Goal: Task Accomplishment & Management: Manage account settings

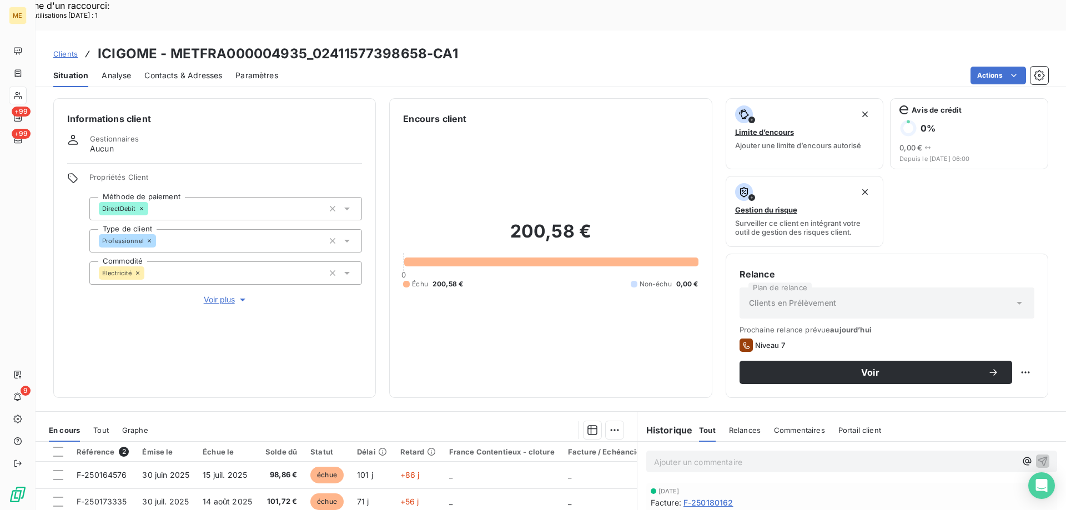
scroll to position [148, 0]
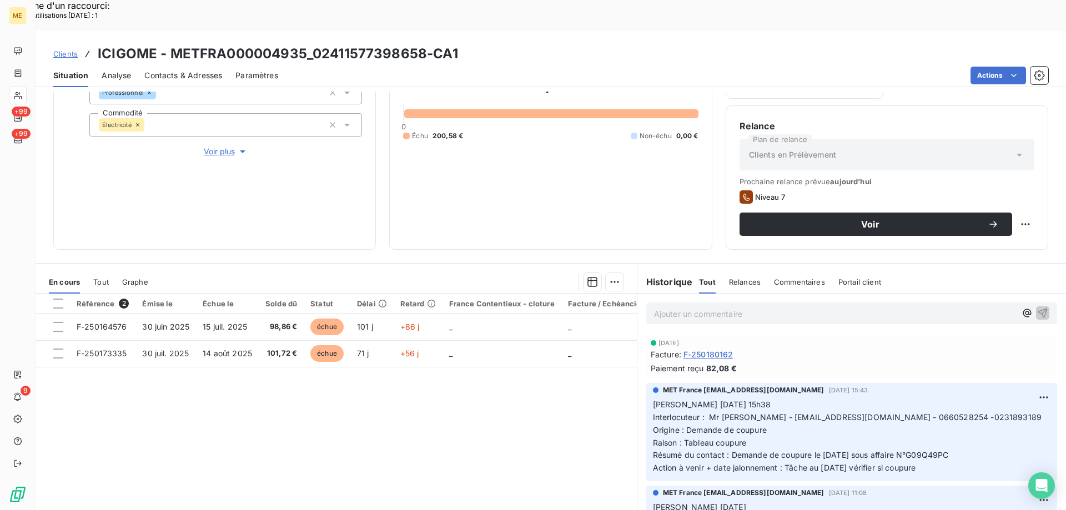
drag, startPoint x: 513, startPoint y: 398, endPoint x: 504, endPoint y: 390, distance: 12.2
click at [511, 395] on div "Référence 2 Émise le Échue le Solde dû Statut Délai Retard France Contentieux -…" at bounding box center [336, 401] width 601 height 214
drag, startPoint x: 938, startPoint y: 428, endPoint x: 922, endPoint y: 439, distance: 18.8
click at [922, 439] on p "Valérie 06/10/2025 15h38 Interlocuteur : Mr Peudupin - icigome@orange.fr - 0660…" at bounding box center [851, 436] width 397 height 76
click at [937, 446] on div "MET France met-france@recouvrement.met.com 6 oct. 2025, 15:43 Valérie 06/10/202…" at bounding box center [851, 432] width 411 height 98
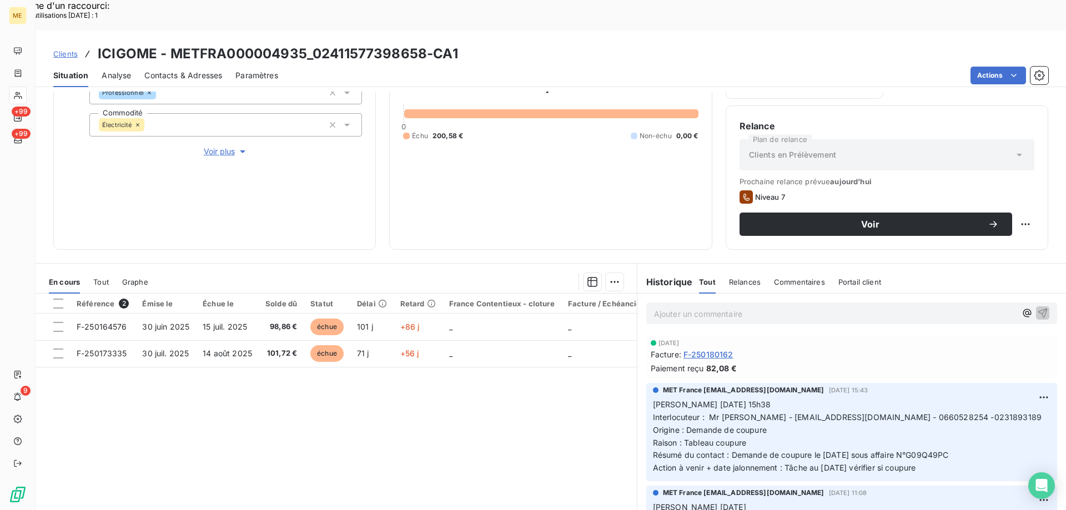
drag, startPoint x: 937, startPoint y: 440, endPoint x: 648, endPoint y: 372, distance: 297.1
click at [653, 398] on p "Valérie 06/10/2025 15h38 Interlocuteur : Mr Peudupin - icigome@orange.fr - 0660…" at bounding box center [851, 436] width 397 height 76
copy p "Valérie 06/10/2025 15h38 Interlocuteur : Mr Peudupin - icigome@orange.fr - 0660…"
click at [665, 307] on p "Ajouter un commentaire ﻿" at bounding box center [835, 314] width 362 height 14
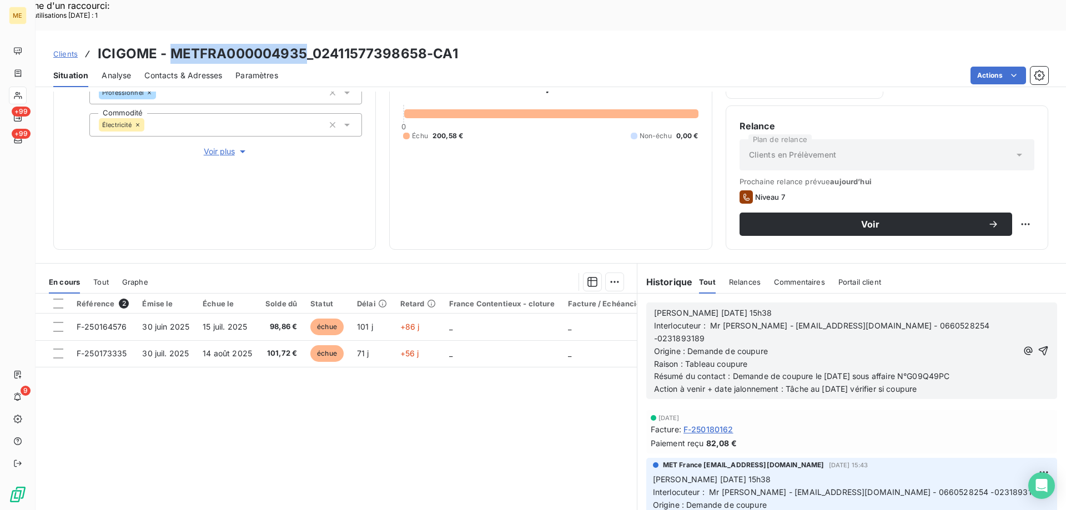
drag, startPoint x: 168, startPoint y: 26, endPoint x: 306, endPoint y: 16, distance: 138.0
click at [306, 44] on h3 "ICIGOME - METFRA000004935_02411577398658-CA1" at bounding box center [278, 54] width 360 height 20
copy h3 "METFRA000004935"
click at [331, 375] on div "Référence 2 Émise le Échue le Solde dû Statut Délai Retard France Contentieux -…" at bounding box center [336, 401] width 601 height 214
drag, startPoint x: 679, startPoint y: 284, endPoint x: 754, endPoint y: 283, distance: 75.5
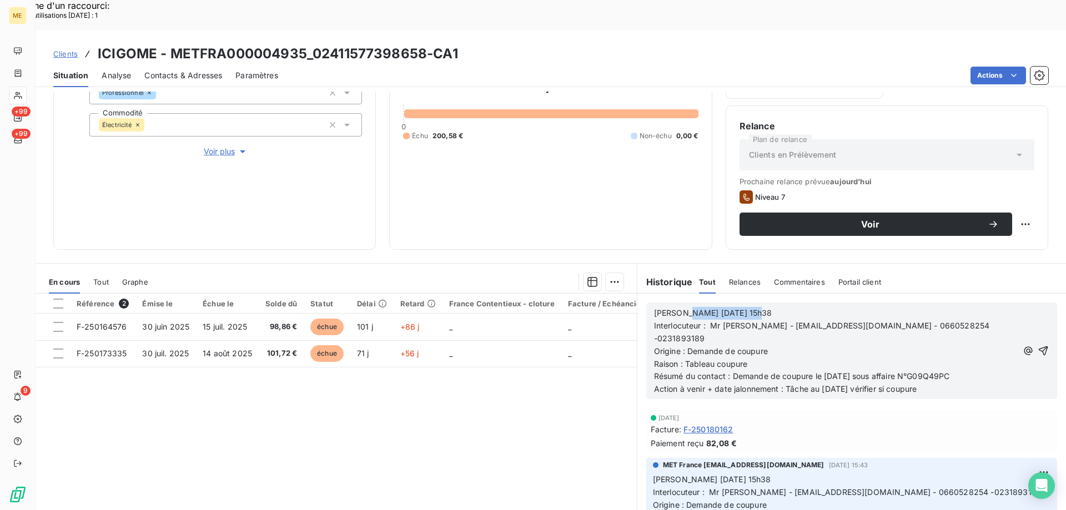
click at [754, 307] on p "Valérie 06/10/2025 15h38" at bounding box center [836, 313] width 364 height 13
drag, startPoint x: 683, startPoint y: 308, endPoint x: 784, endPoint y: 302, distance: 100.6
click at [784, 345] on p "Origine : Demande de coupure" at bounding box center [836, 351] width 364 height 13
drag, startPoint x: 680, startPoint y: 322, endPoint x: 755, endPoint y: 321, distance: 74.4
click at [755, 358] on p "Raison : Tableau coupure" at bounding box center [836, 364] width 364 height 13
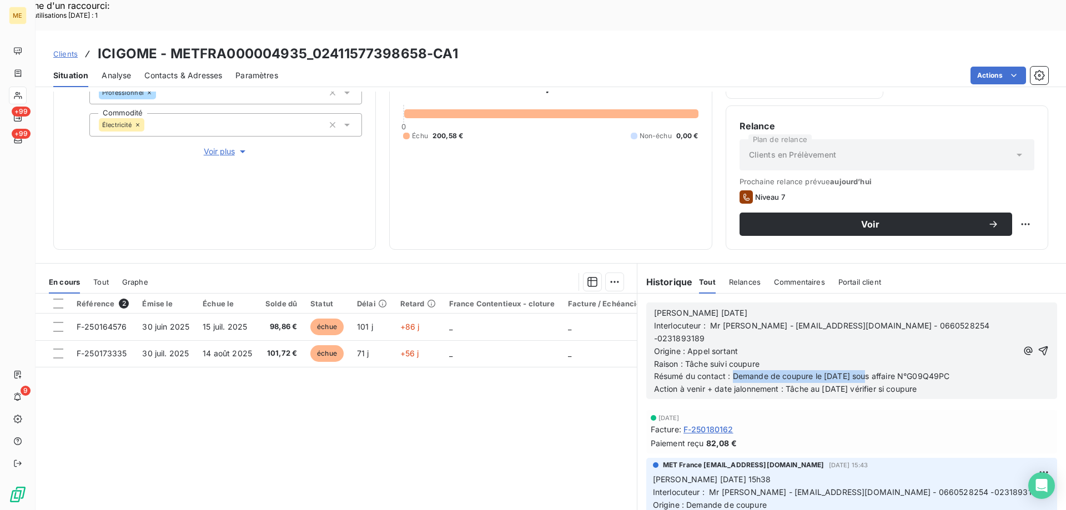
drag, startPoint x: 728, startPoint y: 329, endPoint x: 863, endPoint y: 331, distance: 135.4
click at [863, 371] on span "Résumé du contact : Demande de coupure le 06/10/2025 sous affaire N°G09Q49PC" at bounding box center [802, 375] width 296 height 9
click at [947, 370] on p "Résumé du contact : Coupure faite le 07/10/2025 sous affaire N°G09Q49PC" at bounding box center [836, 376] width 364 height 13
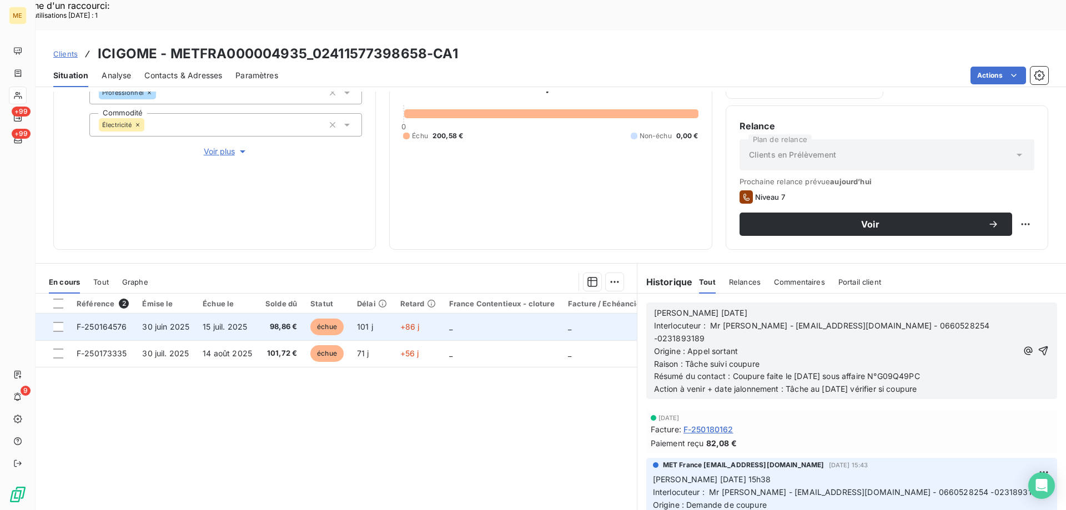
click at [105, 314] on td "F-250164576" at bounding box center [102, 327] width 65 height 27
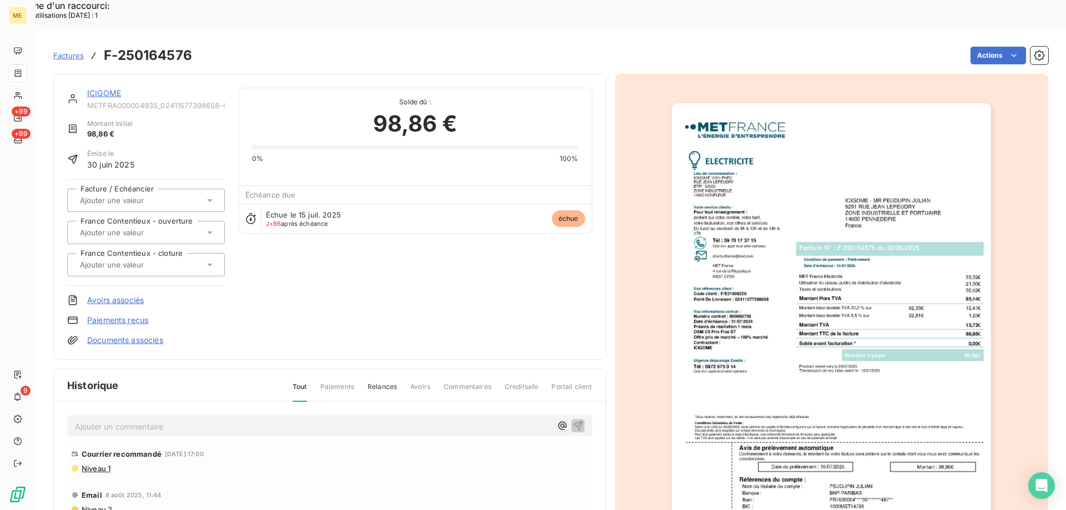
click at [832, 159] on img "button" at bounding box center [831, 329] width 319 height 452
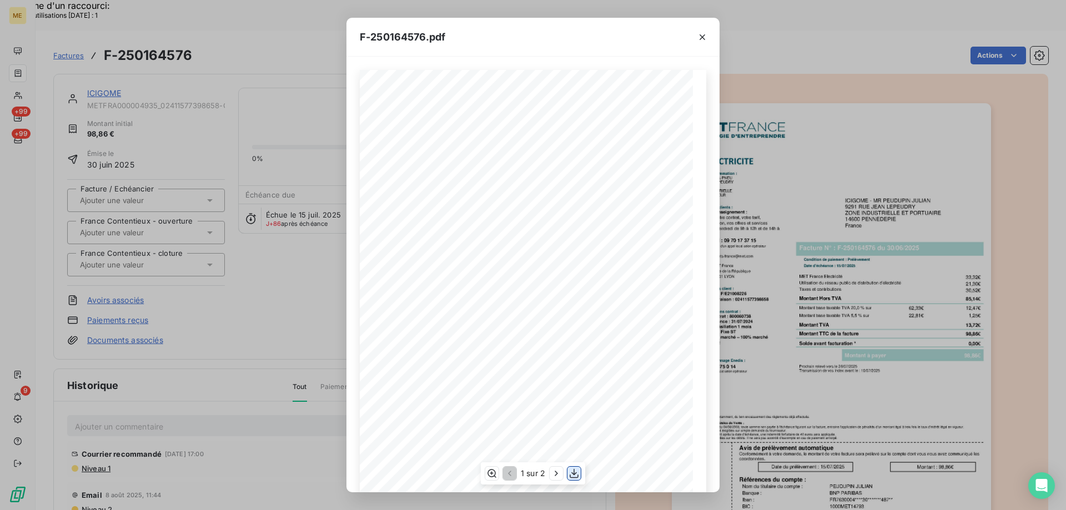
drag, startPoint x: 574, startPoint y: 475, endPoint x: 573, endPoint y: 470, distance: 5.7
click at [573, 470] on icon "button" at bounding box center [573, 473] width 11 height 11
click at [706, 38] on icon "button" at bounding box center [702, 37] width 11 height 11
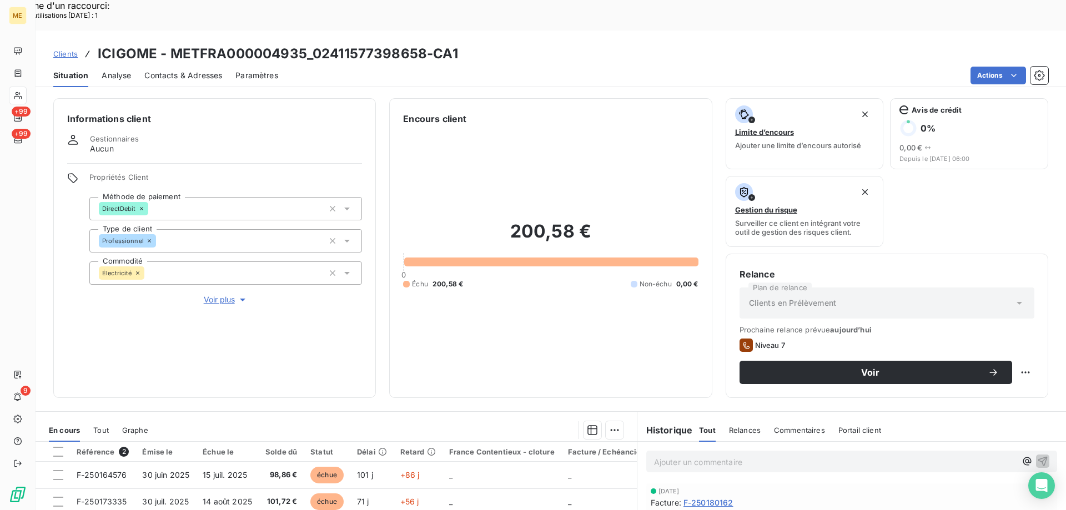
click at [214, 294] on span "Voir plus" at bounding box center [226, 299] width 44 height 11
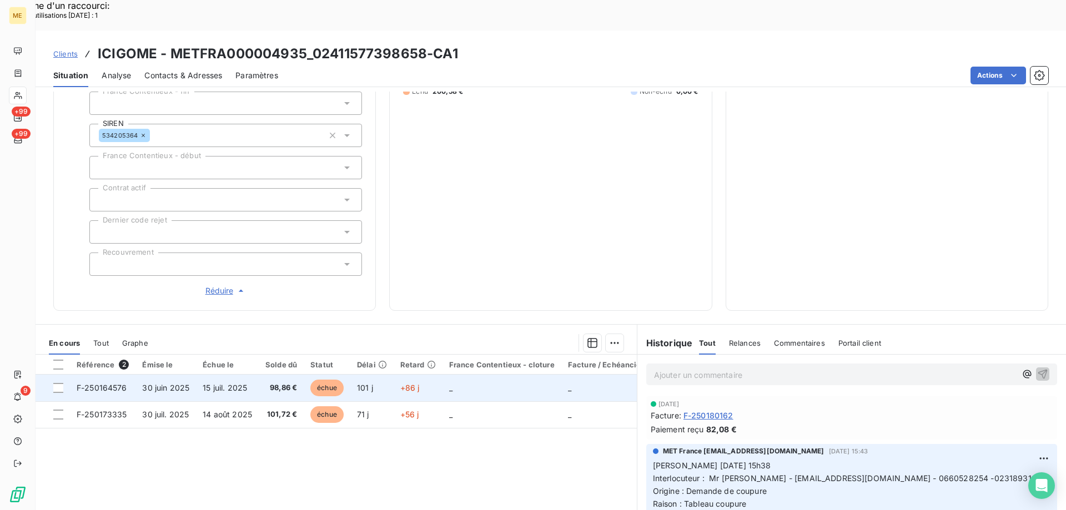
scroll to position [333, 0]
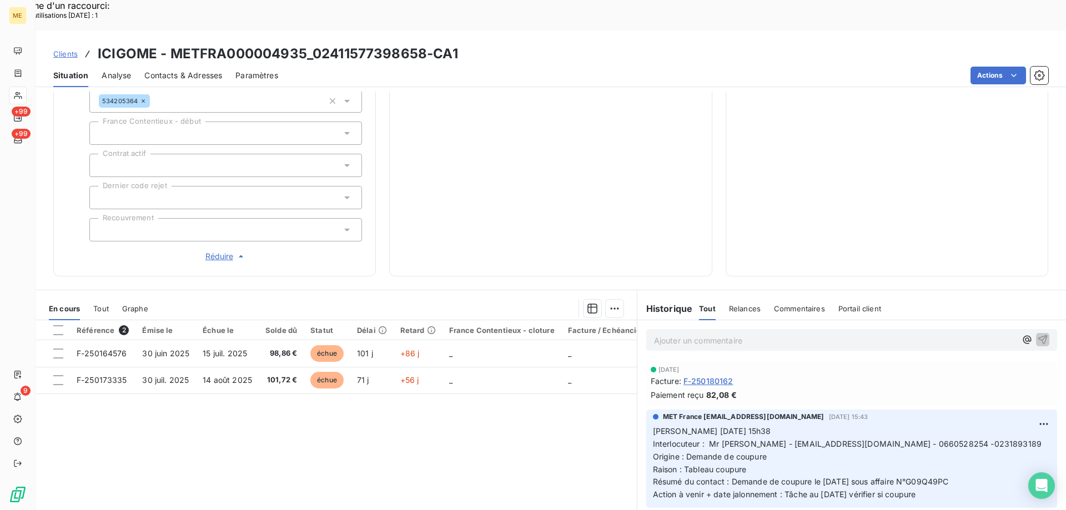
click at [213, 224] on div "Informations client Gestionnaires Aucun Propriétés Client Méthode de paiement D…" at bounding box center [214, 20] width 322 height 511
click at [213, 251] on span "Réduire" at bounding box center [225, 256] width 41 height 11
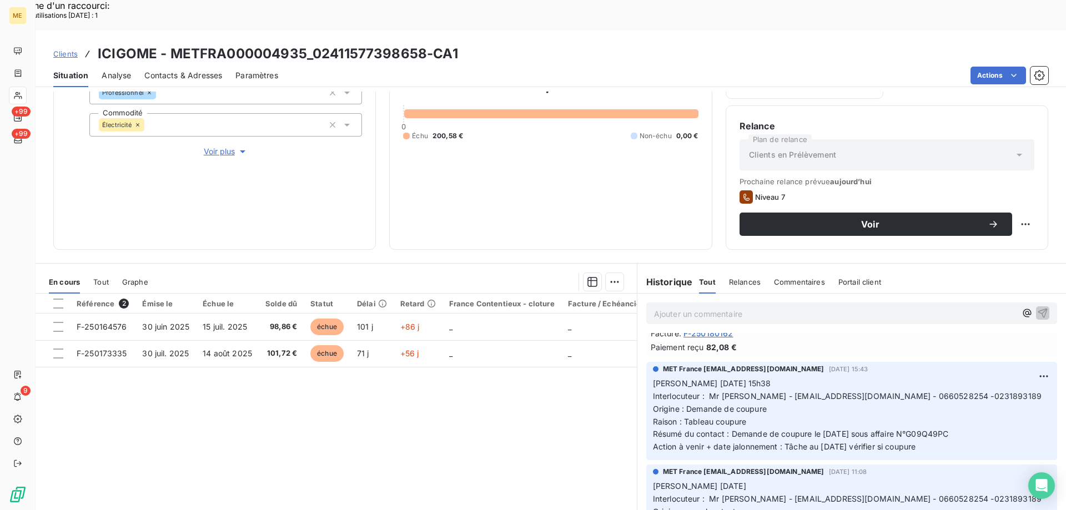
scroll to position [0, 0]
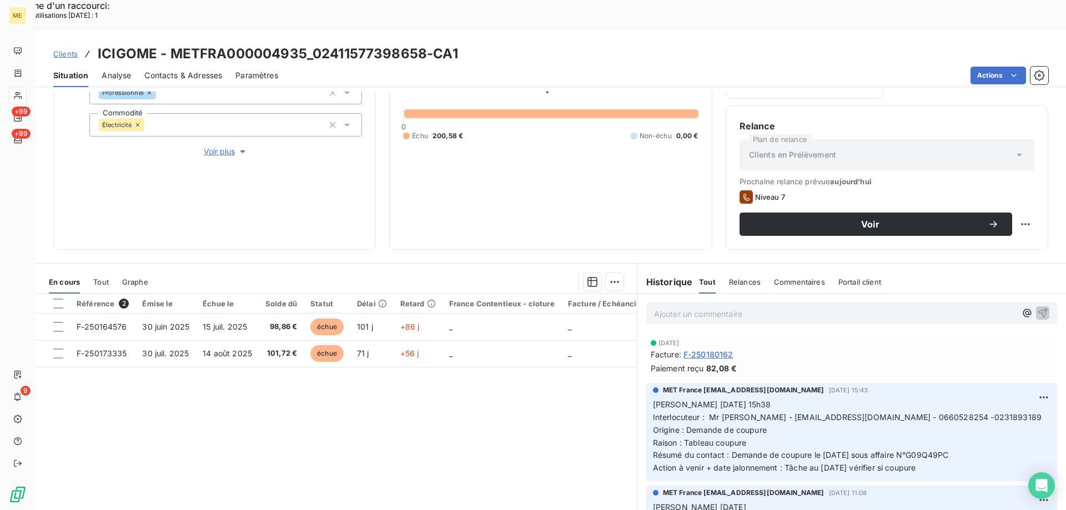
drag, startPoint x: 945, startPoint y: 436, endPoint x: 648, endPoint y: 374, distance: 303.5
click at [653, 398] on p "Valérie 06/10/2025 15h38 Interlocuteur : Mr Peudupin - icigome@orange.fr - 0660…" at bounding box center [851, 436] width 397 height 76
copy p "Valérie 06/10/2025 15h38 Interlocuteur : Mr Peudupin - icigome@orange.fr - 0660…"
click at [757, 307] on p "Ajouter un commentaire ﻿" at bounding box center [835, 314] width 362 height 14
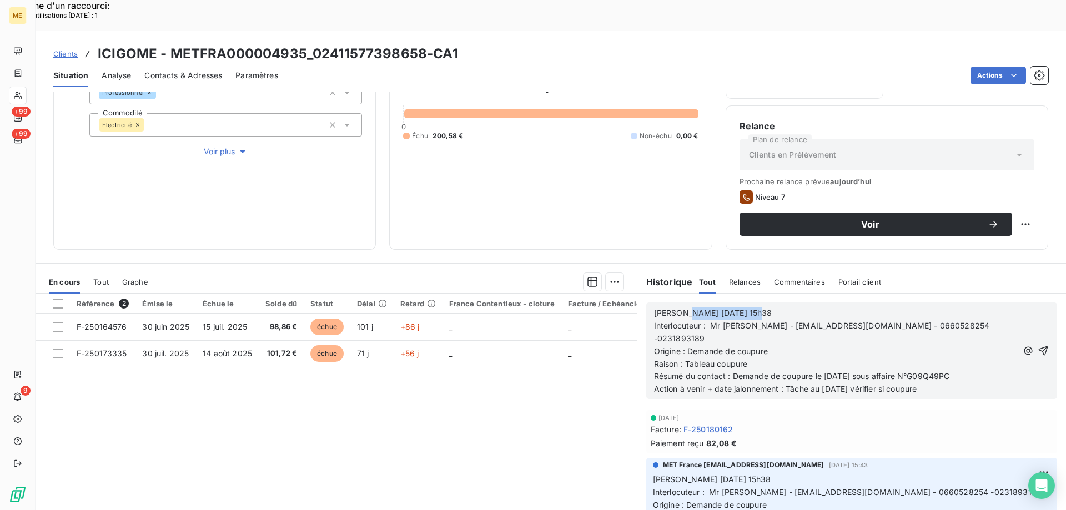
drag, startPoint x: 679, startPoint y: 278, endPoint x: 763, endPoint y: 279, distance: 84.4
click at [763, 307] on p "Valérie 06/10/2025 15h38" at bounding box center [836, 313] width 364 height 13
drag, startPoint x: 683, startPoint y: 307, endPoint x: 765, endPoint y: 309, distance: 82.2
click at [765, 346] on span "Origine : Demande de coupure" at bounding box center [711, 350] width 114 height 9
drag, startPoint x: 685, startPoint y: 319, endPoint x: 753, endPoint y: 319, distance: 67.7
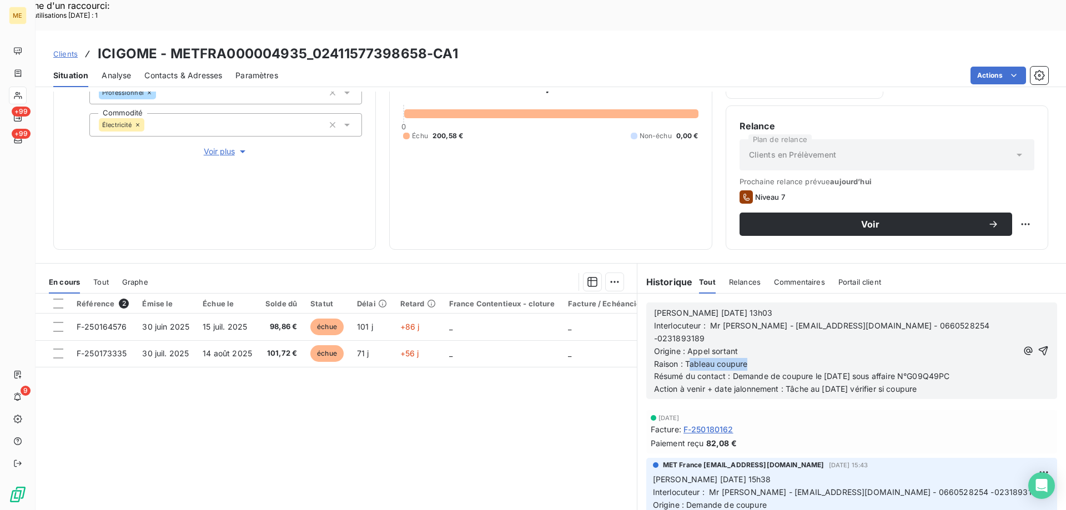
click at [753, 358] on p "Raison : Tableau coupure" at bounding box center [836, 364] width 364 height 13
drag, startPoint x: 730, startPoint y: 333, endPoint x: 863, endPoint y: 329, distance: 133.3
click at [863, 371] on span "Résumé du contact : Demande de coupure le 06/10/2025 sous affaire N°G09Q49PC" at bounding box center [802, 375] width 296 height 9
click at [957, 370] on p "Résumé du contact : Coupure effective le 07/10/2025 sous affaire N°G09Q49PC" at bounding box center [836, 376] width 364 height 13
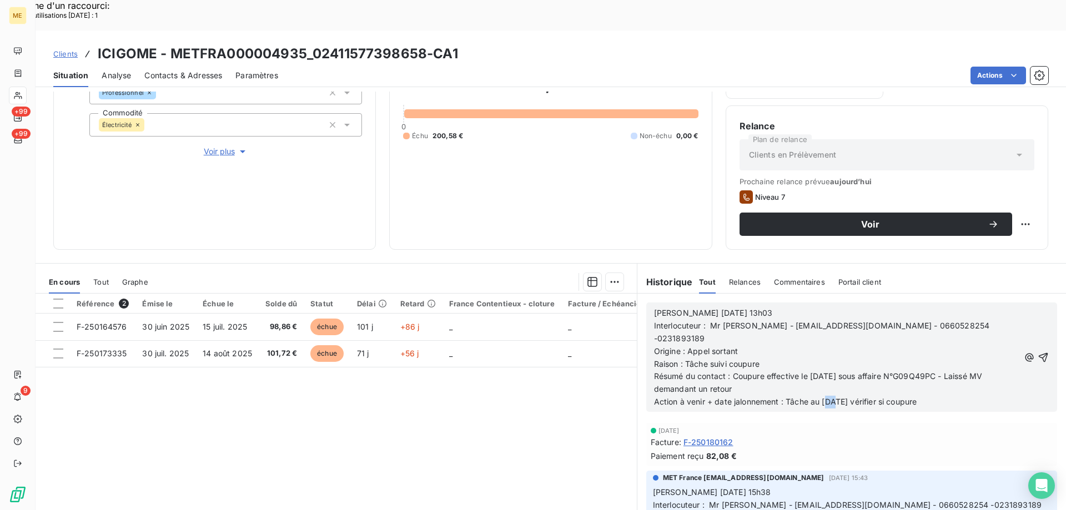
drag, startPoint x: 822, startPoint y: 354, endPoint x: 829, endPoint y: 356, distance: 7.0
click at [829, 397] on span "Action à venir + date jalonnement : Tâche au 09/10/2025 vérifier si coupure" at bounding box center [785, 401] width 263 height 9
drag, startPoint x: 861, startPoint y: 360, endPoint x: 884, endPoint y: 360, distance: 23.3
click at [884, 397] on span "Action à venir + date jalonnement : Tâche au 13/10/2025 vérifier si coupure" at bounding box center [785, 401] width 263 height 9
click at [900, 397] on span "Action à venir + date jalonnement : Tâche au 13/10/2025 vérifier si coupure" at bounding box center [785, 401] width 263 height 9
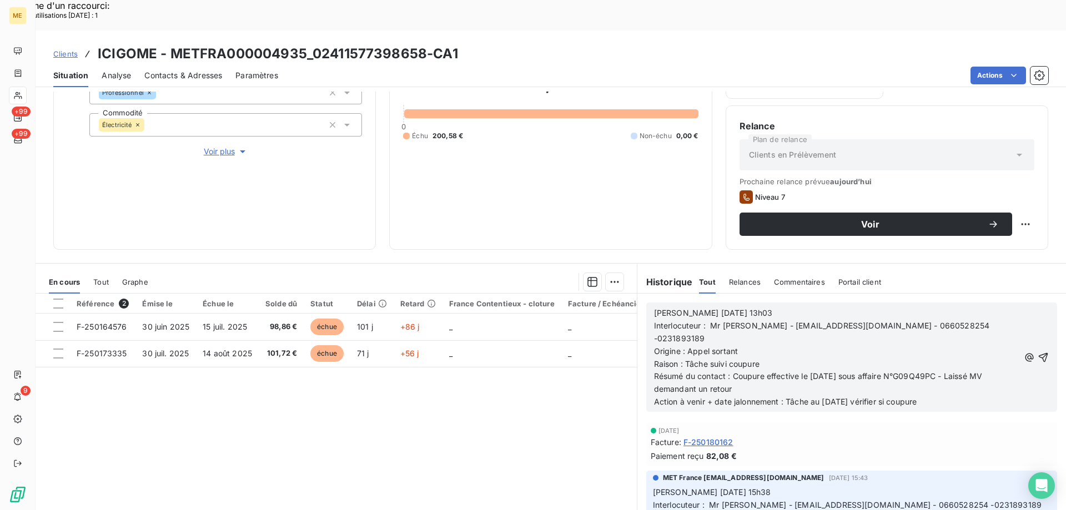
drag, startPoint x: 936, startPoint y: 362, endPoint x: 865, endPoint y: 361, distance: 71.0
click at [865, 396] on p "Action à venir + date jalonnement : Tâche au 13/10/2025 vérifier si coupure" at bounding box center [836, 402] width 365 height 13
click at [1038, 352] on icon "button" at bounding box center [1042, 356] width 9 height 9
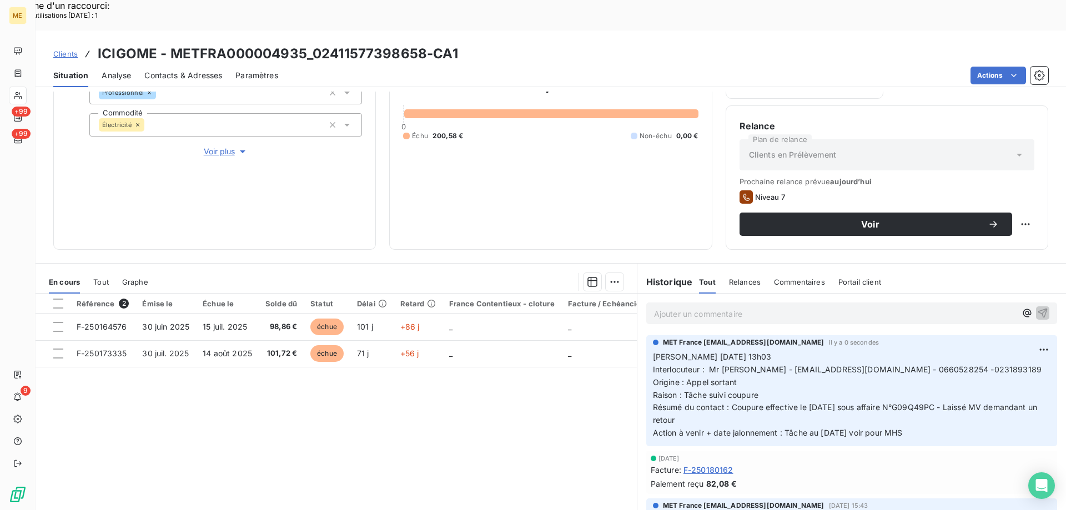
drag, startPoint x: 923, startPoint y: 399, endPoint x: 650, endPoint y: 327, distance: 282.3
click at [653, 351] on p "Valérie 09/10/2025 13h03 Interlocuteur : Mr Peudupin - icigome@orange.fr - 0660…" at bounding box center [851, 395] width 397 height 89
copy p "Valérie 09/10/2025 13h03 Interlocuteur : Mr Peudupin - icigome@orange.fr - 0660…"
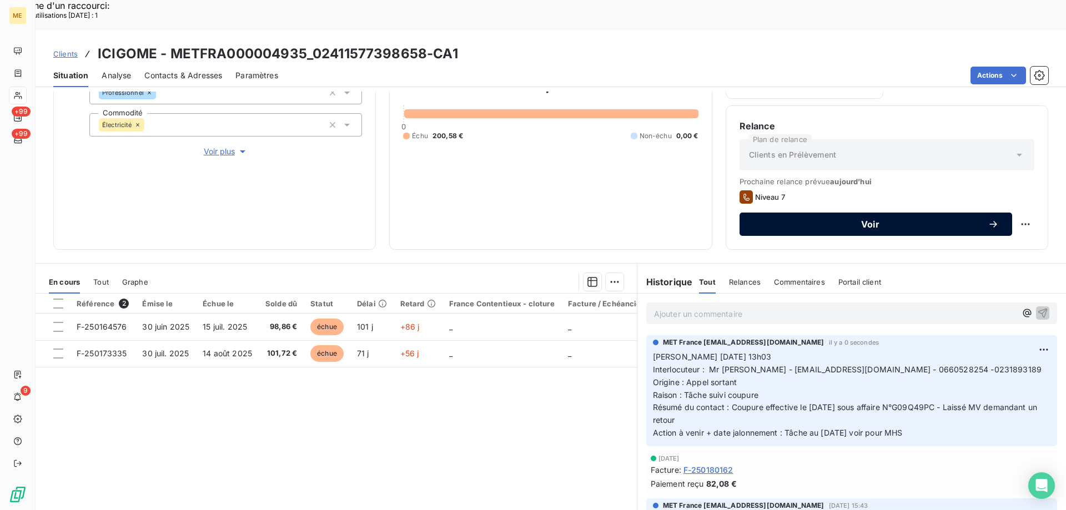
click at [801, 220] on span "Voir" at bounding box center [870, 224] width 235 height 9
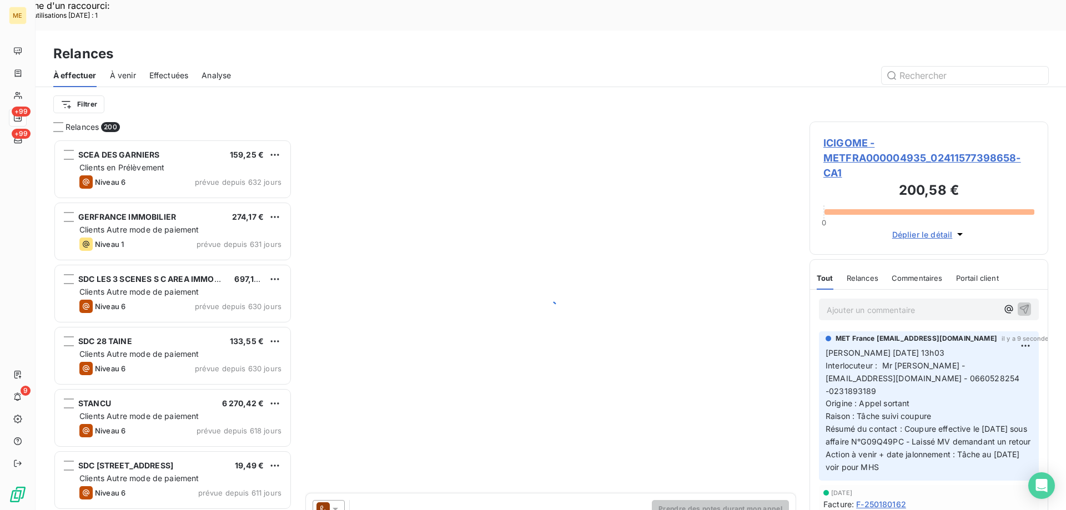
scroll to position [393, 230]
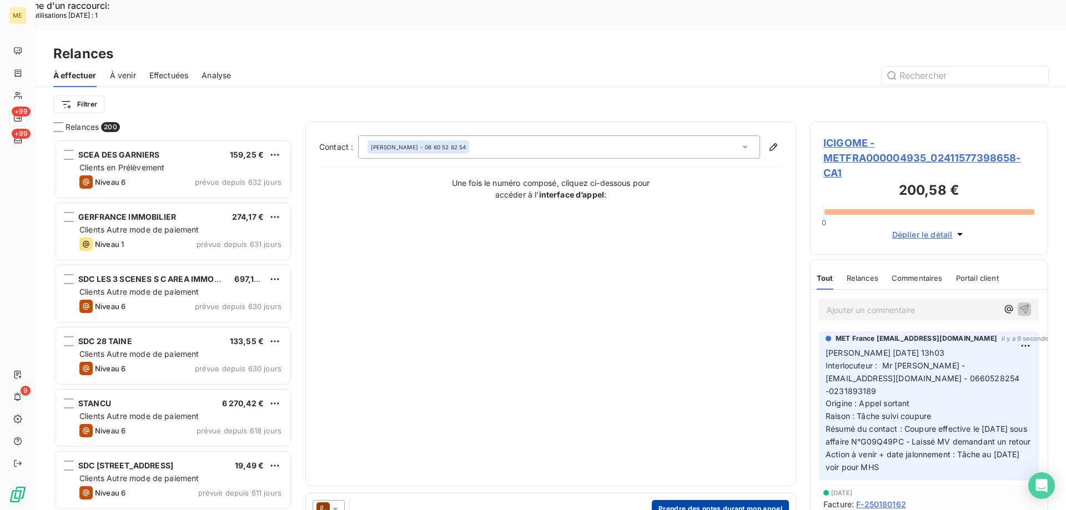
click at [687, 500] on button "Prendre des notes durant mon appel" at bounding box center [720, 509] width 137 height 18
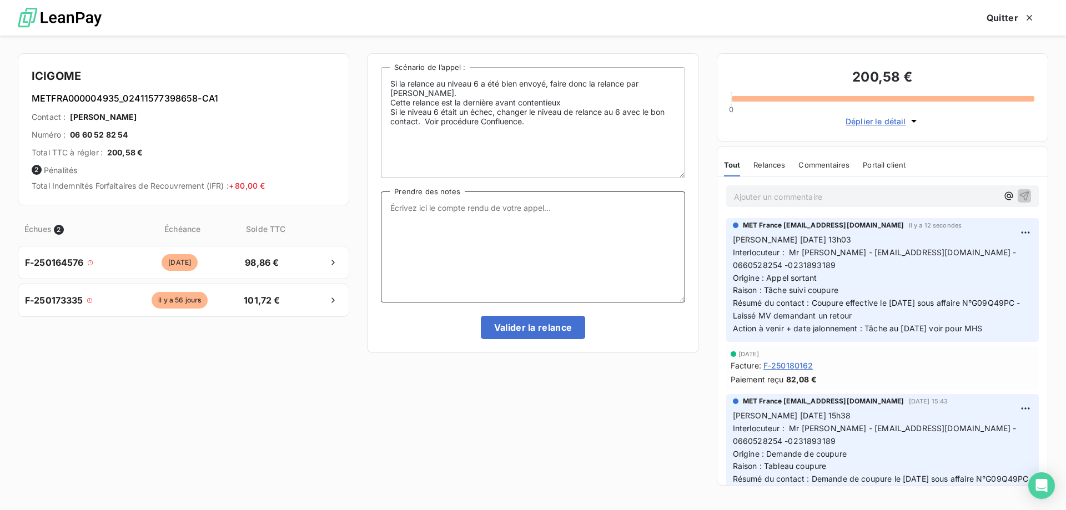
paste textarea "[PERSON_NAME] [DATE] 13h03 Interlocuteur : Mr [PERSON_NAME] - [EMAIL_ADDRESS][D…"
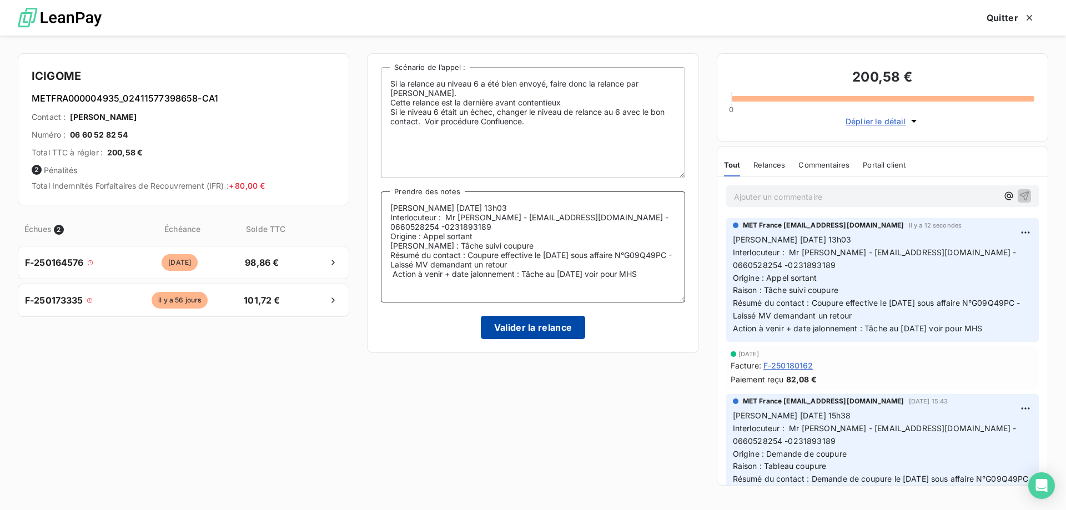
type textarea "[PERSON_NAME] [DATE] 13h03 Interlocuteur : Mr [PERSON_NAME] - [EMAIL_ADDRESS][D…"
click at [507, 323] on button "Valider la relance" at bounding box center [533, 327] width 105 height 23
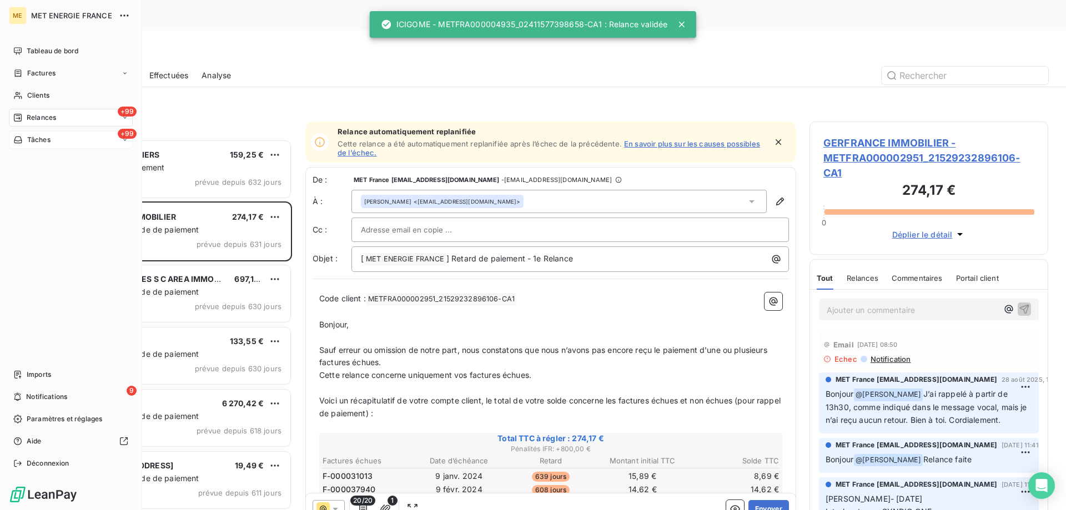
click at [64, 134] on div "+99 Tâches" at bounding box center [71, 140] width 124 height 18
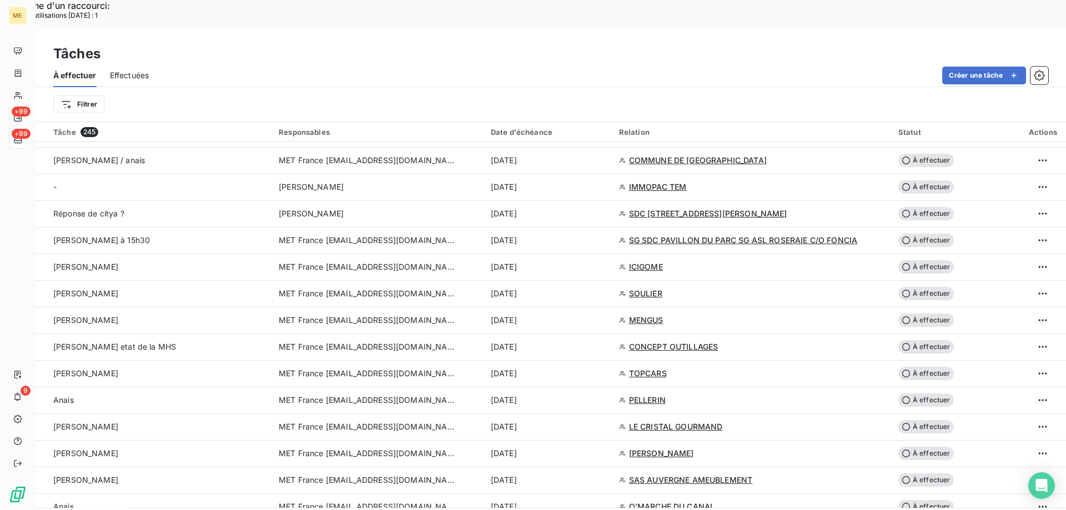
scroll to position [722, 0]
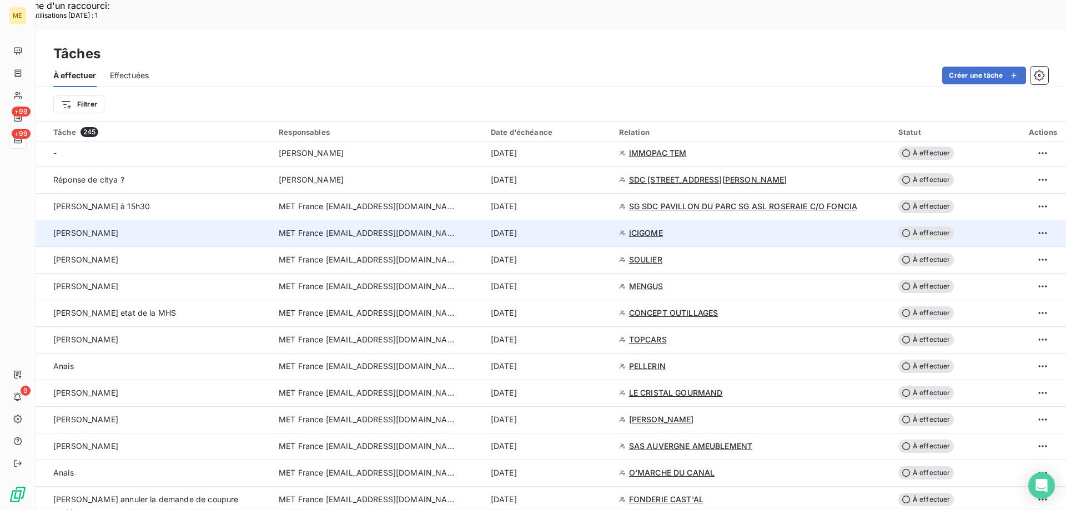
click at [632, 228] on span "ICIGOME" at bounding box center [646, 233] width 34 height 11
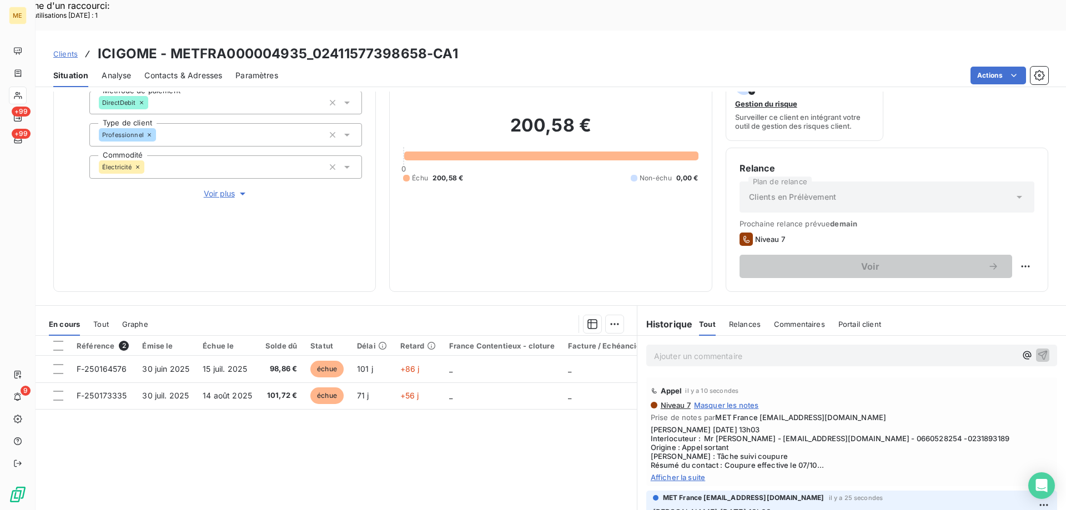
scroll to position [148, 0]
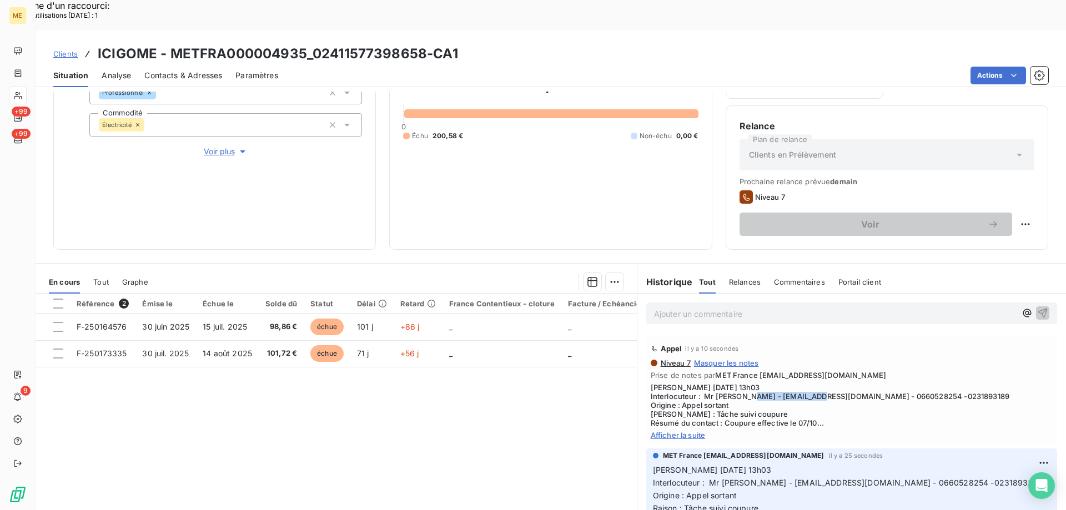
drag, startPoint x: 750, startPoint y: 364, endPoint x: 819, endPoint y: 367, distance: 68.9
click at [819, 383] on span "Valérie 09/10/2025 13h03 Interlocuteur : Mr Peudupin - icigome@orange.fr - 0660…" at bounding box center [851, 405] width 402 height 44
copy span "[EMAIL_ADDRESS][DOMAIN_NAME]"
click at [841, 383] on span "Valérie 09/10/2025 13h03 Interlocuteur : Mr Peudupin - icigome@orange.fr - 0660…" at bounding box center [851, 405] width 402 height 44
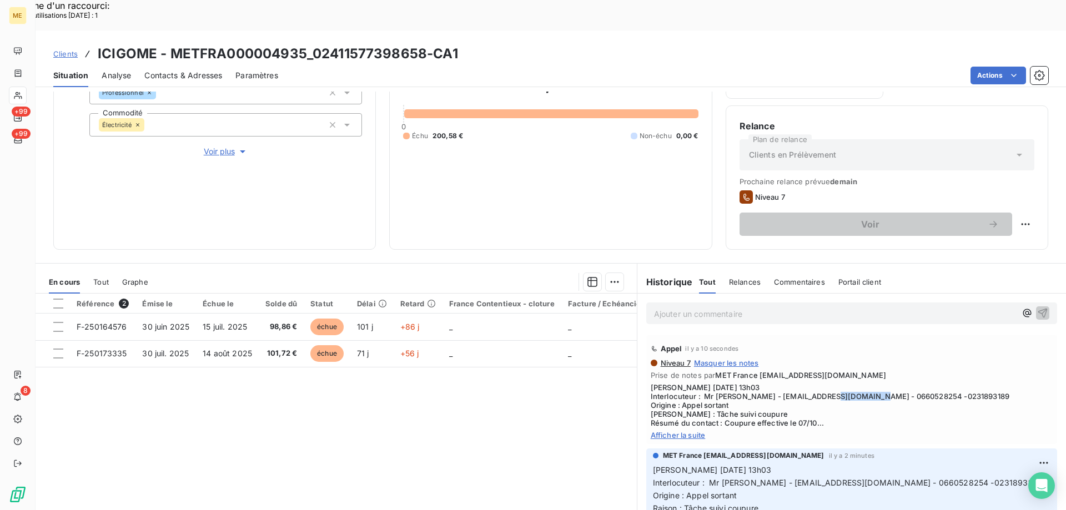
copy span "0660528254"
click at [494, 451] on div "Référence 2 Émise le Échue le Solde dû Statut Délai Retard France Contentieux -…" at bounding box center [336, 401] width 601 height 214
click at [414, 355] on div "Référence 2 Émise le Échue le Solde dû Statut Délai Retard France Contentieux -…" at bounding box center [336, 401] width 601 height 214
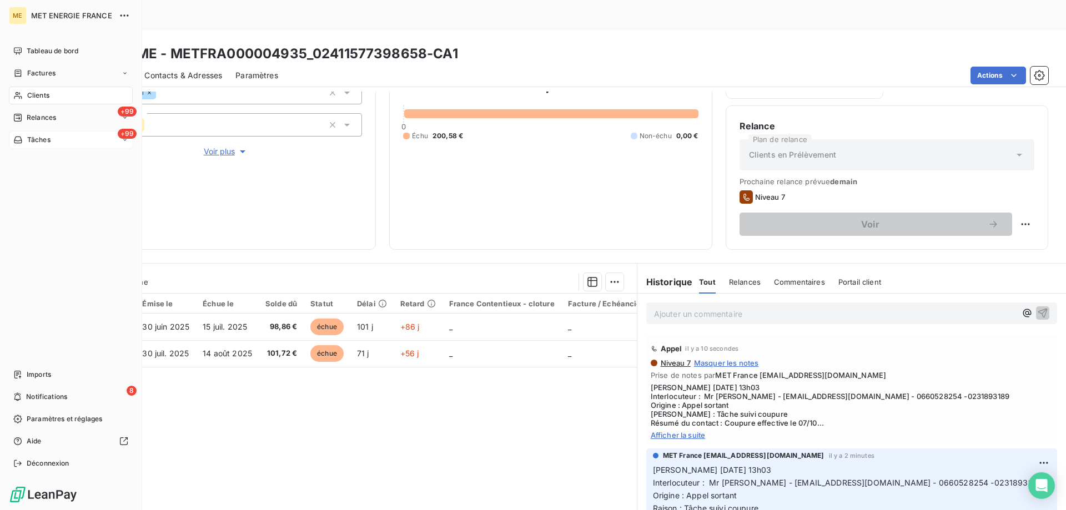
click at [71, 142] on div "+99 Tâches" at bounding box center [71, 140] width 124 height 18
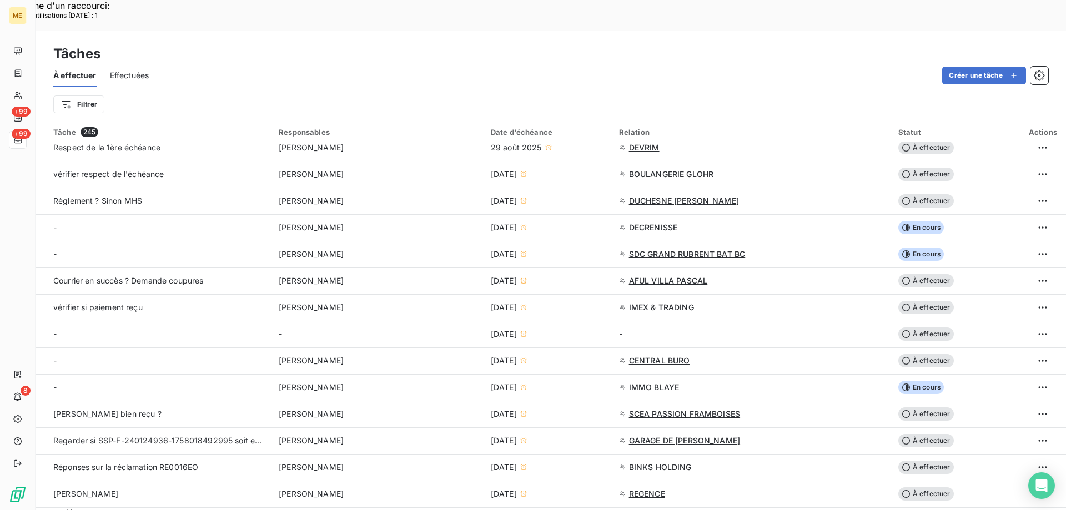
scroll to position [666, 0]
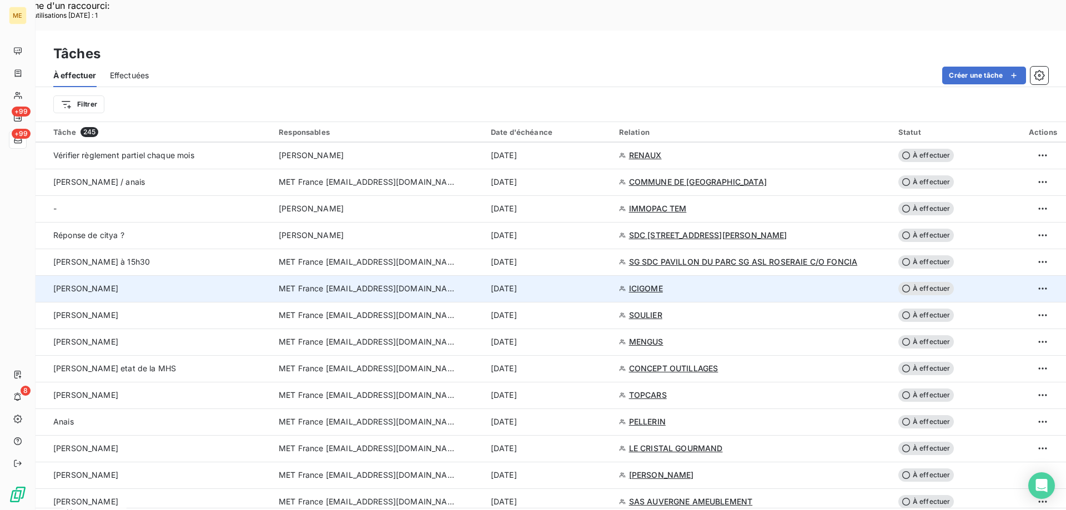
click at [926, 282] on span "À effectuer" at bounding box center [926, 288] width 56 height 13
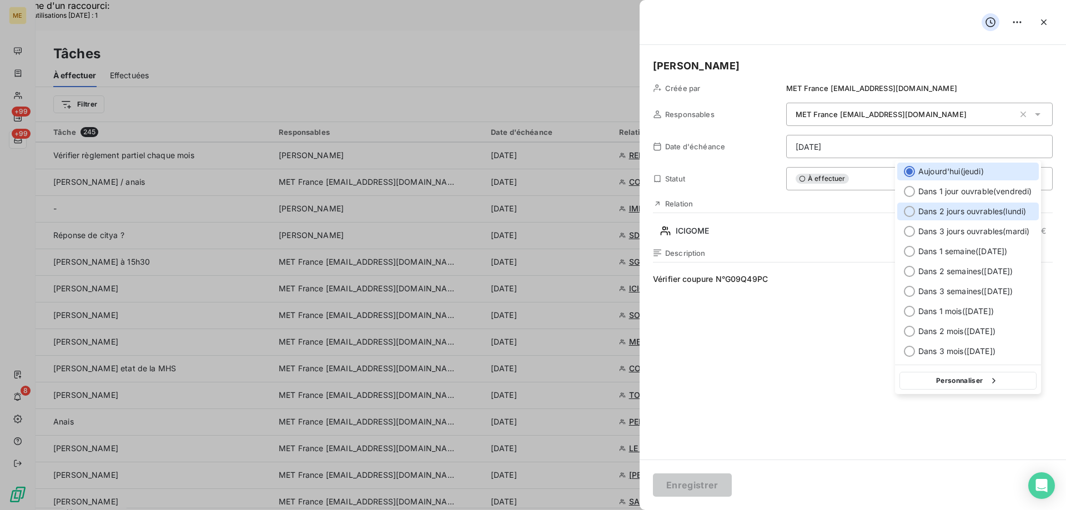
click at [906, 211] on div at bounding box center [909, 211] width 11 height 11
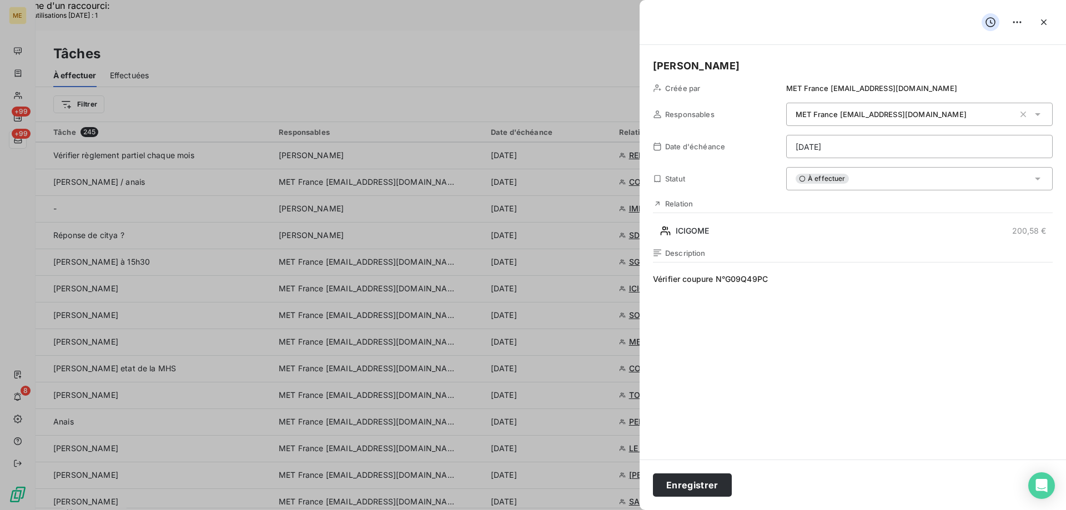
type input "13/10/2025"
drag, startPoint x: 658, startPoint y: 285, endPoint x: 848, endPoint y: 312, distance: 191.8
click at [848, 312] on span "Vérifier coupure N°G09Q49PC" at bounding box center [853, 380] width 400 height 213
drag, startPoint x: 707, startPoint y: 281, endPoint x: 647, endPoint y: 282, distance: 60.5
click at [647, 282] on div "Valérie Créée par MET France met-france@recouvrement.met.com Responsables MET F…" at bounding box center [852, 252] width 426 height 415
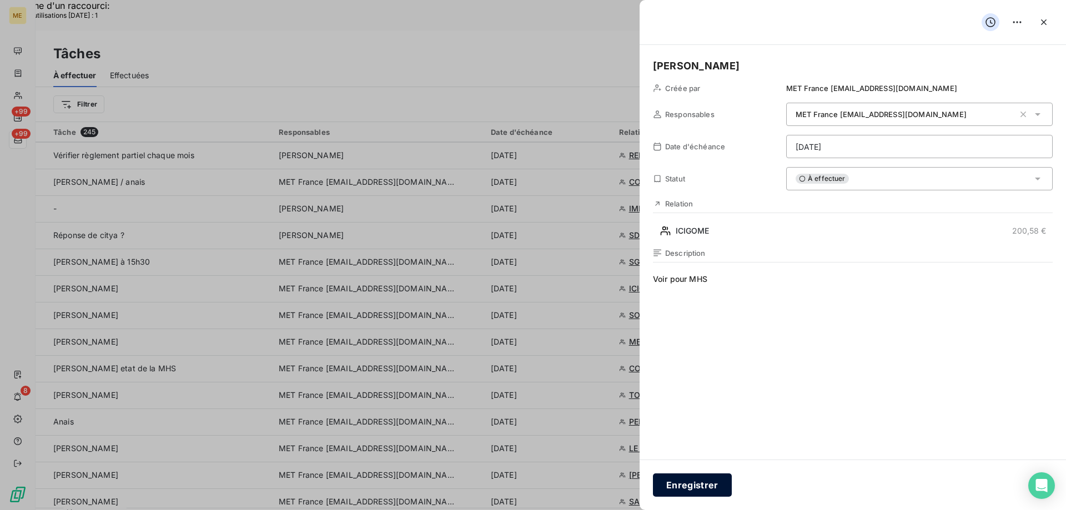
click at [682, 488] on button "Enregistrer" at bounding box center [692, 484] width 79 height 23
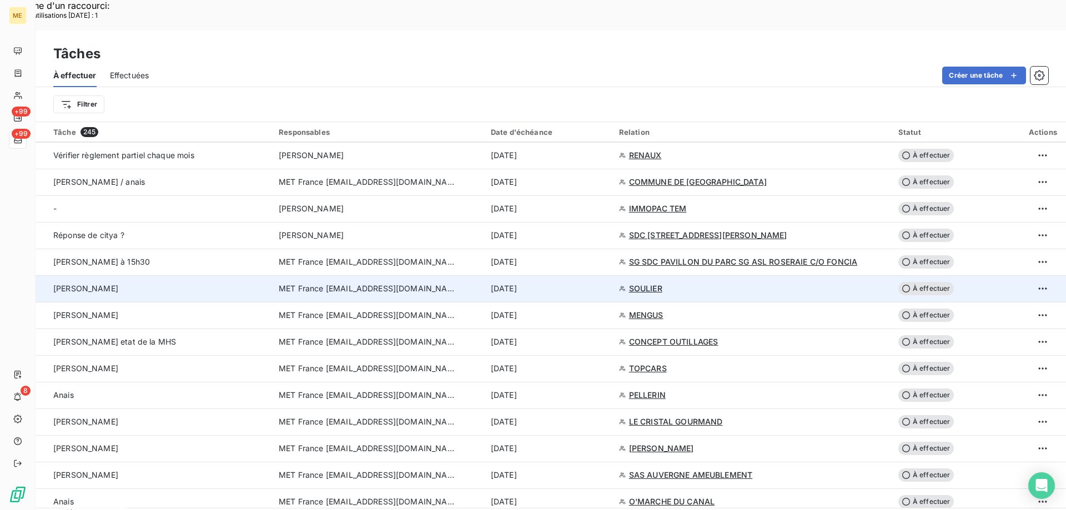
click at [648, 283] on span "SOULIER" at bounding box center [645, 288] width 33 height 11
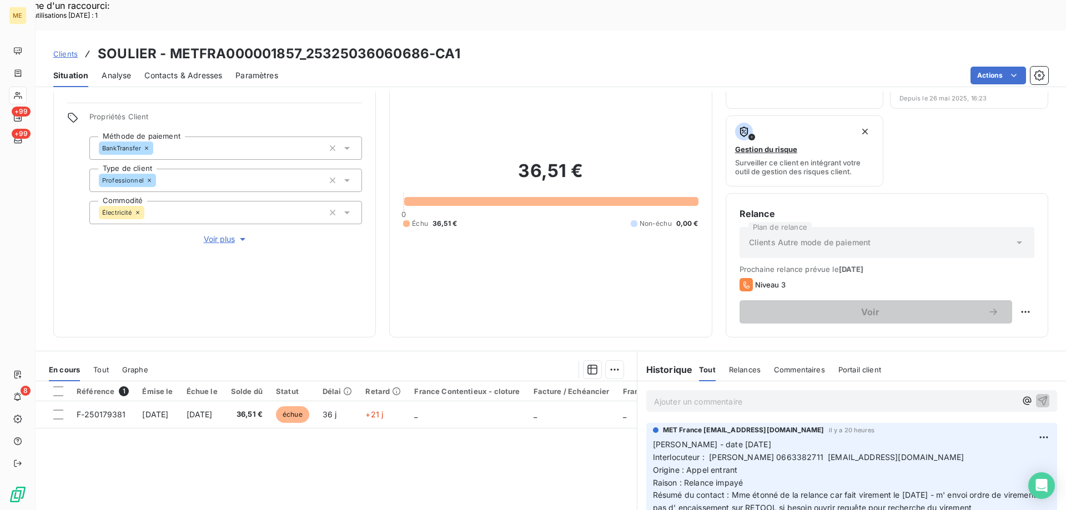
scroll to position [148, 0]
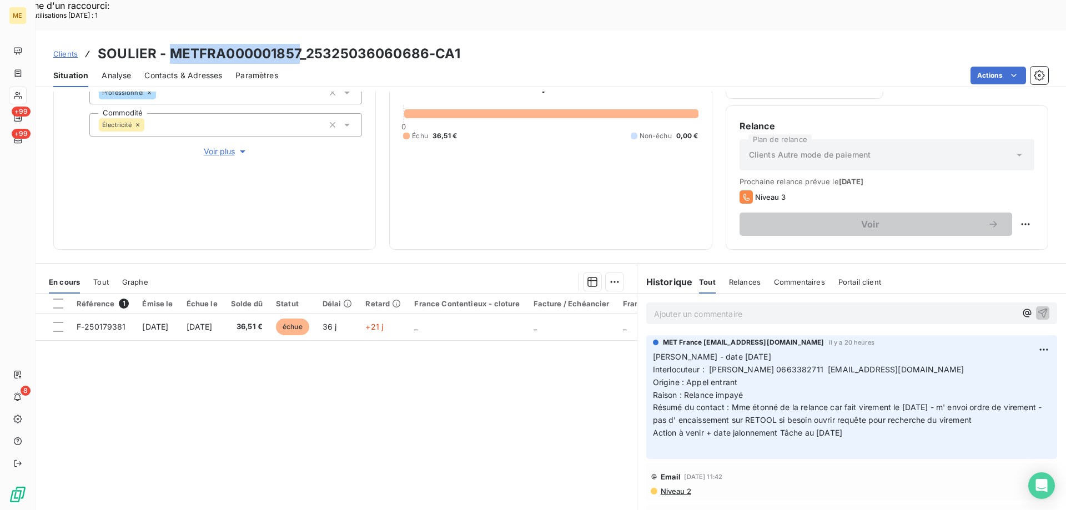
drag, startPoint x: 170, startPoint y: 21, endPoint x: 299, endPoint y: 20, distance: 128.8
click at [299, 44] on h3 "SOULIER - METFRA000001857_25325036060686-CA1" at bounding box center [279, 54] width 362 height 20
copy h3 "METFRA000001857"
drag, startPoint x: 826, startPoint y: 339, endPoint x: 937, endPoint y: 339, distance: 111.0
click at [937, 365] on span "Interlocuteur : Mme soulier sylvie 0663382711 laboutiquesylvief@gmail.com" at bounding box center [808, 369] width 311 height 9
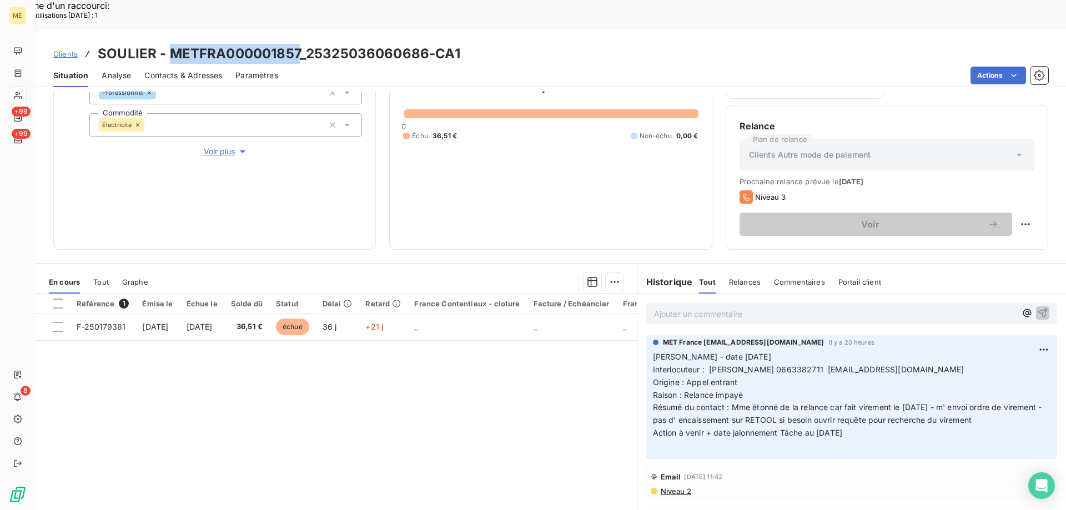
copy span "[EMAIL_ADDRESS][DOMAIN_NAME]"
click at [451, 380] on div "Référence 1 Émise le Échue le Solde dû Statut Délai Retard France Contentieux -…" at bounding box center [336, 401] width 601 height 214
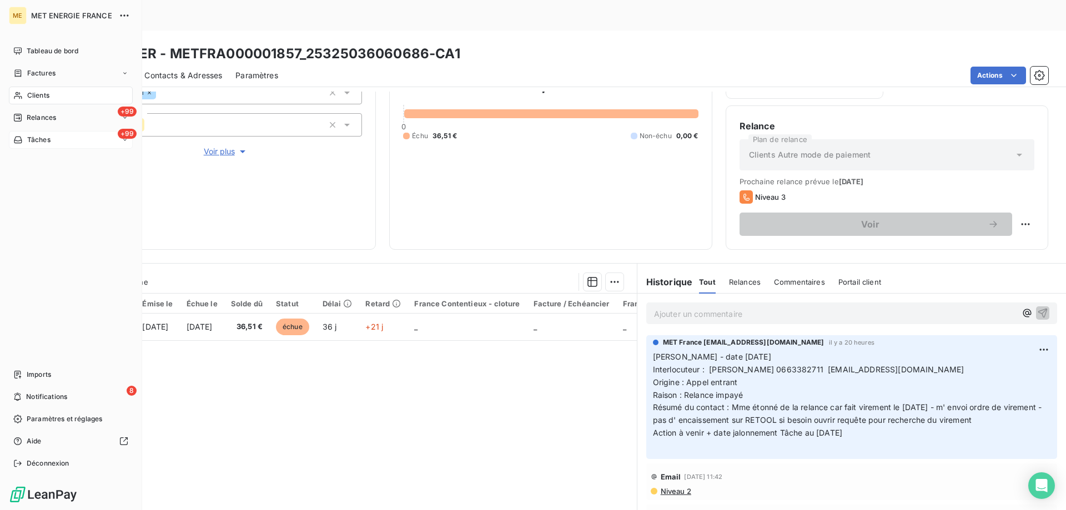
click at [62, 137] on div "+99 Tâches" at bounding box center [71, 140] width 124 height 18
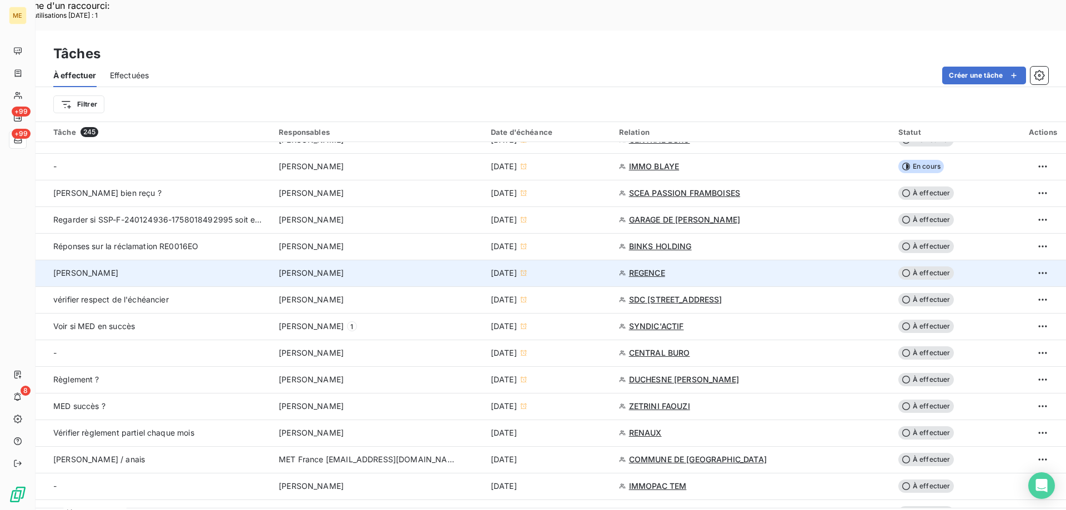
scroll to position [555, 0]
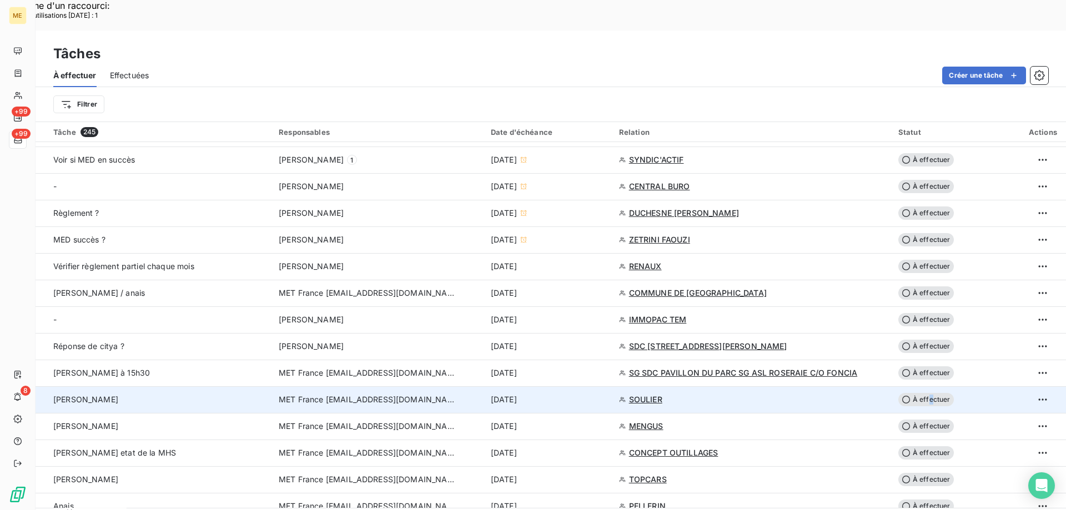
click at [926, 393] on span "À effectuer" at bounding box center [926, 399] width 56 height 13
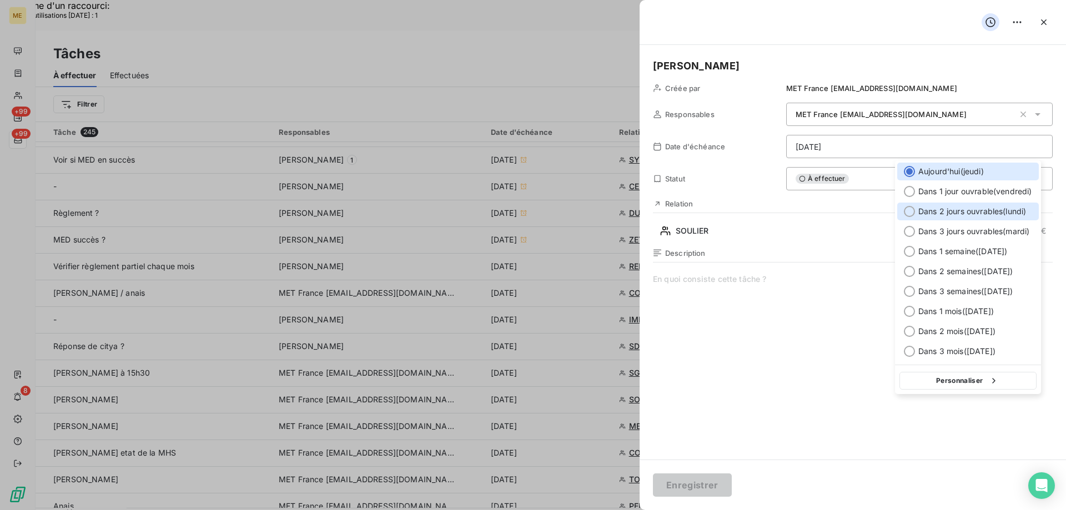
drag, startPoint x: 906, startPoint y: 211, endPoint x: 854, endPoint y: 286, distance: 91.2
click at [905, 212] on div at bounding box center [909, 211] width 11 height 11
type input "13/10/2025"
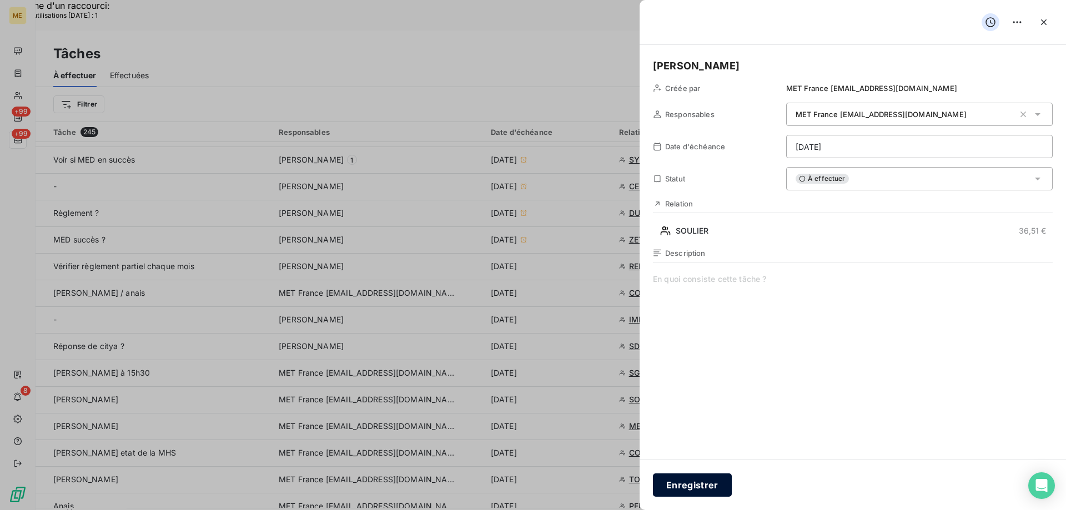
click at [688, 487] on button "Enregistrer" at bounding box center [692, 484] width 79 height 23
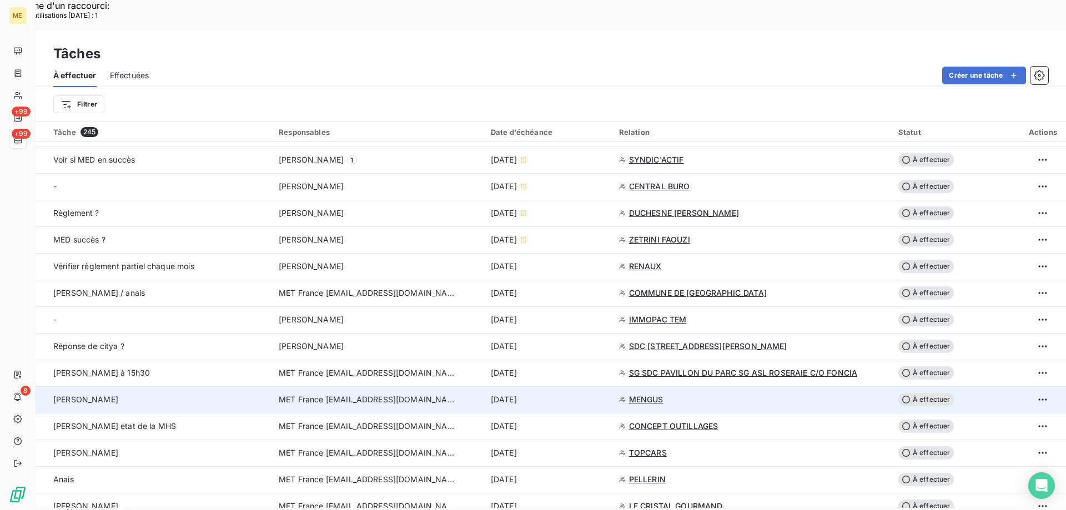
click at [640, 394] on span "MENGUS" at bounding box center [646, 399] width 34 height 11
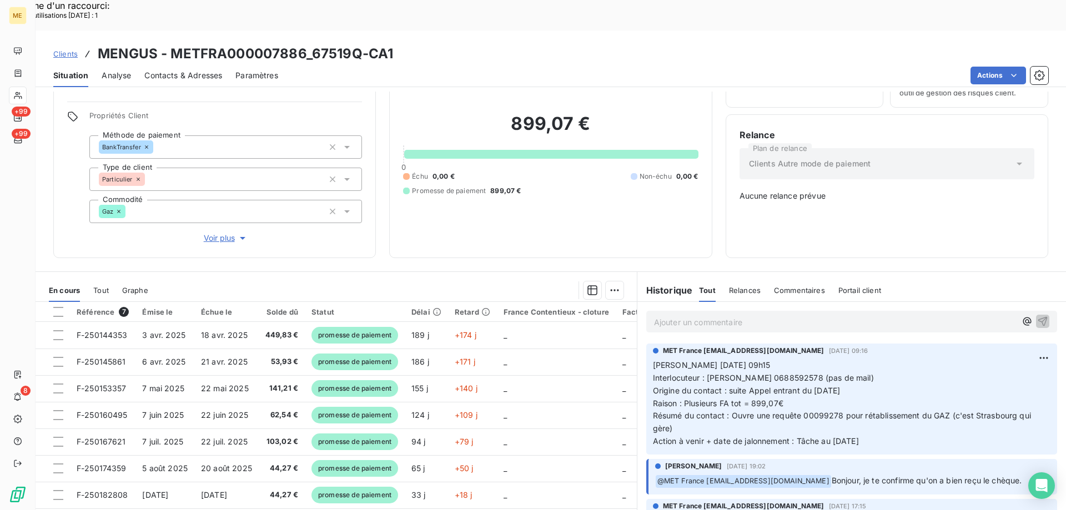
scroll to position [62, 0]
drag, startPoint x: 169, startPoint y: 24, endPoint x: 303, endPoint y: 26, distance: 133.8
click at [303, 44] on h3 "MENGUS - METFRA000007886_67519Q-CA1" at bounding box center [245, 54] width 295 height 20
copy h3 "METFRA000007886"
click at [926, 359] on p "Valérie 07/10/2025 09h15 Interlocuteur : M. Mengus 0688592578 (pas de mail) Ori…" at bounding box center [851, 403] width 397 height 89
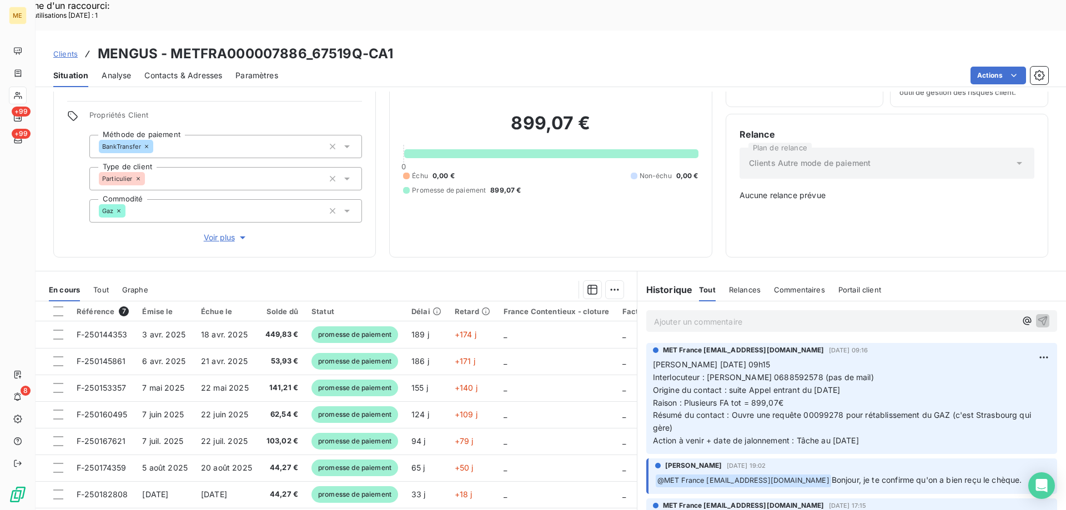
drag, startPoint x: 879, startPoint y: 403, endPoint x: 648, endPoint y: 322, distance: 244.7
click at [653, 359] on p "Valérie 07/10/2025 09h15 Interlocuteur : M. Mengus 0688592578 (pas de mail) Ori…" at bounding box center [851, 403] width 397 height 89
copy p "Valérie 07/10/2025 09h15 Interlocuteur : M. Mengus 0688592578 (pas de mail) Ori…"
click at [661, 315] on p "Ajouter un commentaire ﻿" at bounding box center [835, 322] width 362 height 14
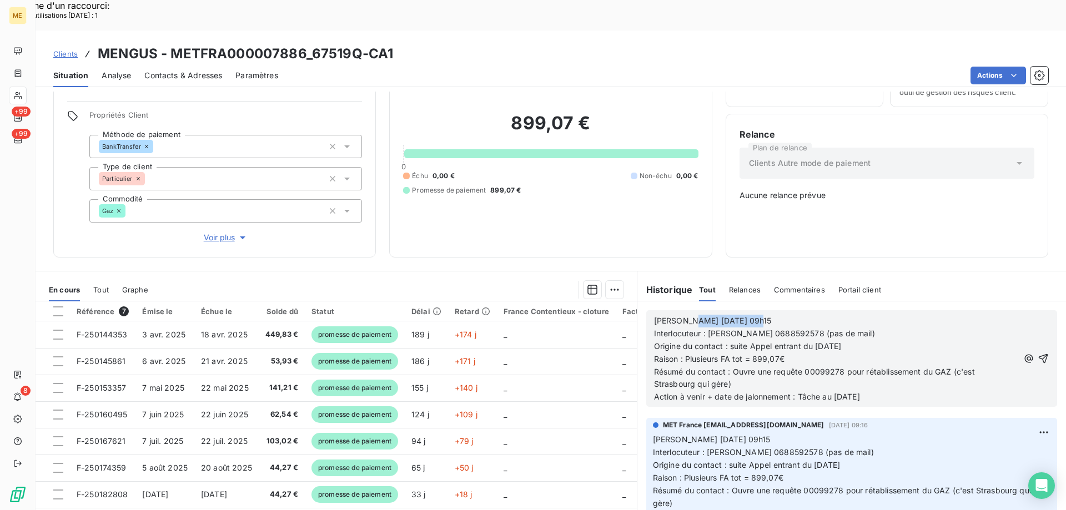
drag, startPoint x: 679, startPoint y: 282, endPoint x: 790, endPoint y: 280, distance: 110.5
click at [790, 315] on p "Valérie 07/10/2025 09h15" at bounding box center [836, 321] width 365 height 13
drag, startPoint x: 725, startPoint y: 308, endPoint x: 862, endPoint y: 304, distance: 136.6
click at [862, 340] on p "Origine du contact : suite Appel entrant du 06/10/2025" at bounding box center [836, 346] width 365 height 13
drag, startPoint x: 719, startPoint y: 320, endPoint x: 735, endPoint y: 320, distance: 16.7
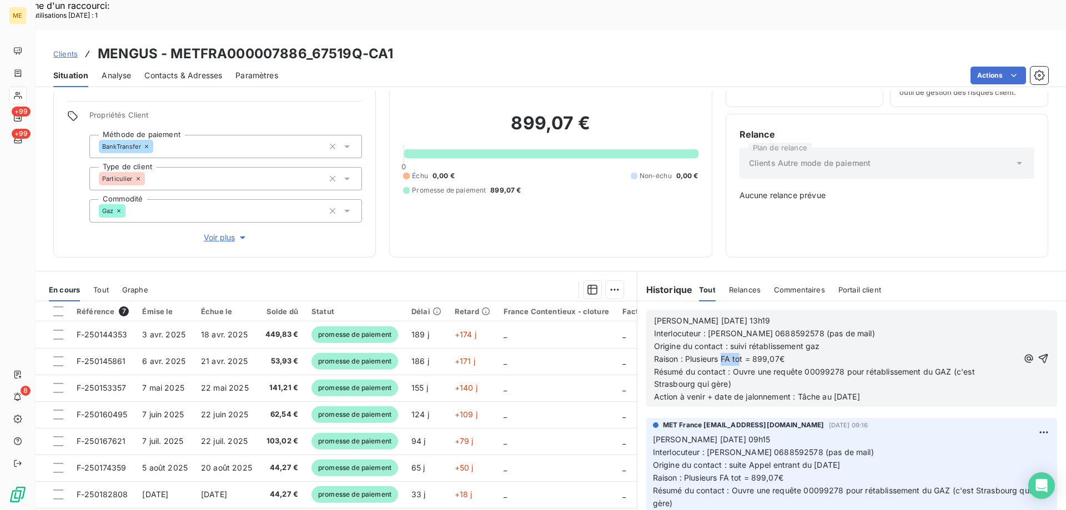
click at [735, 354] on span "Raison : Plusieurs FA tot = 899,07€" at bounding box center [719, 358] width 130 height 9
click at [678, 354] on span "Raison : Plusieurs FA tot = 899,07€" at bounding box center [719, 358] width 130 height 9
click at [683, 354] on span "Raison : Plusieurs FA tot = 899,07€" at bounding box center [719, 358] width 130 height 9
drag, startPoint x: 682, startPoint y: 323, endPoint x: 789, endPoint y: 322, distance: 107.1
click at [789, 353] on p "Raison : Plusieurs FA tot = 899,07€" at bounding box center [836, 359] width 365 height 13
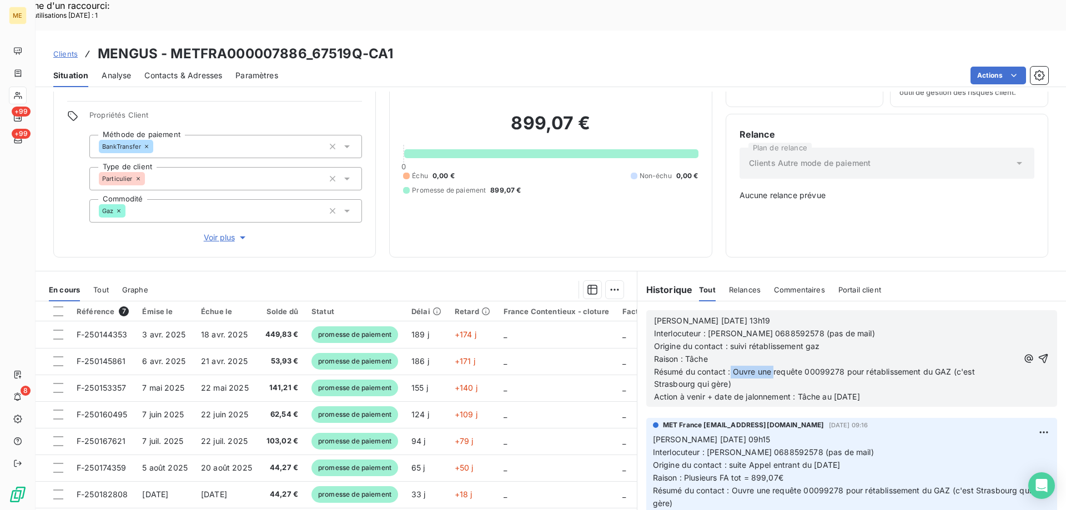
drag, startPoint x: 727, startPoint y: 332, endPoint x: 769, endPoint y: 337, distance: 43.0
click at [769, 367] on span "Résumé du contact : Ouvre une requête 00099278 pour rétablissement du GAZ (c'es…" at bounding box center [815, 378] width 323 height 22
click at [764, 366] on p "Résumé du contact : Vérification si retour suite requête 00099278 pour rétablis…" at bounding box center [837, 379] width 366 height 26
drag, startPoint x: 829, startPoint y: 356, endPoint x: 838, endPoint y: 356, distance: 8.3
click at [838, 392] on span "Action à venir + date de jalonnement : Tâche au 09/10/2025" at bounding box center [757, 396] width 206 height 9
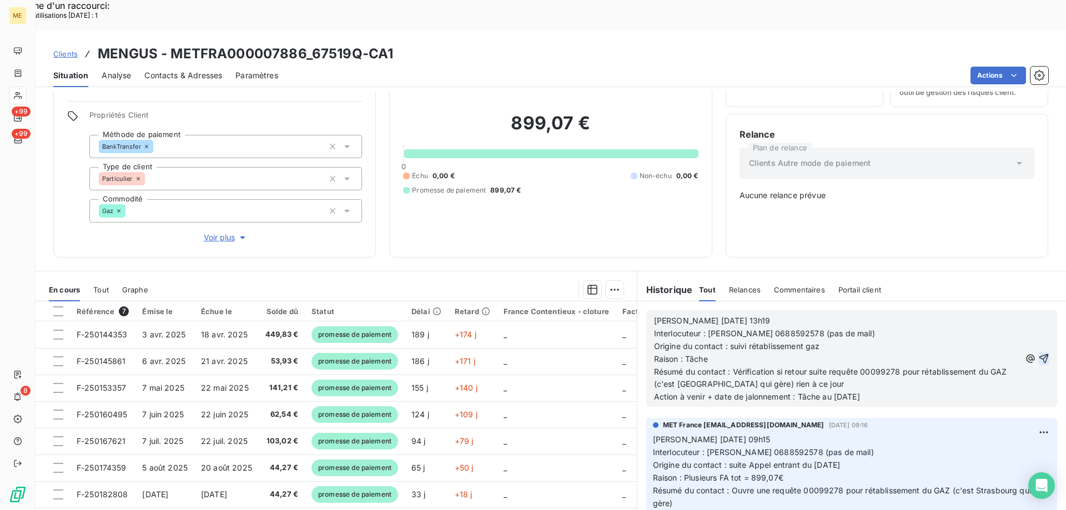
click at [1038, 353] on icon "button" at bounding box center [1043, 358] width 11 height 11
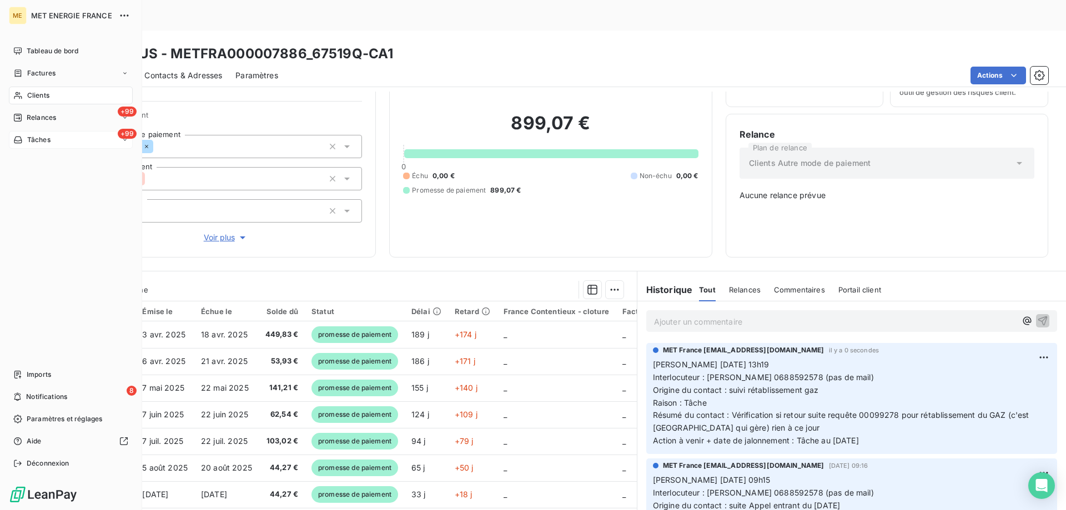
click at [64, 144] on div "+99 Tâches" at bounding box center [71, 140] width 124 height 18
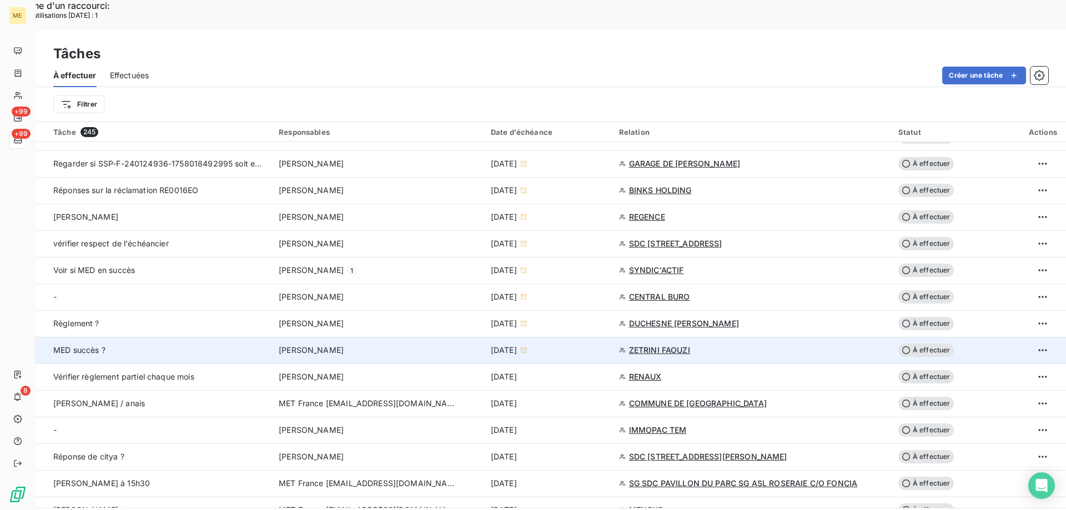
scroll to position [500, 0]
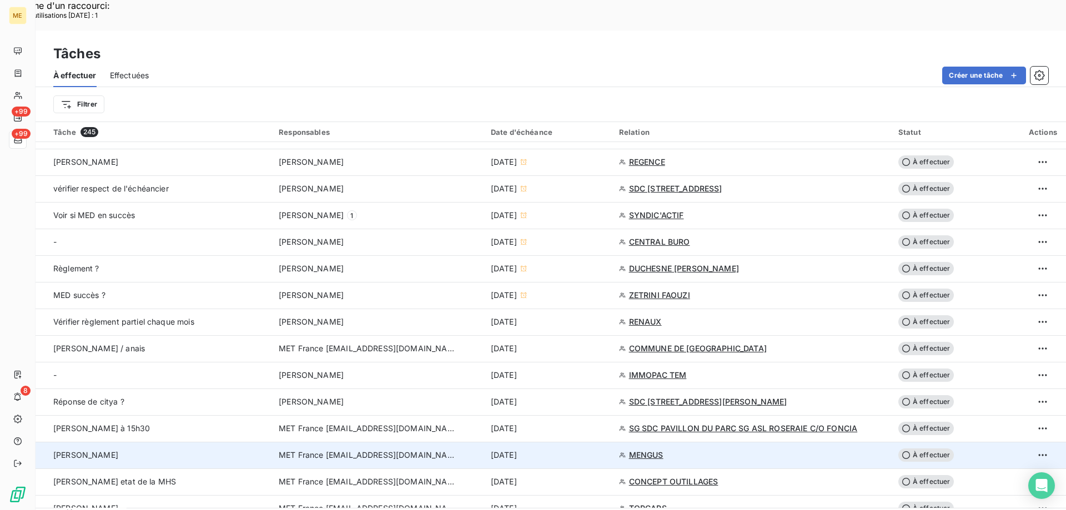
click at [928, 448] on span "À effectuer" at bounding box center [926, 454] width 56 height 13
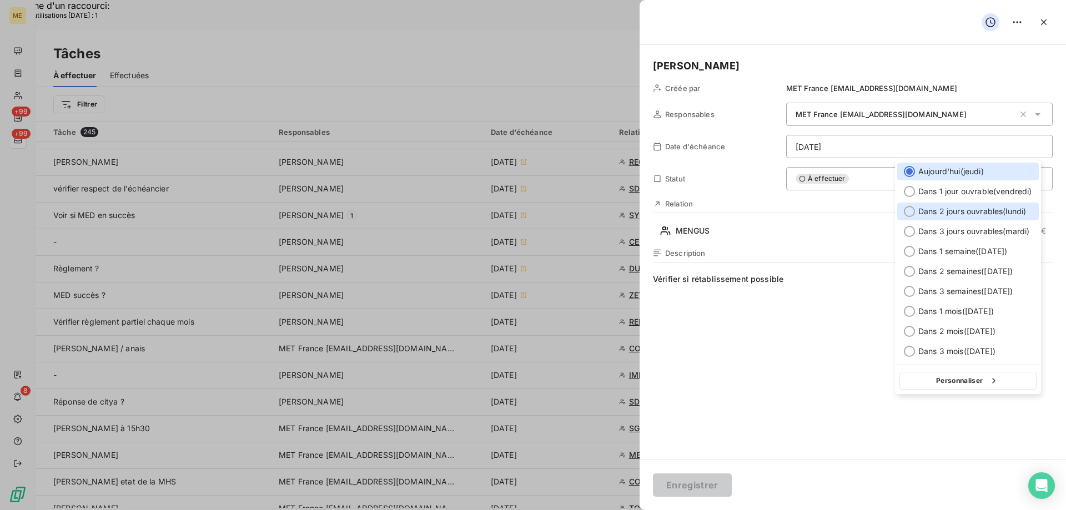
click at [906, 211] on div at bounding box center [909, 211] width 11 height 11
type input "13/10/2025"
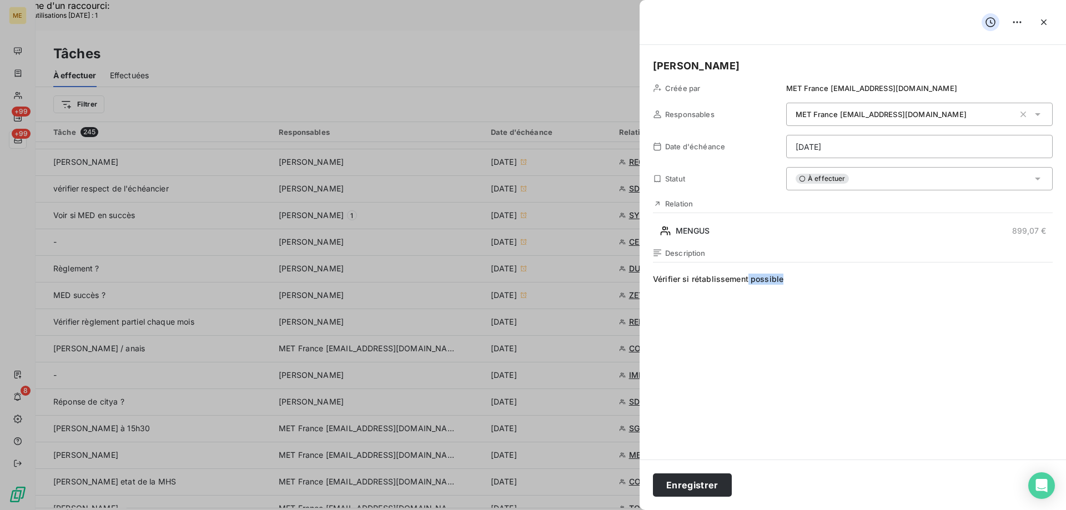
drag, startPoint x: 748, startPoint y: 286, endPoint x: 815, endPoint y: 280, distance: 67.4
click at [815, 280] on span "Vérifier si rétablissement possible" at bounding box center [853, 380] width 400 height 213
click at [689, 489] on button "Enregistrer" at bounding box center [692, 484] width 79 height 23
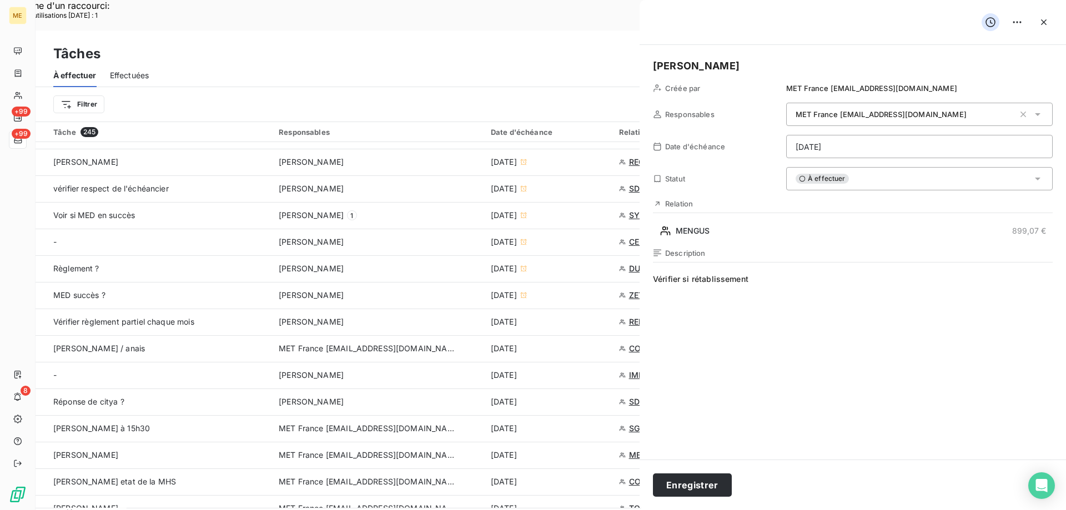
type input "09/10/2025"
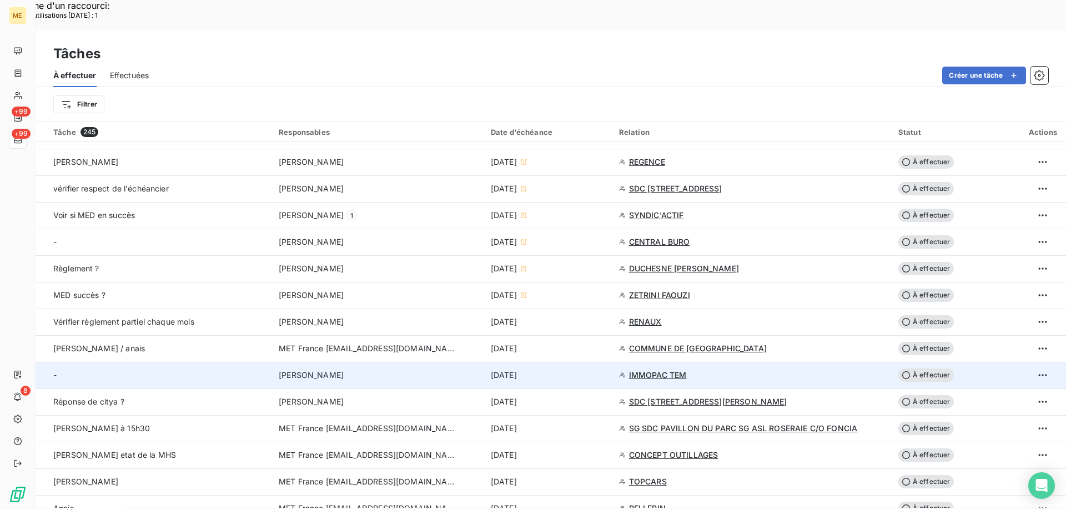
click at [642, 370] on span "IMMOPAC TEM" at bounding box center [658, 375] width 58 height 11
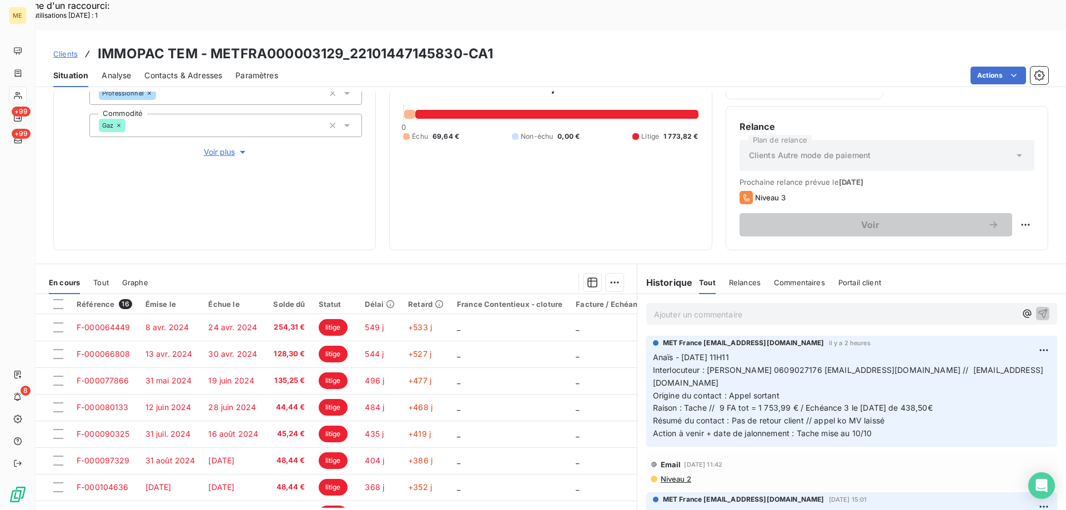
scroll to position [148, 0]
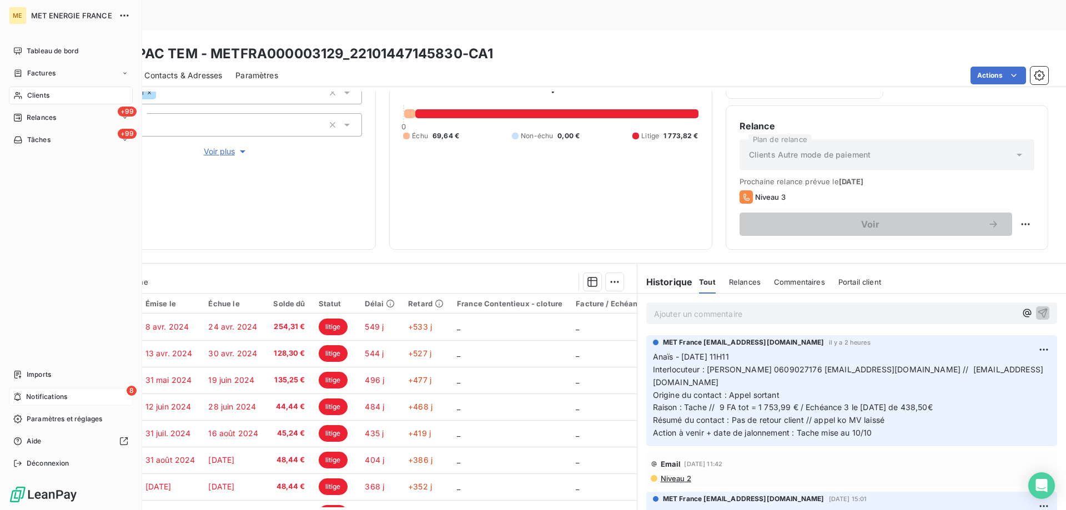
click at [84, 399] on div "8 Notifications" at bounding box center [71, 397] width 124 height 18
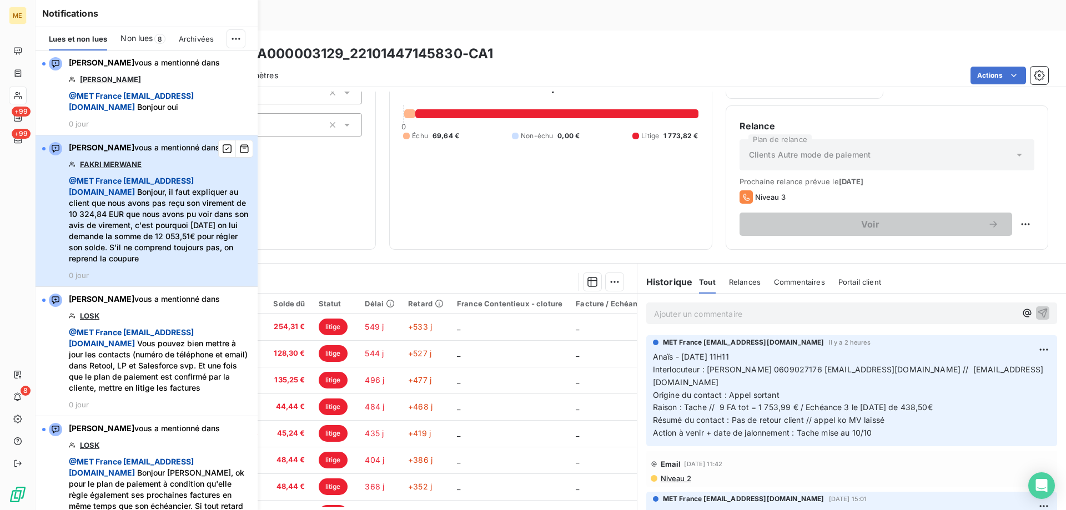
click at [151, 212] on span "@ MET France met-france@recouvrement.met.com Bonjour, il faut expliquer au clie…" at bounding box center [160, 219] width 182 height 89
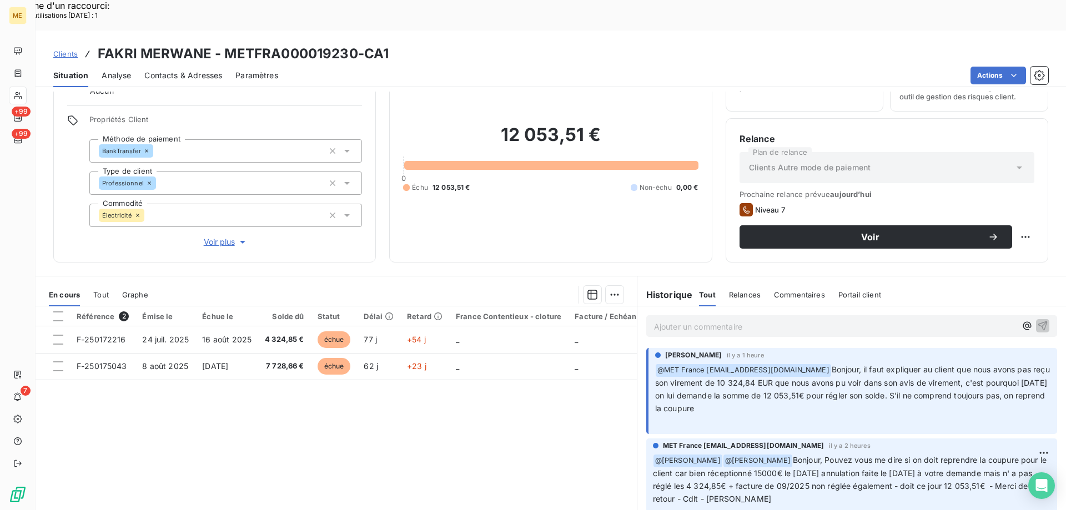
scroll to position [70, 0]
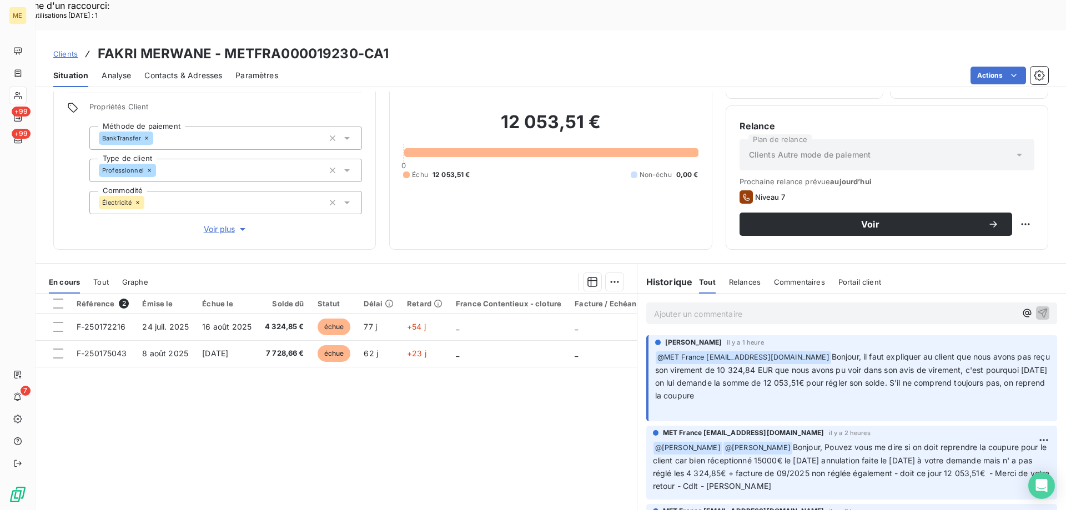
click at [703, 307] on p "Ajouter un commentaire ﻿" at bounding box center [835, 314] width 362 height 14
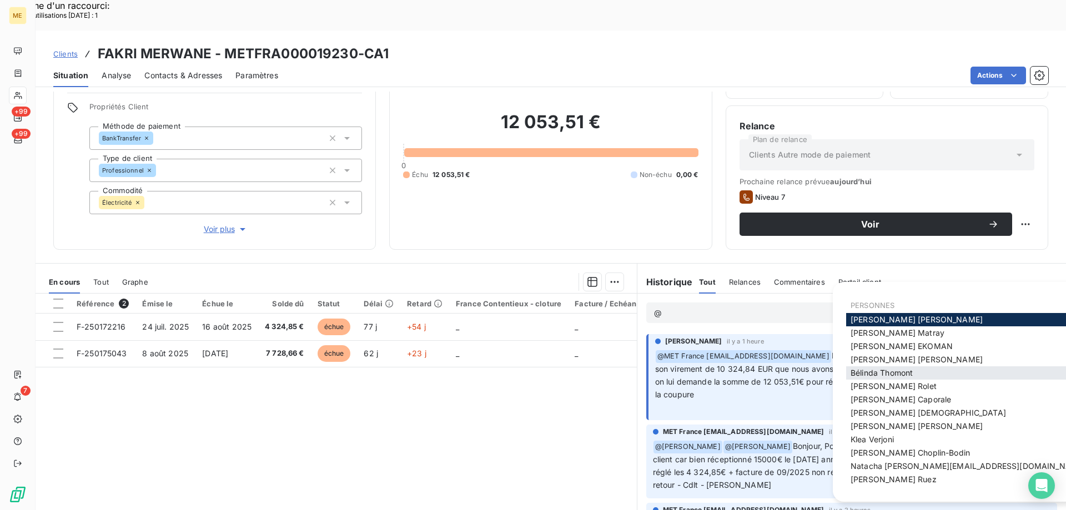
click at [894, 371] on span "Bélinda Thomont" at bounding box center [881, 372] width 62 height 9
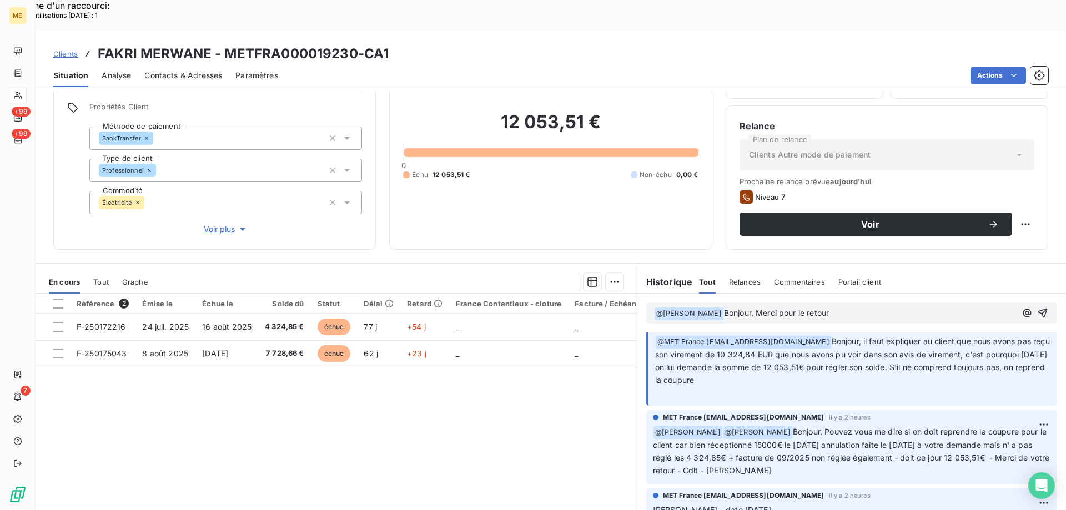
scroll to position [0, 0]
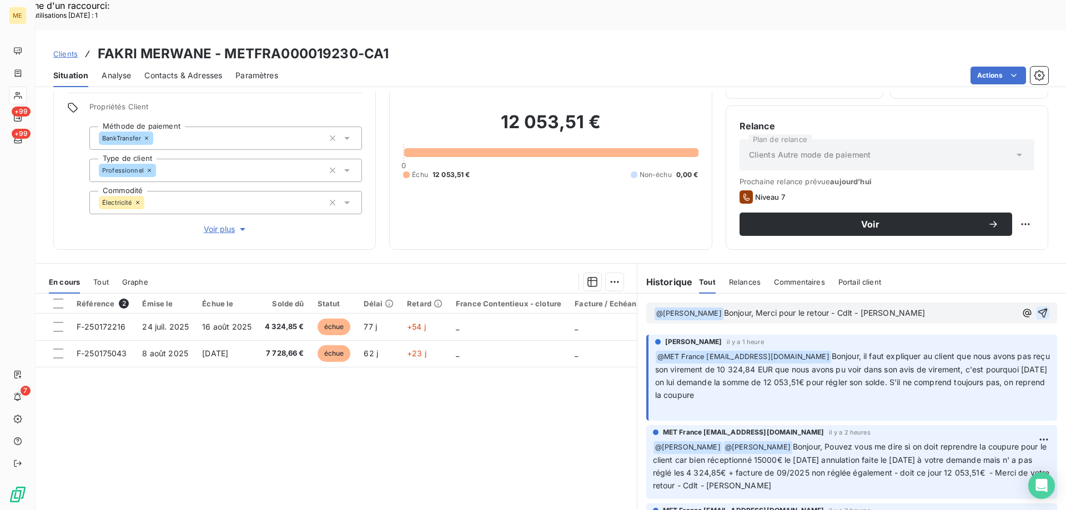
click at [1038, 309] on icon "button" at bounding box center [1042, 313] width 9 height 9
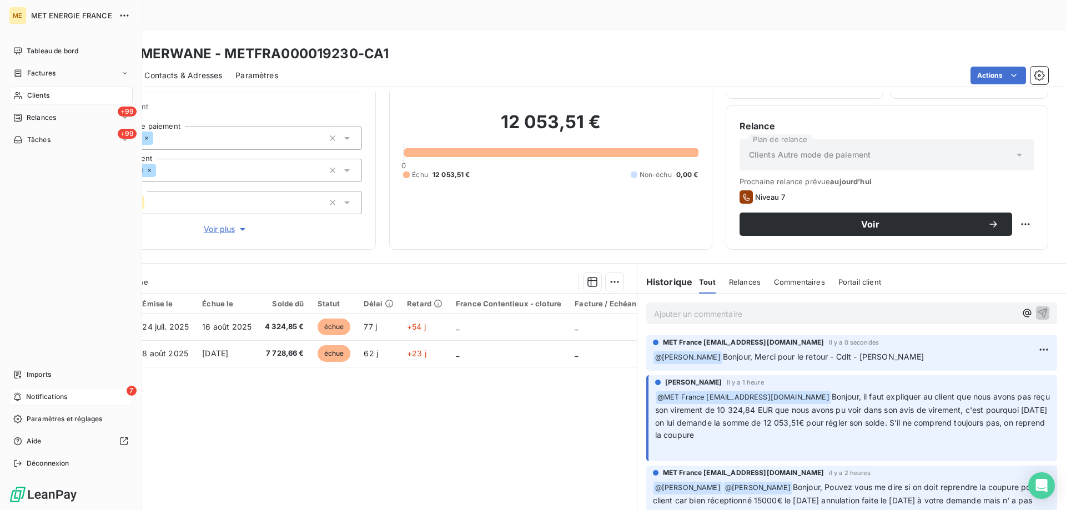
click at [74, 395] on div "7 Notifications" at bounding box center [71, 397] width 124 height 18
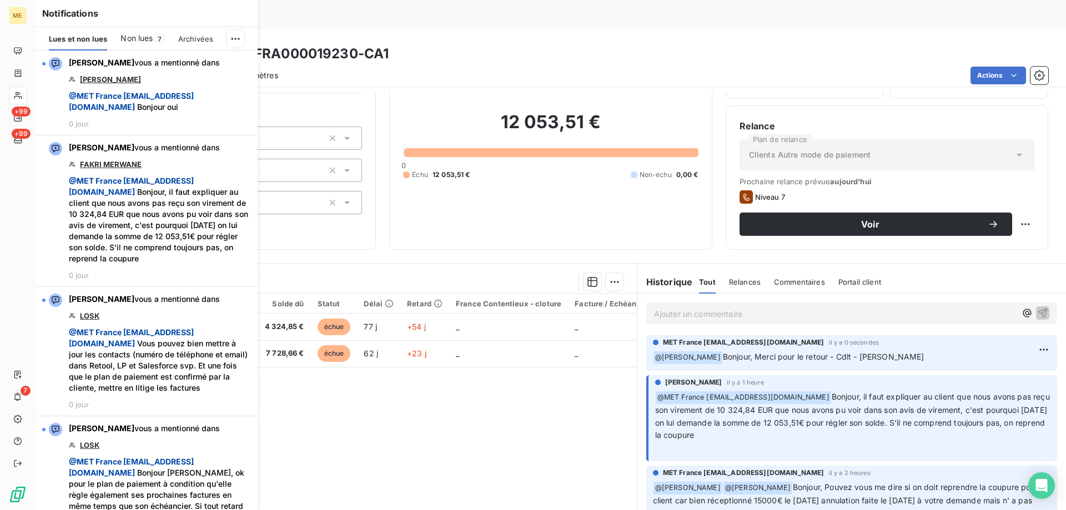
click at [142, 34] on span "Non lues" at bounding box center [136, 38] width 32 height 11
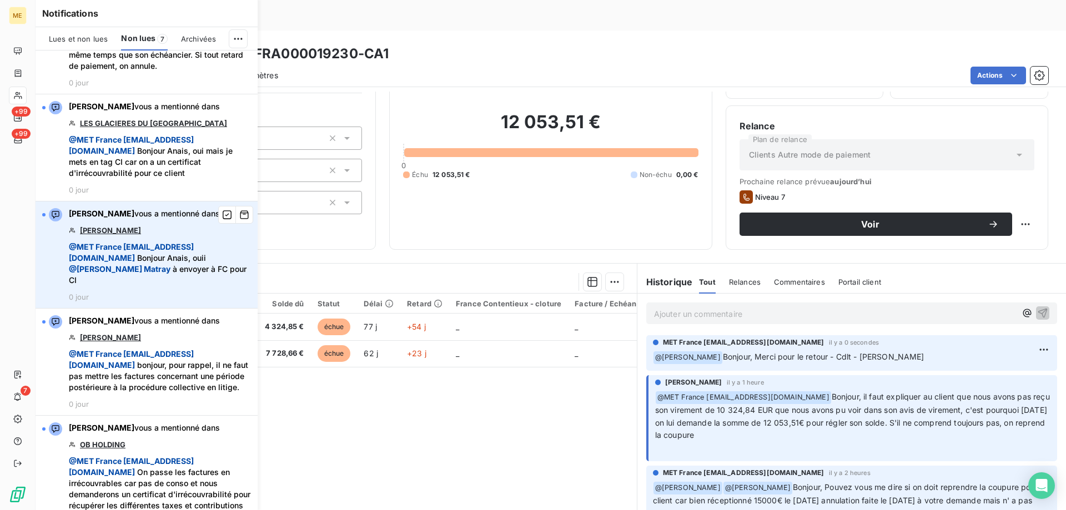
scroll to position [367, 0]
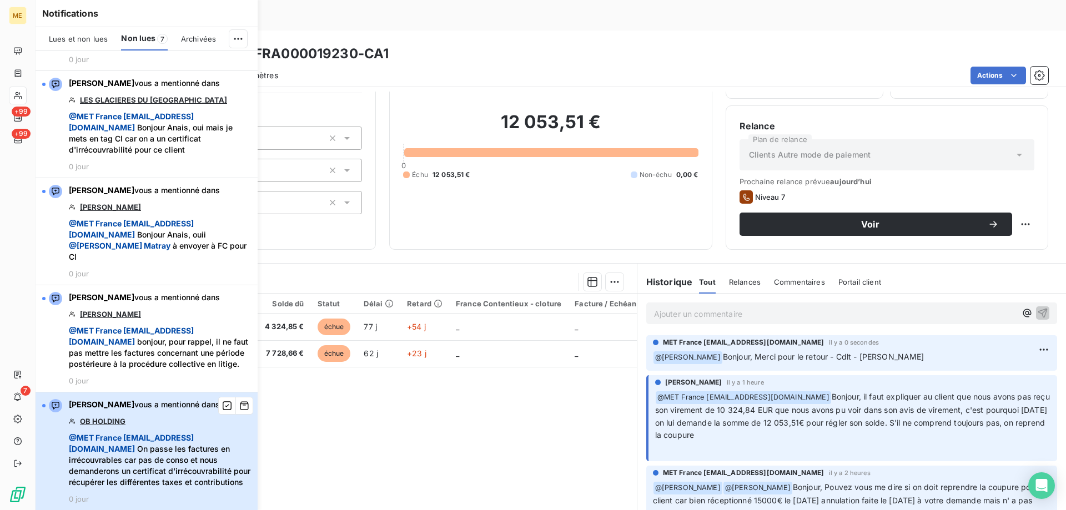
click at [147, 446] on span "@ MET France met-france@recouvrement.met.com On passe les factures en irrécouvr…" at bounding box center [160, 460] width 182 height 56
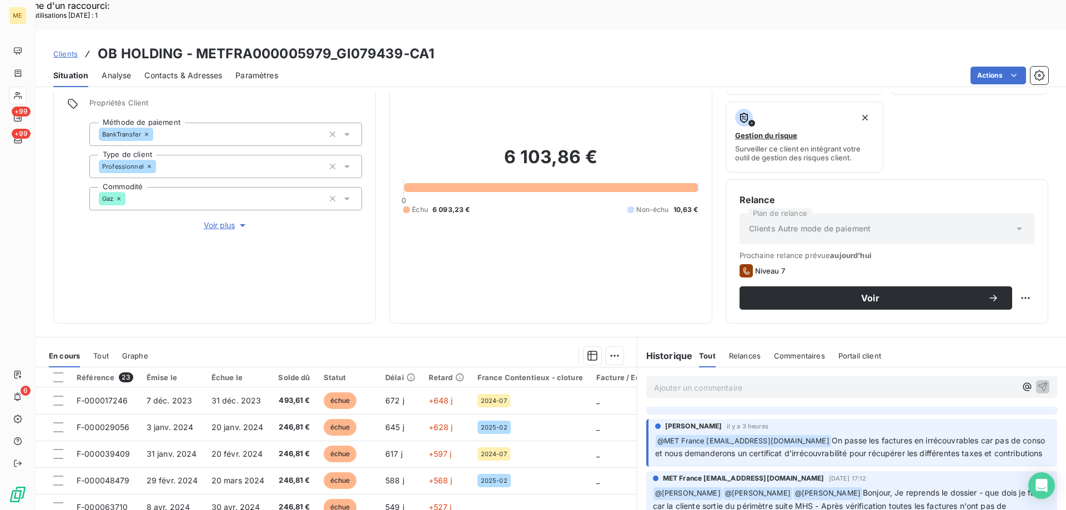
scroll to position [148, 0]
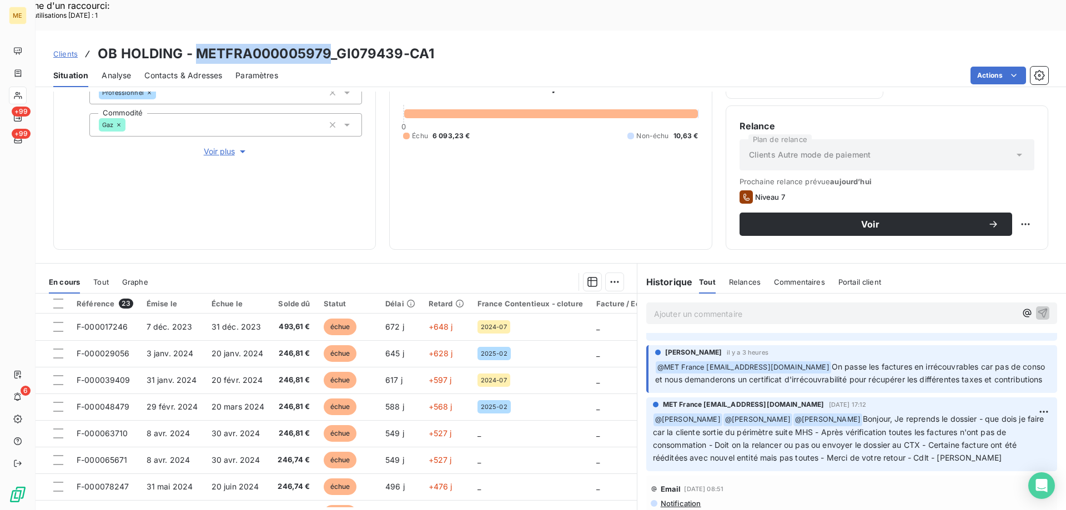
drag, startPoint x: 196, startPoint y: 21, endPoint x: 330, endPoint y: 20, distance: 133.8
click at [330, 44] on h3 "OB HOLDING - METFRA000005979_GI079439-CA1" at bounding box center [266, 54] width 336 height 20
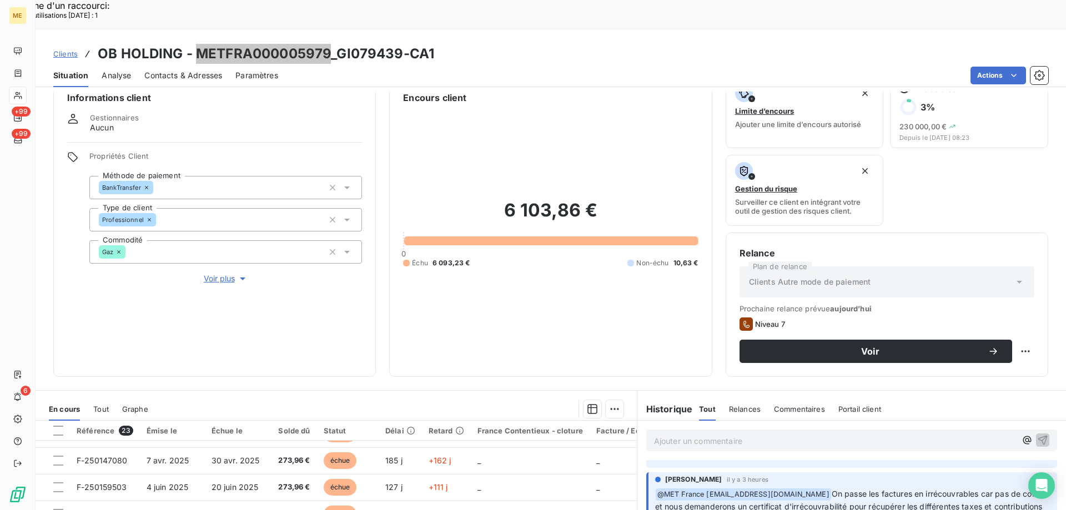
scroll to position [0, 0]
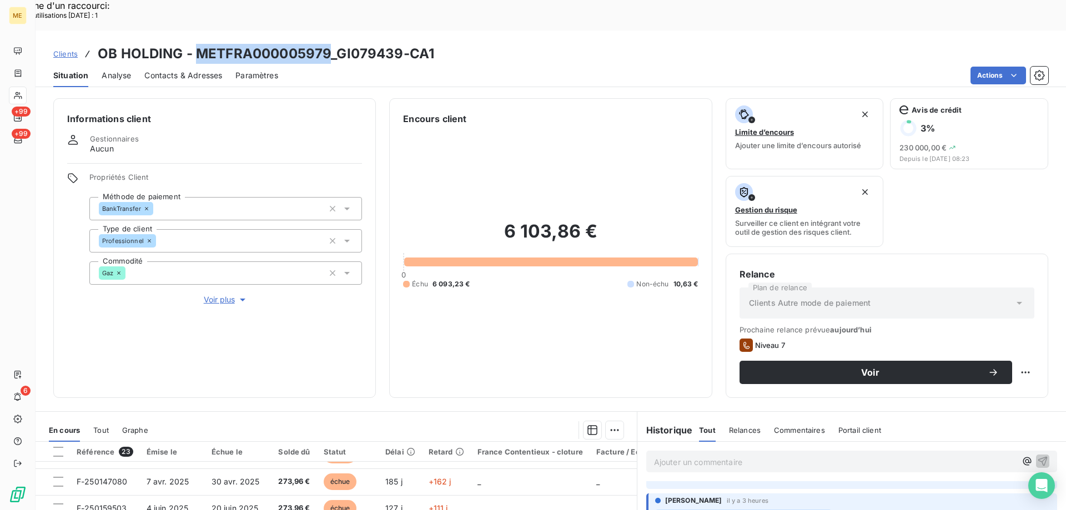
click at [214, 294] on span "Voir plus" at bounding box center [226, 299] width 44 height 11
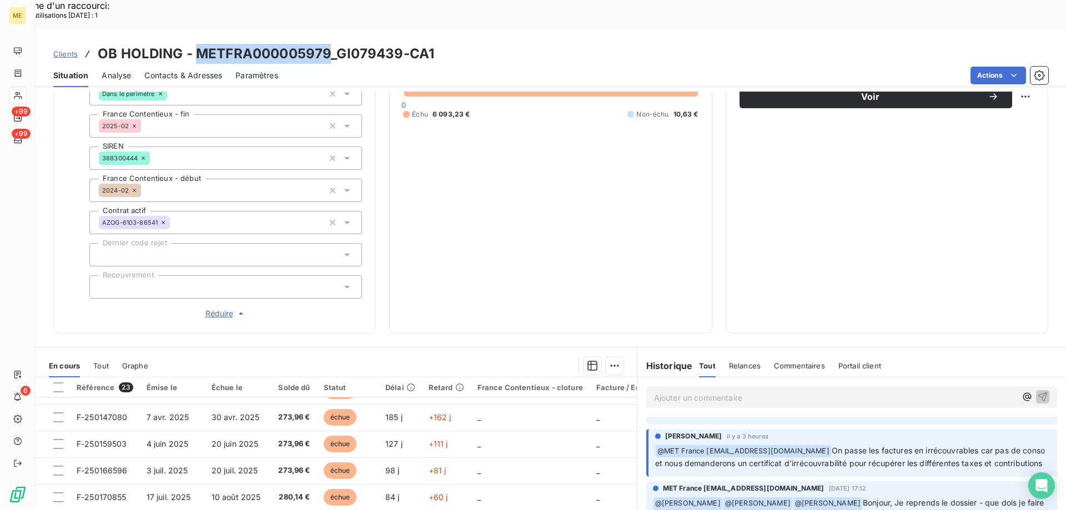
scroll to position [278, 0]
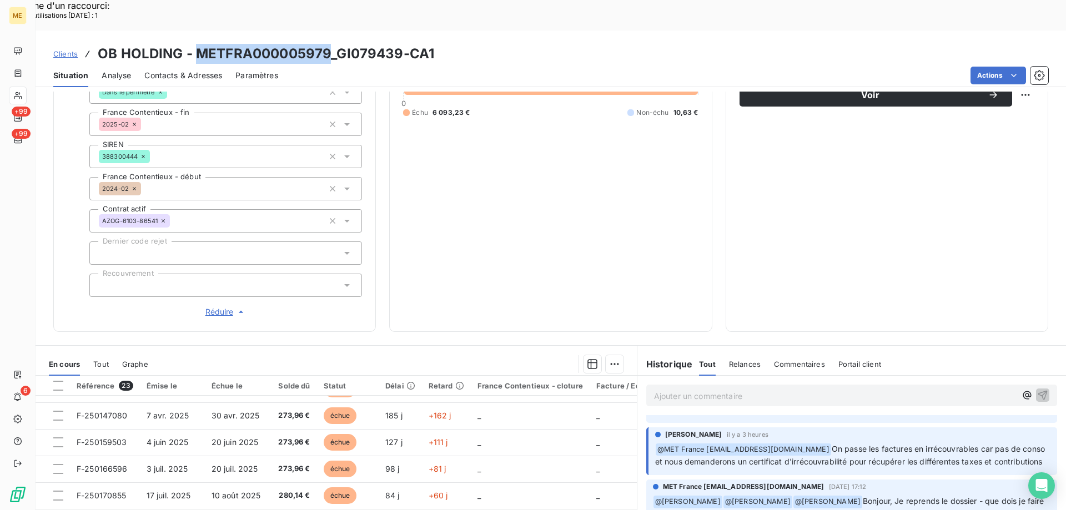
click at [212, 306] on span "Réduire" at bounding box center [225, 311] width 41 height 11
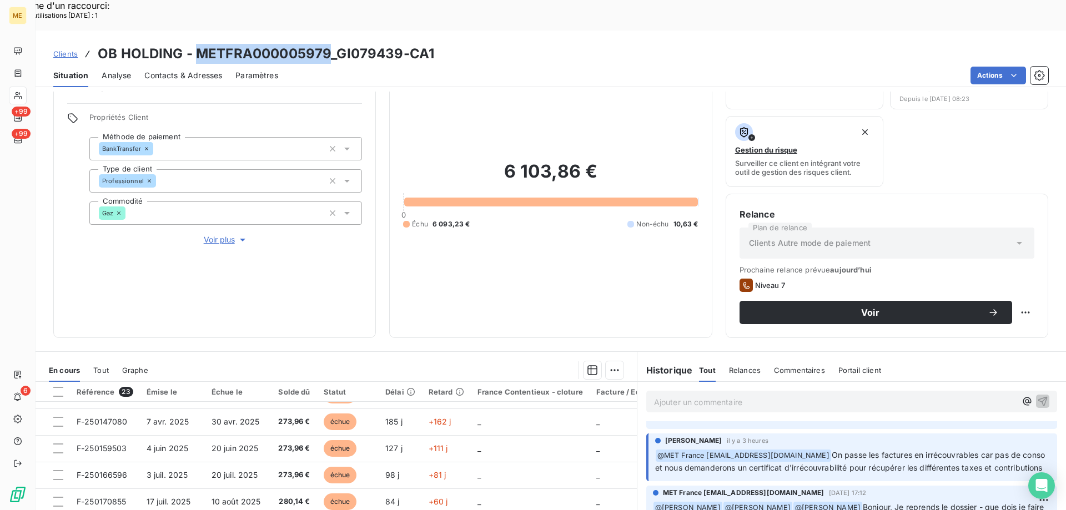
scroll to position [148, 0]
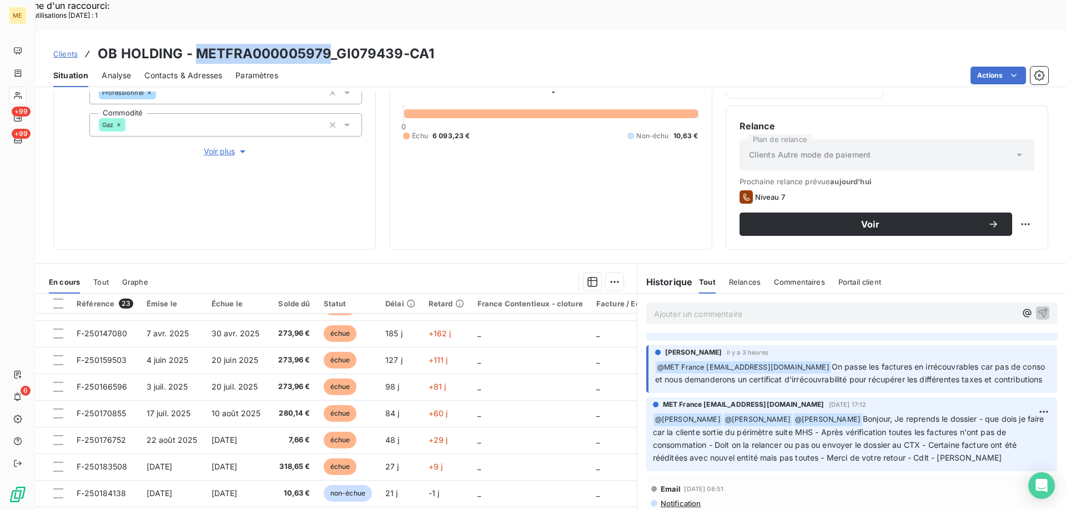
click at [210, 146] on span "Voir plus" at bounding box center [226, 151] width 44 height 11
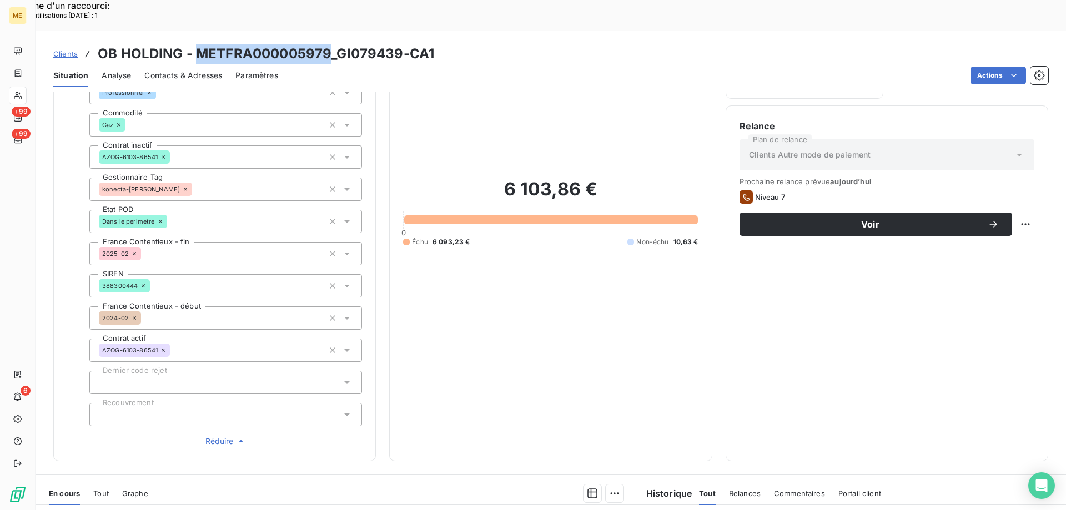
click at [215, 436] on span "Réduire" at bounding box center [225, 441] width 41 height 11
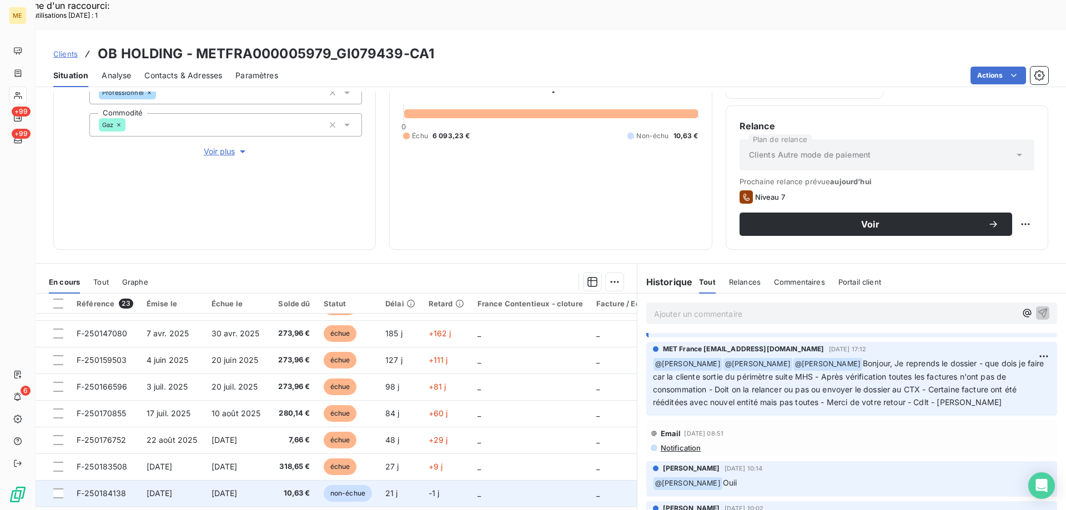
click at [104, 488] on span "F-250184138" at bounding box center [102, 492] width 50 height 9
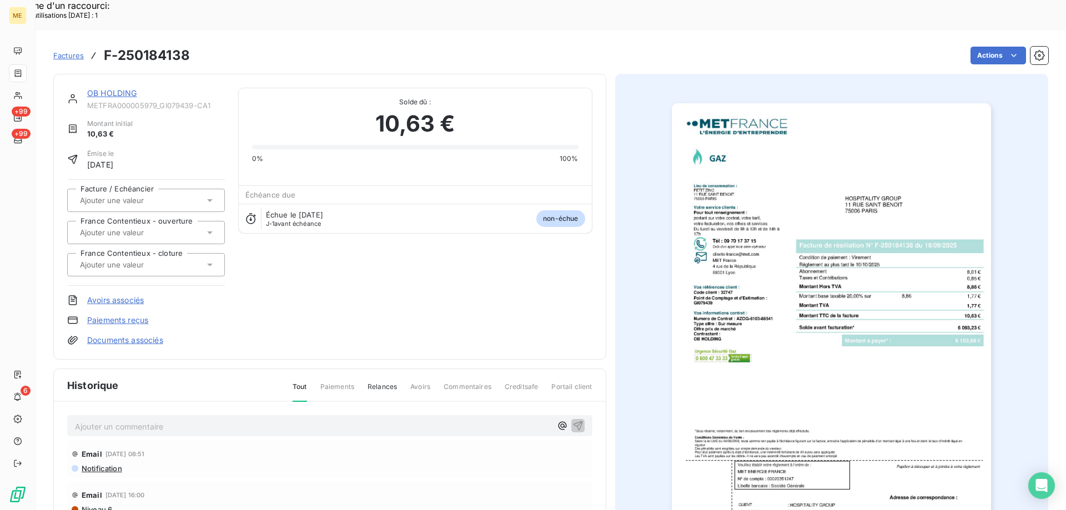
click at [827, 351] on img "button" at bounding box center [831, 329] width 319 height 452
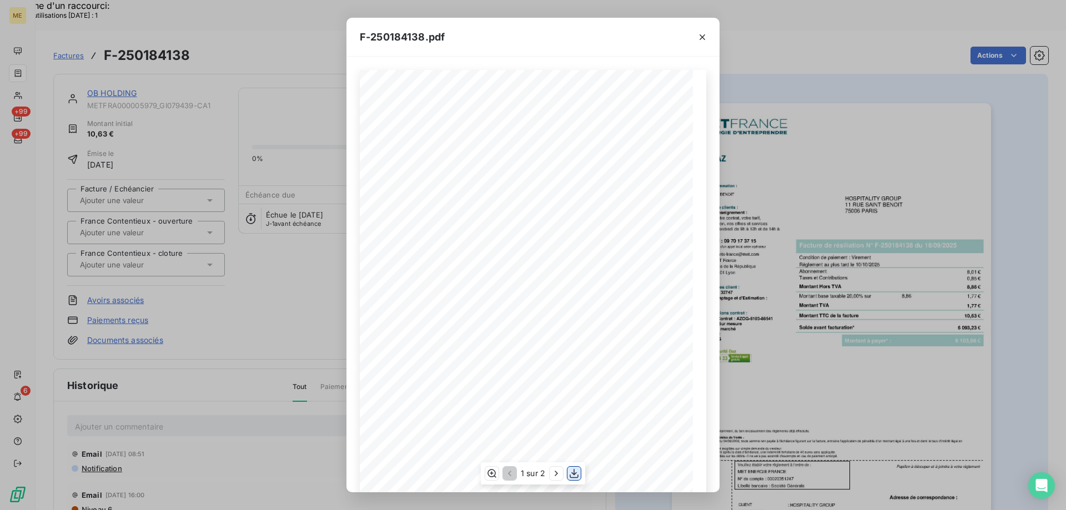
drag, startPoint x: 577, startPoint y: 473, endPoint x: 575, endPoint y: 467, distance: 6.5
click at [576, 473] on icon "button" at bounding box center [573, 473] width 11 height 11
click at [703, 34] on icon "button" at bounding box center [702, 37] width 11 height 11
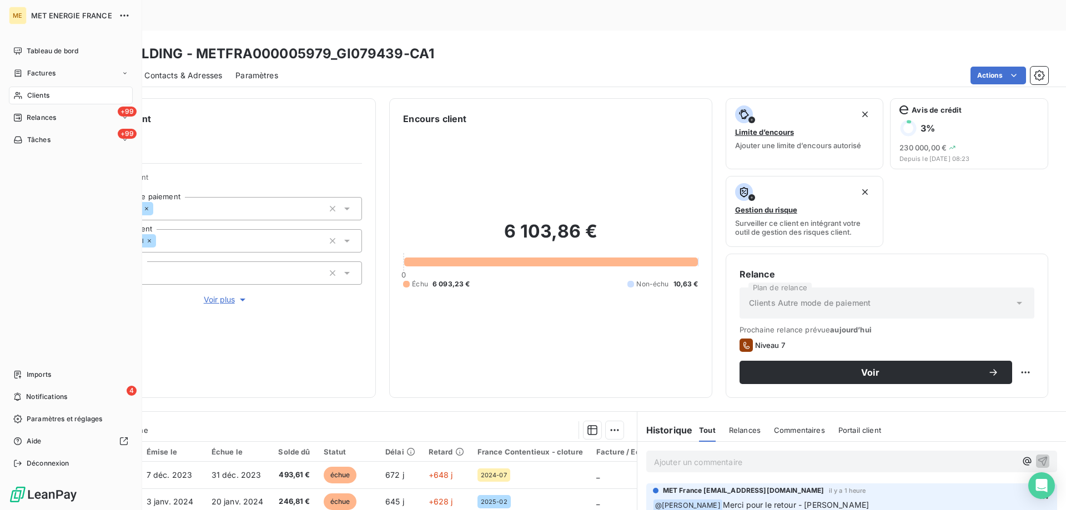
click at [49, 90] on div "Clients" at bounding box center [71, 96] width 124 height 18
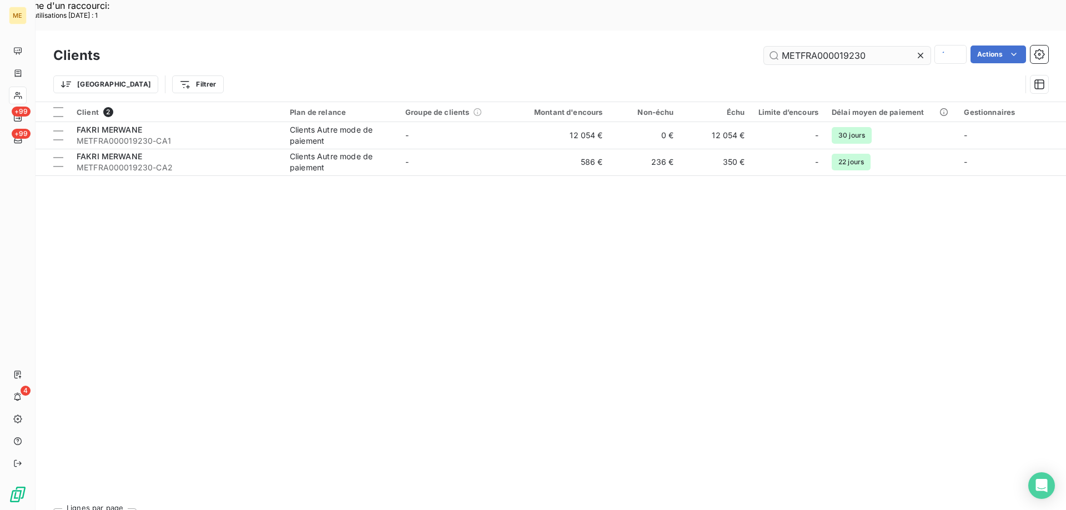
drag, startPoint x: 919, startPoint y: 24, endPoint x: 894, endPoint y: 24, distance: 25.0
click at [919, 53] on icon at bounding box center [920, 56] width 6 height 6
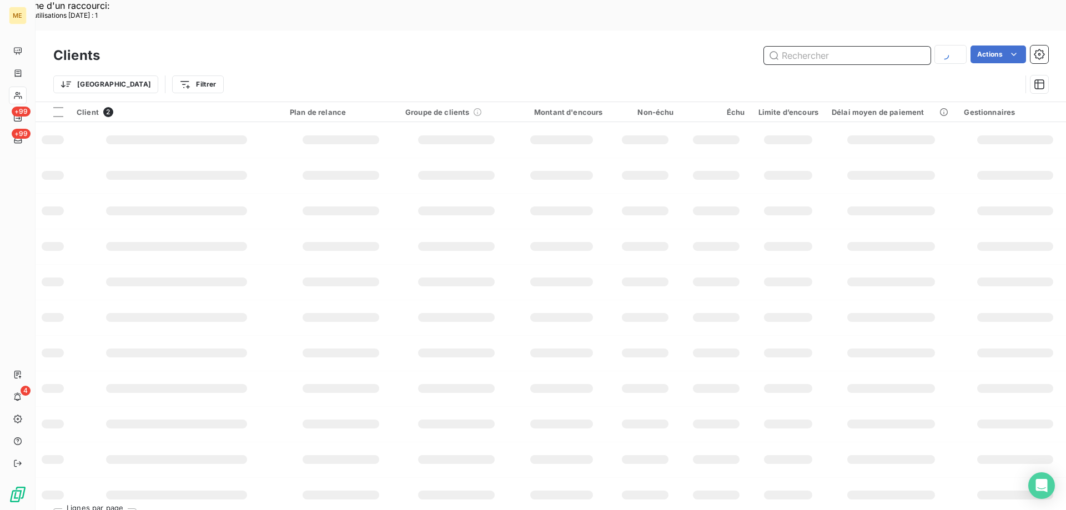
click at [854, 47] on input "text" at bounding box center [847, 56] width 167 height 18
paste input "METFRA000001264"
type input "METFRA000001264"
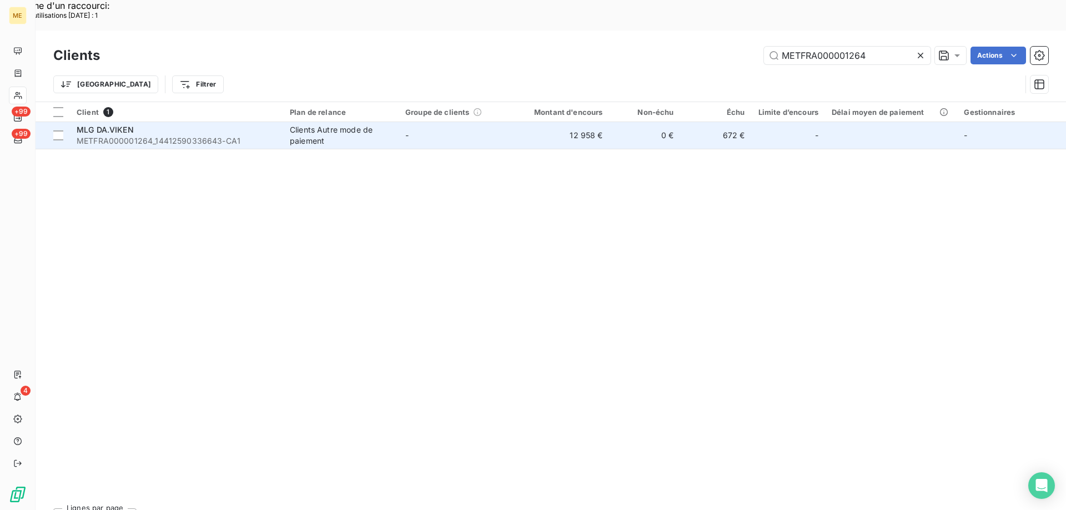
click at [105, 125] on span "MLG DA.VIKEN" at bounding box center [105, 129] width 57 height 9
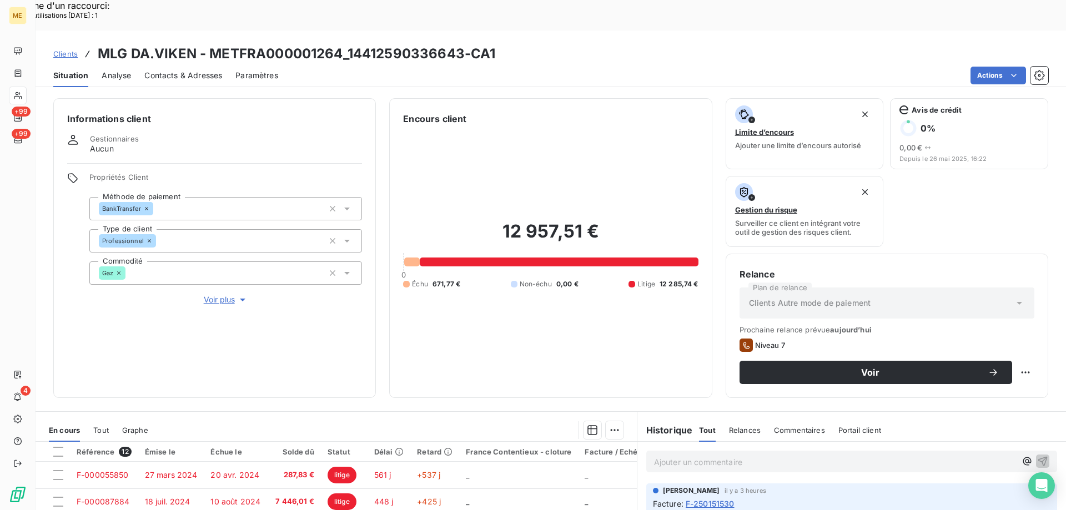
click at [218, 294] on span "Voir plus" at bounding box center [226, 299] width 44 height 11
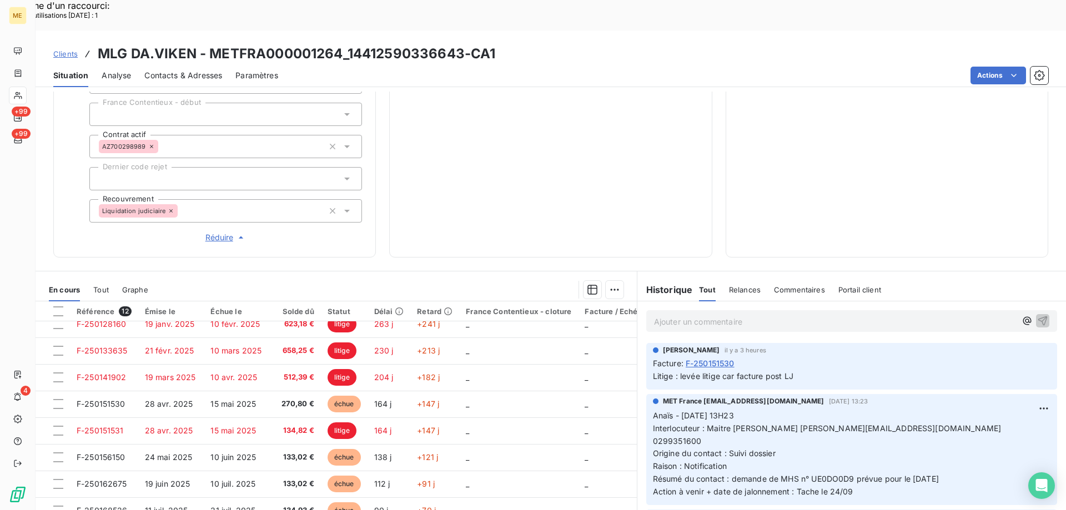
scroll to position [131, 0]
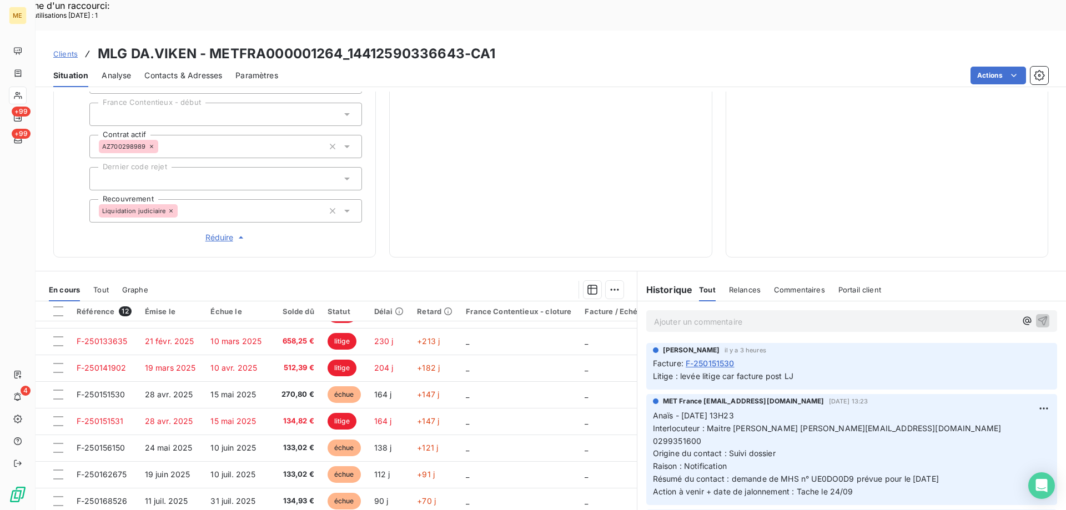
click at [603, 128] on div "12 957,51 € 0 Échu 671,77 € Non-échu 0,00 € Litige 12 285,74 €" at bounding box center [550, 9] width 295 height 470
click at [615, 137] on div "12 957,51 € 0 Échu 671,77 € Non-échu 0,00 € Litige 12 285,74 €" at bounding box center [550, 9] width 295 height 470
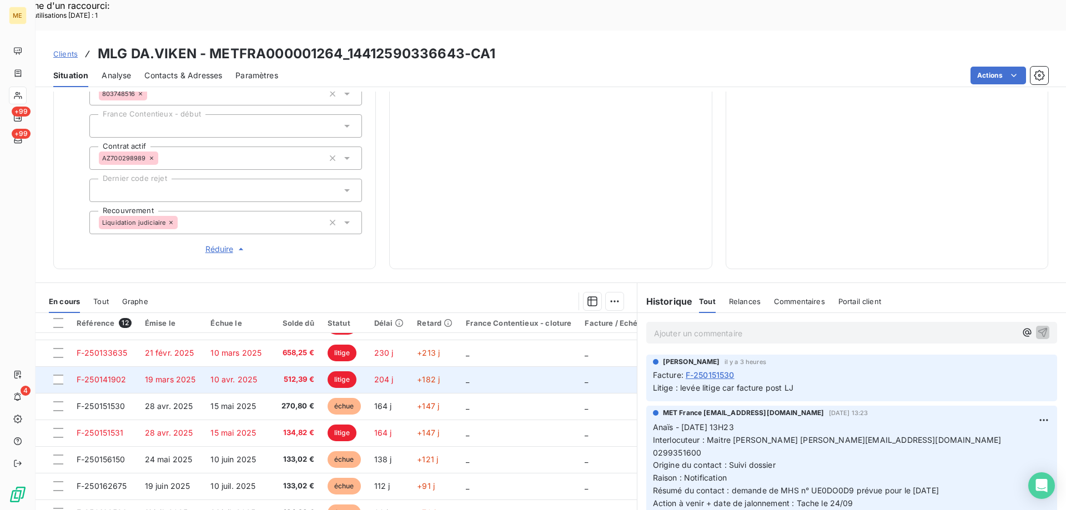
scroll to position [352, 0]
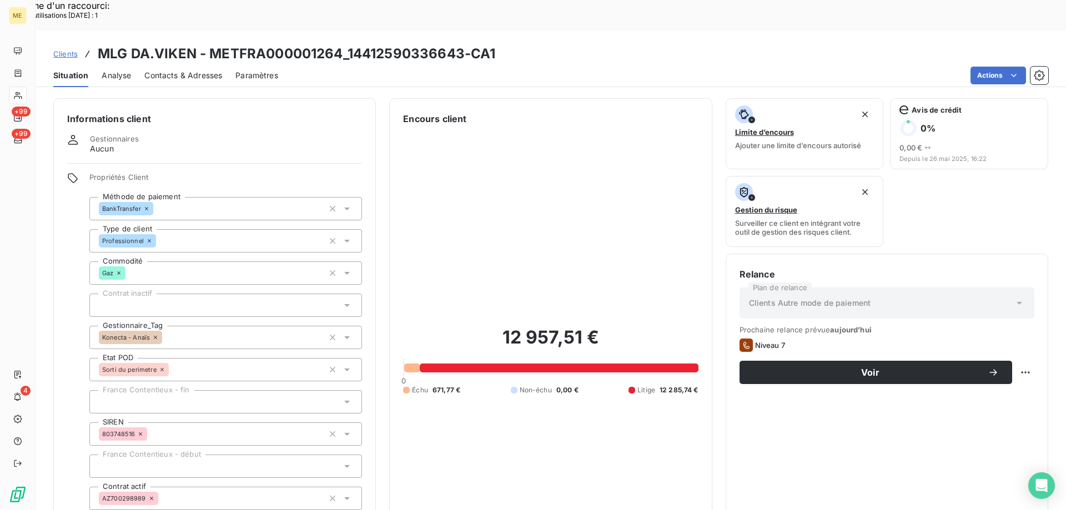
scroll to position [131, 0]
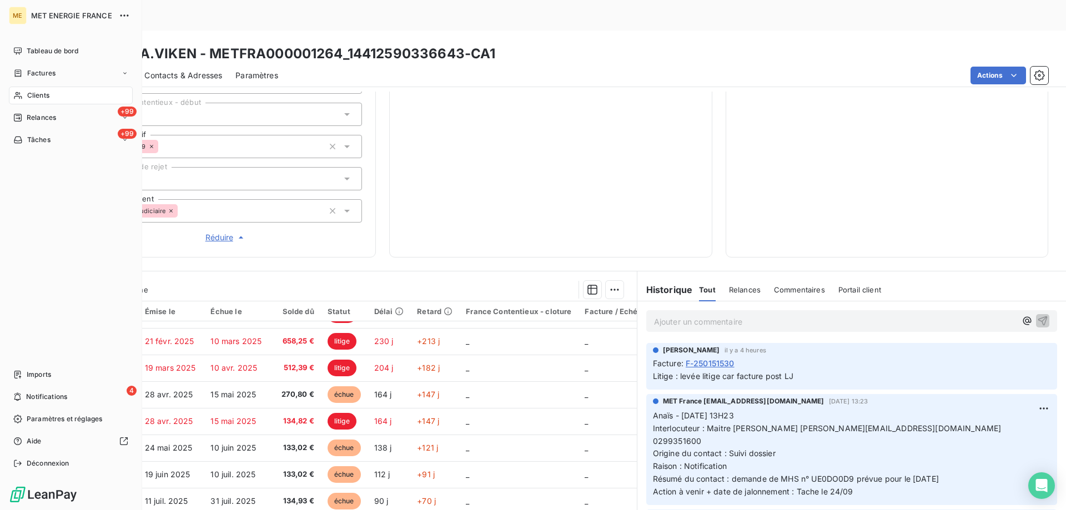
click at [42, 95] on span "Clients" at bounding box center [38, 95] width 22 height 10
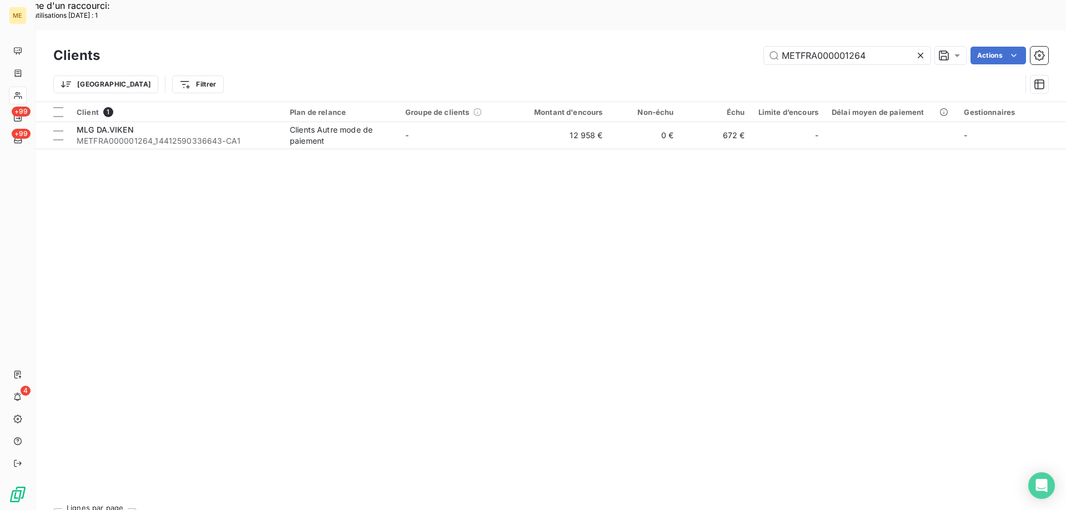
click at [920, 50] on icon at bounding box center [920, 55] width 11 height 11
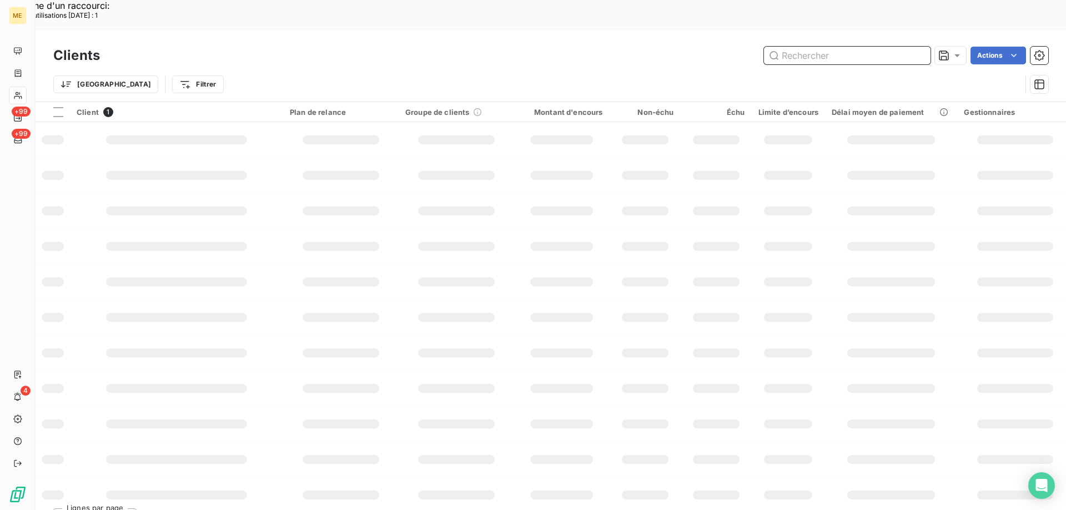
click at [810, 47] on input "text" at bounding box center [847, 56] width 167 height 18
paste input "METFRA000007552"
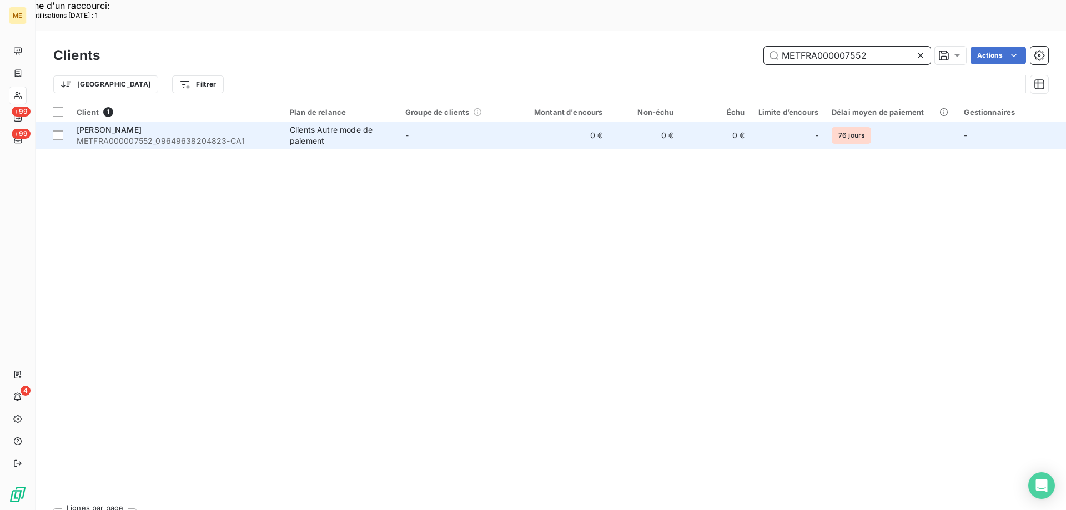
type input "METFRA000007552"
click at [148, 124] on div "[PERSON_NAME]" at bounding box center [177, 129] width 200 height 11
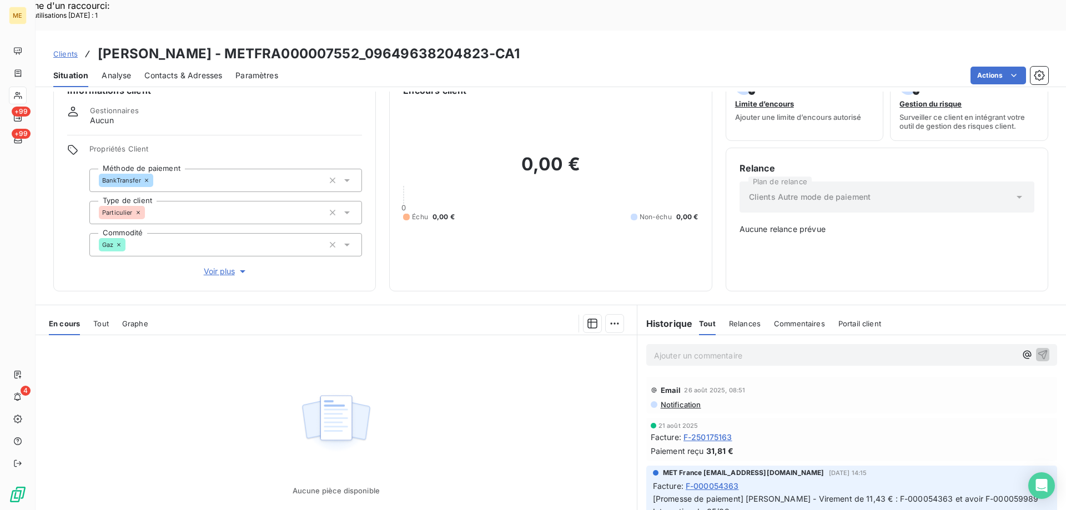
scroll to position [62, 0]
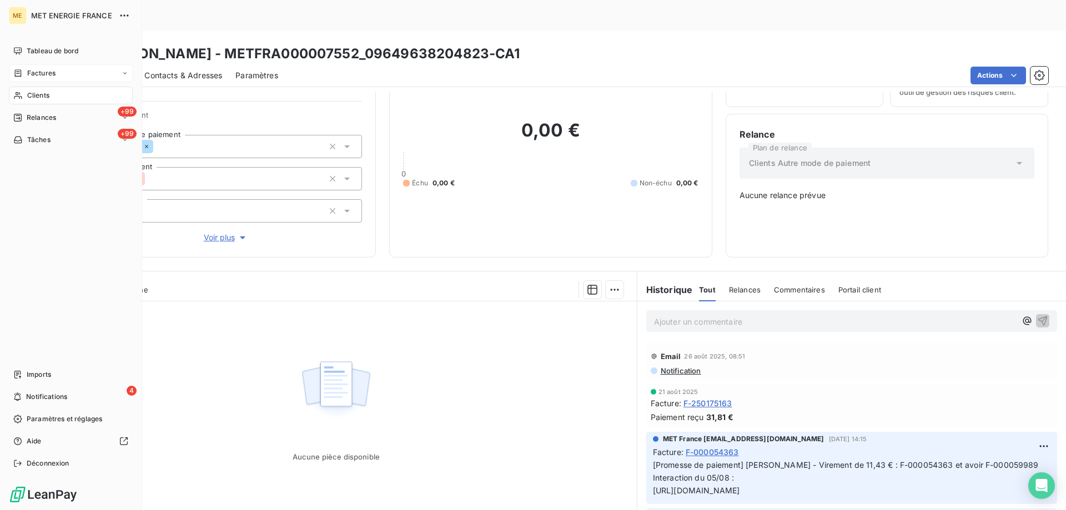
click at [68, 75] on div "Factures" at bounding box center [71, 73] width 124 height 18
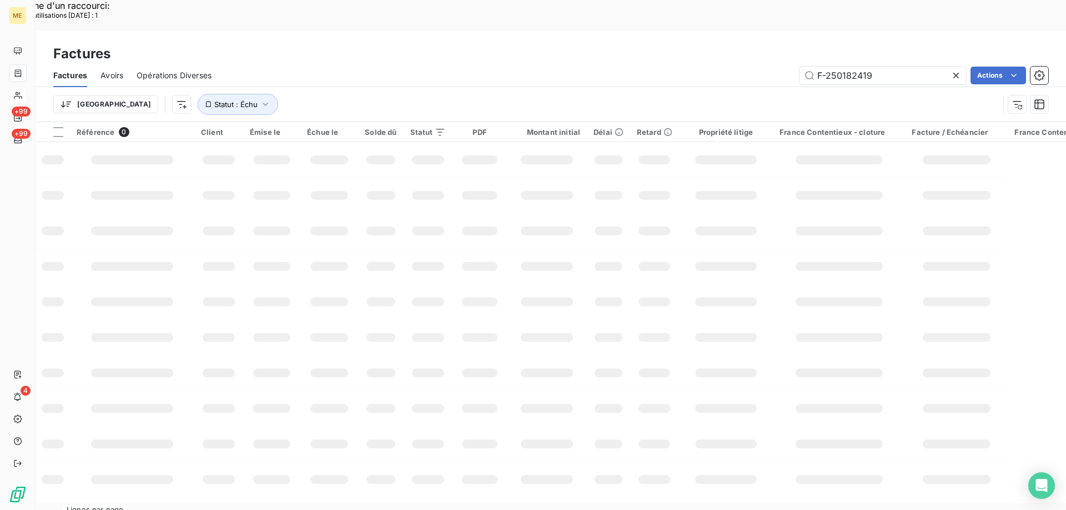
click at [959, 70] on icon at bounding box center [955, 75] width 11 height 11
click at [855, 67] on input "text" at bounding box center [882, 76] width 167 height 18
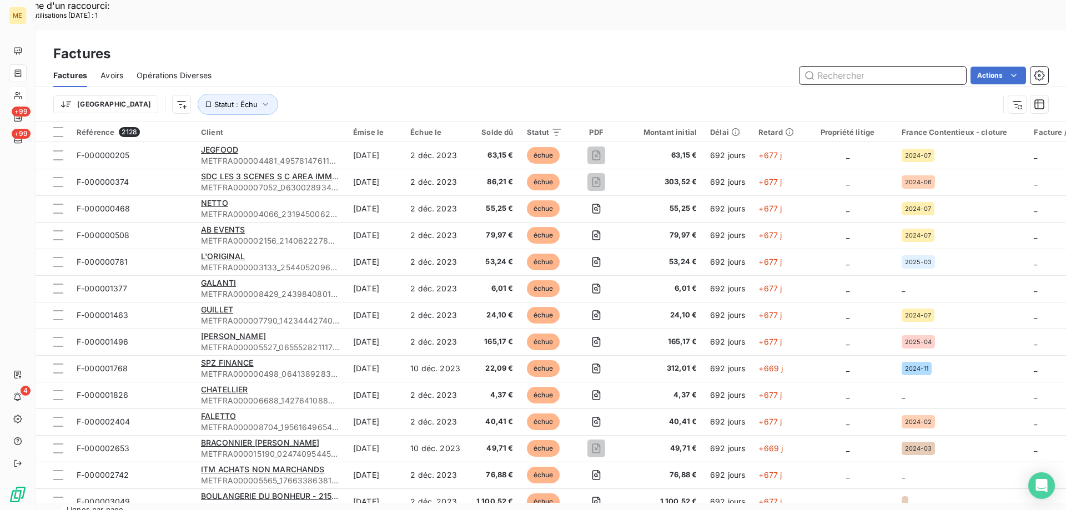
paste input "F-250174393"
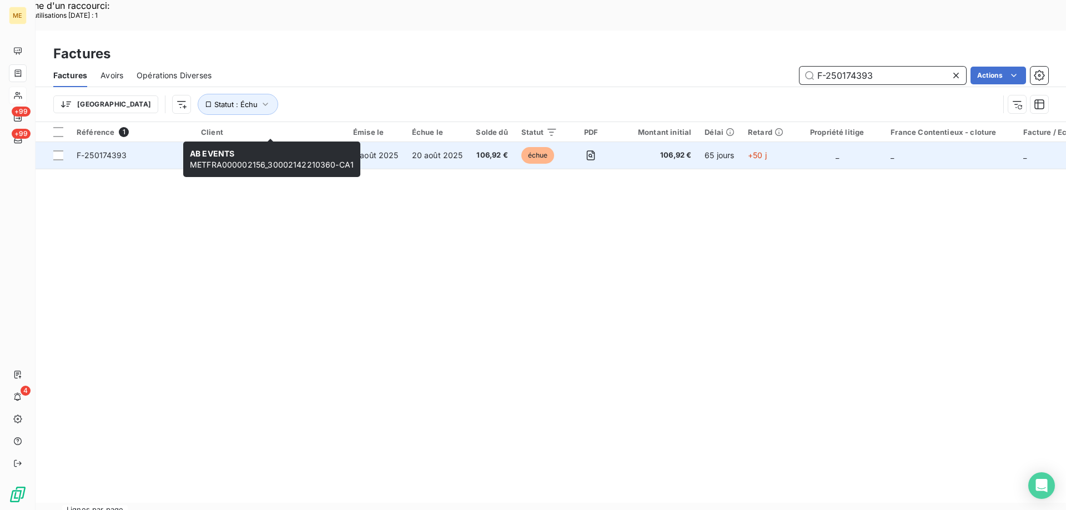
type input "F-250174393"
click at [213, 145] on span "AB EVENTS" at bounding box center [223, 149] width 44 height 9
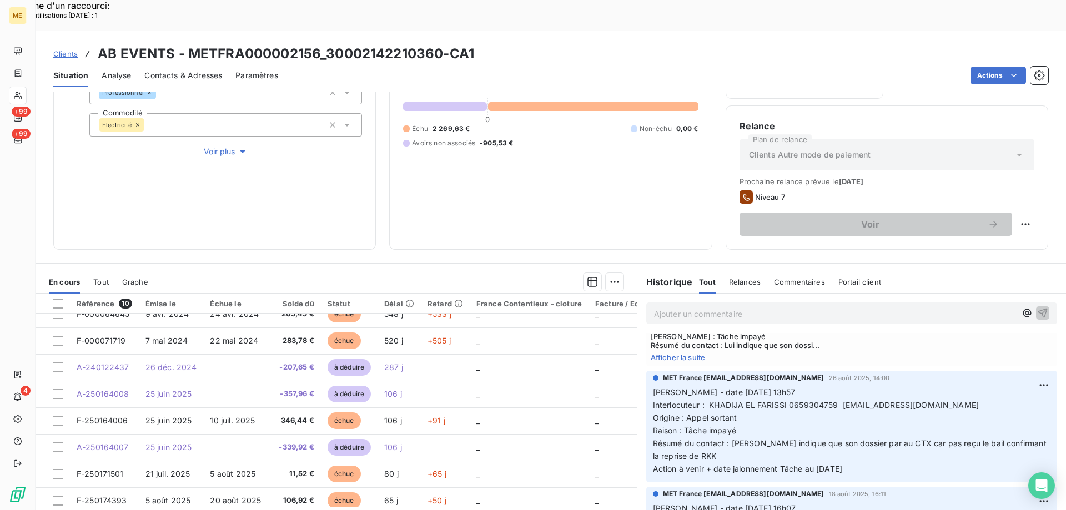
scroll to position [78, 0]
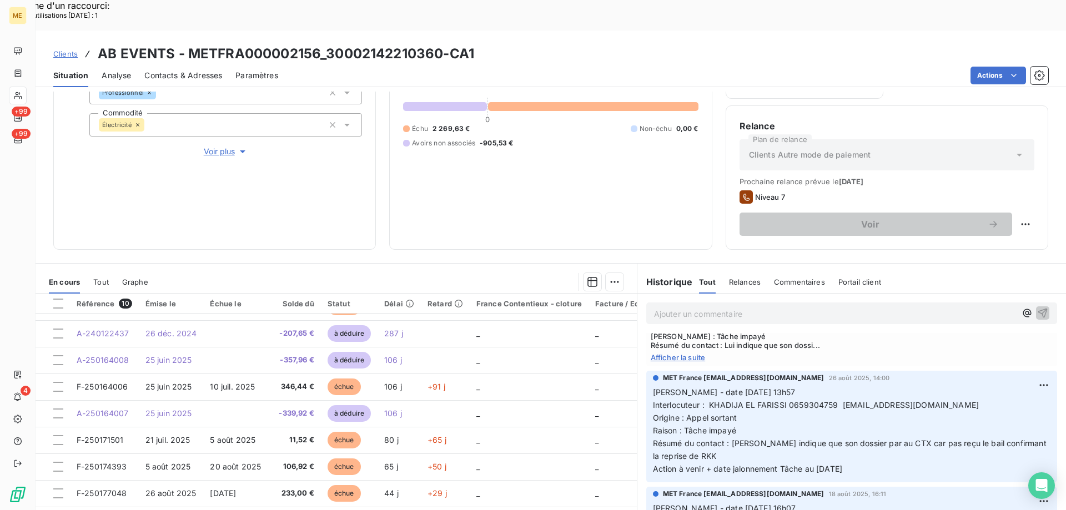
click at [218, 146] on span "Voir plus" at bounding box center [226, 151] width 44 height 11
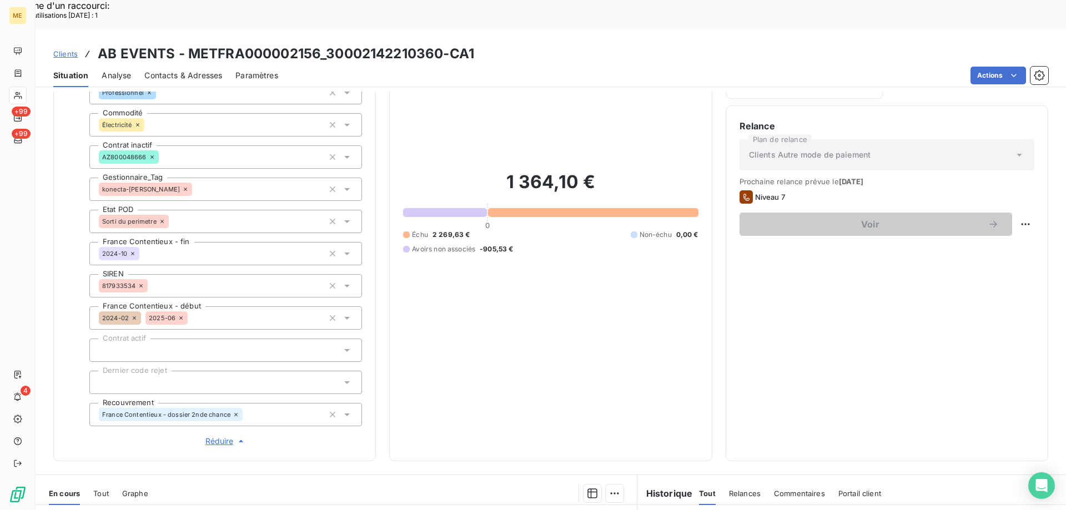
click at [214, 436] on span "Réduire" at bounding box center [225, 441] width 41 height 11
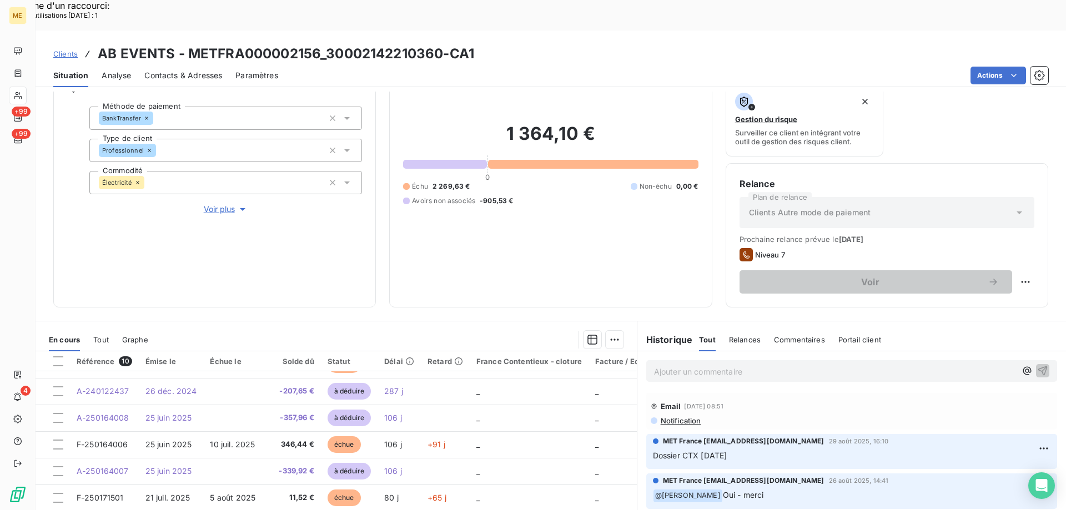
scroll to position [148, 0]
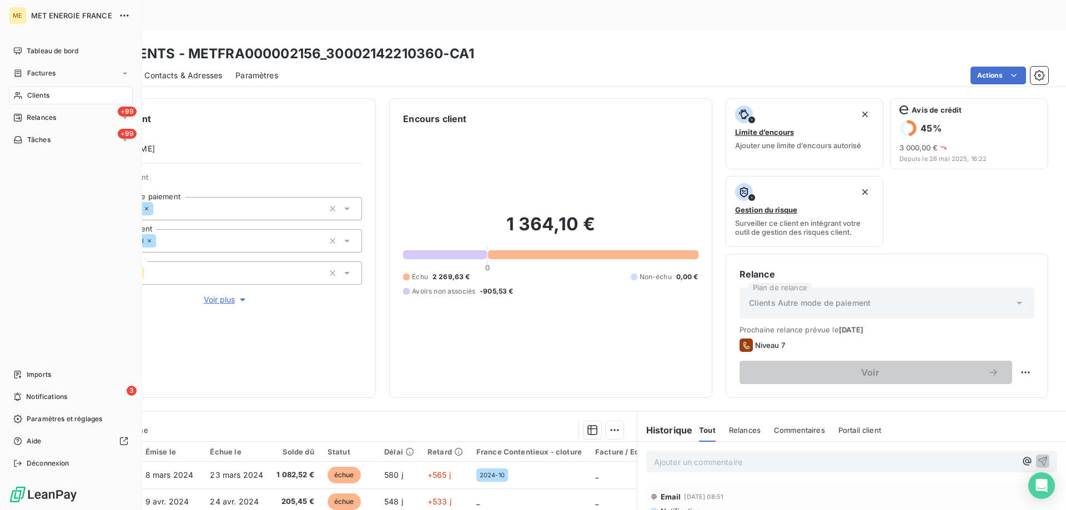
scroll to position [78, 0]
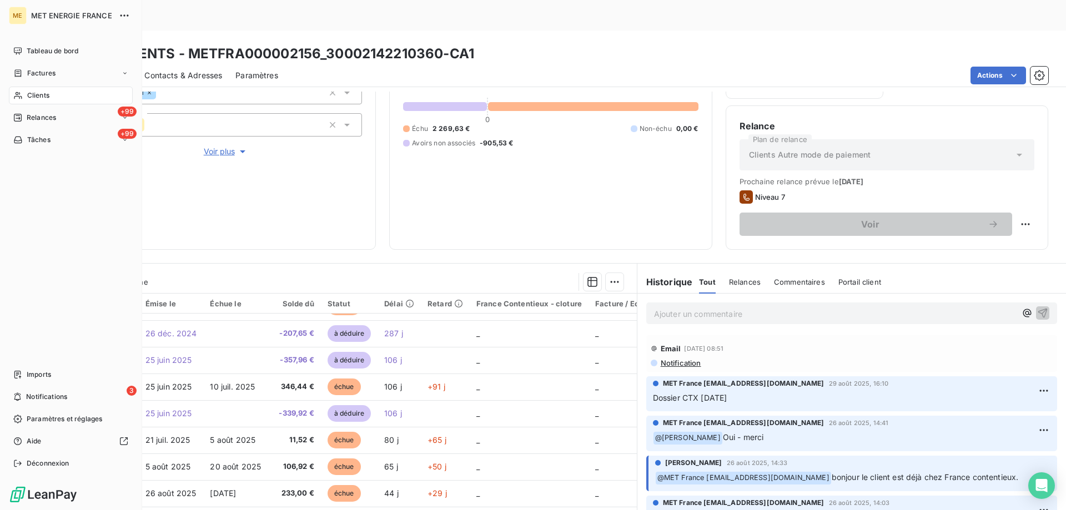
click at [53, 99] on div "Clients" at bounding box center [71, 96] width 124 height 18
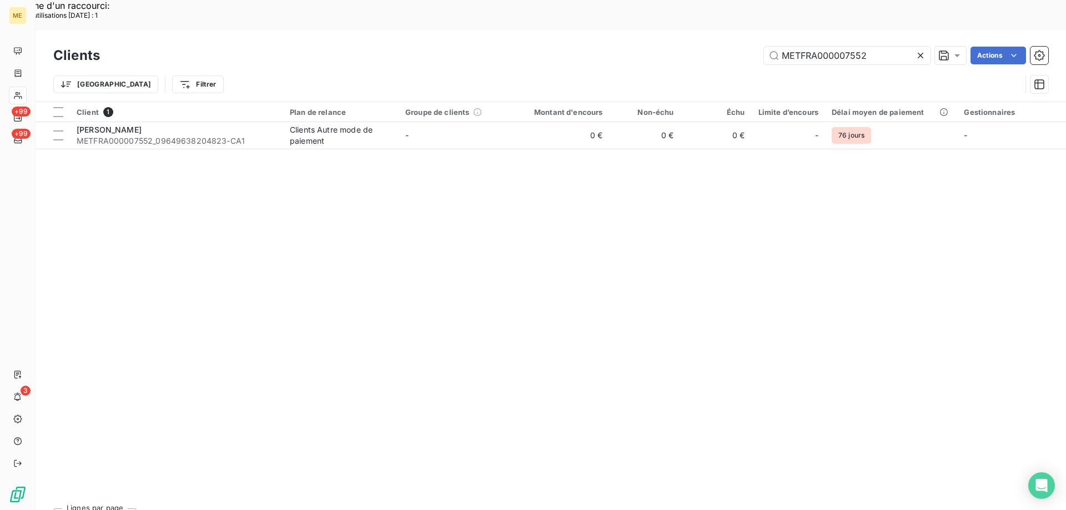
click at [919, 50] on icon at bounding box center [920, 55] width 11 height 11
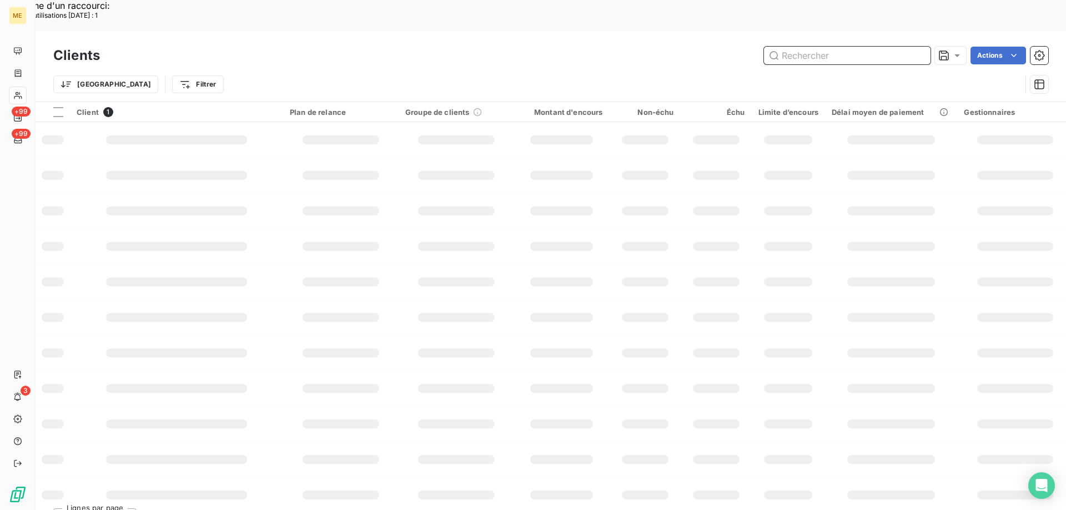
click at [852, 47] on input "text" at bounding box center [847, 56] width 167 height 18
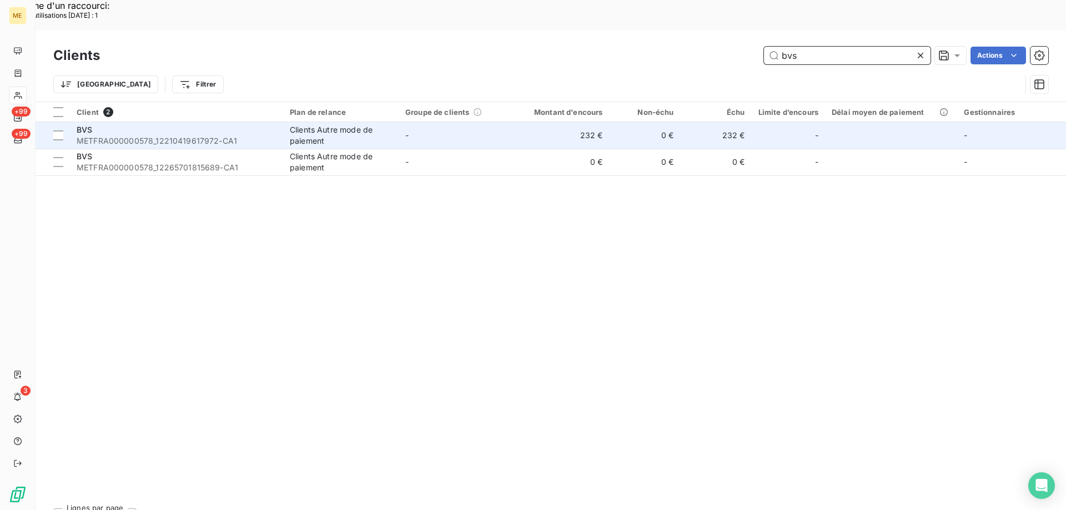
type input "bvs"
click at [166, 124] on div "BVS" at bounding box center [177, 129] width 200 height 11
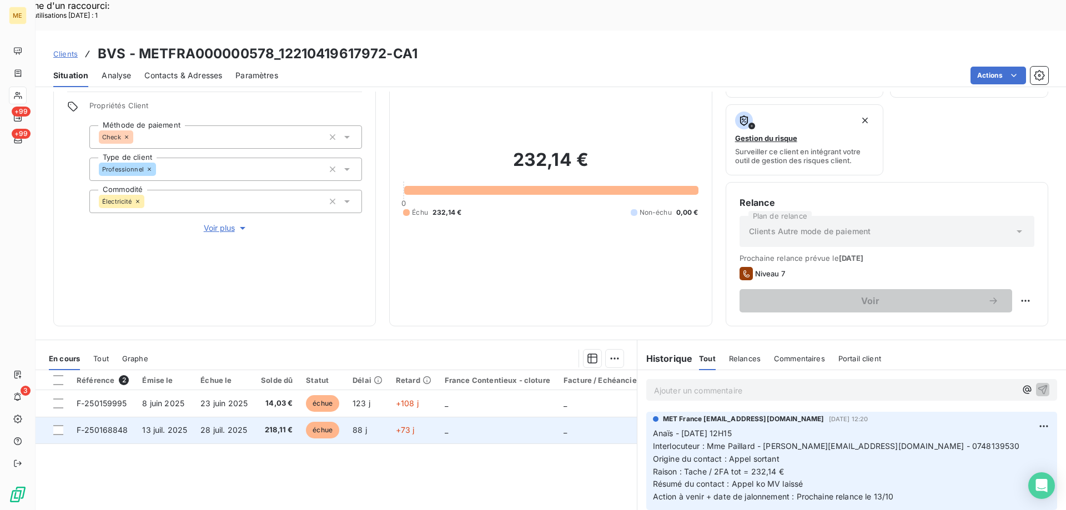
scroll to position [93, 0]
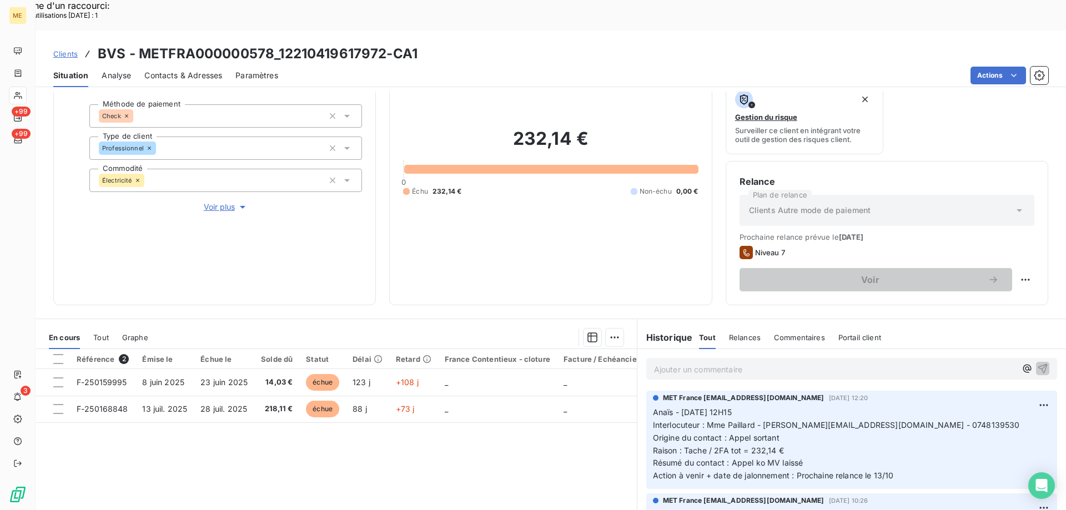
click at [215, 201] on span "Voir plus" at bounding box center [226, 206] width 44 height 11
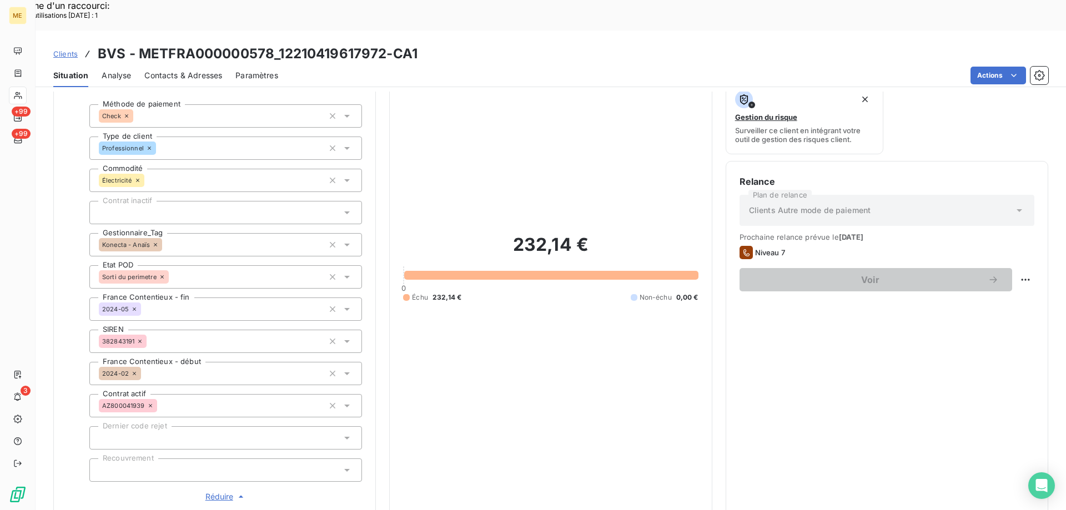
click at [219, 491] on span "Réduire" at bounding box center [225, 496] width 41 height 11
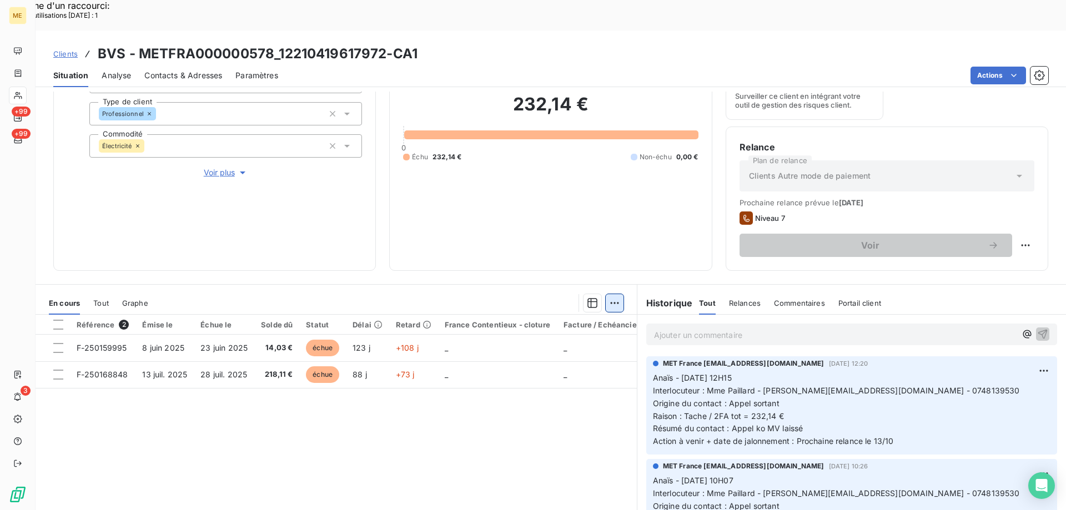
scroll to position [148, 0]
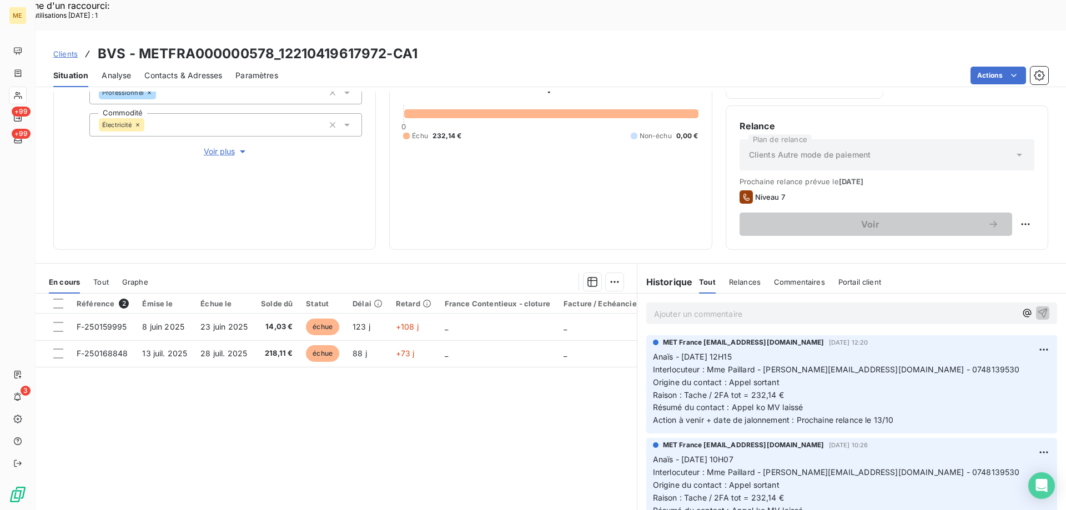
click at [405, 368] on div "Référence 2 Émise le Échue le Solde dû Statut Délai Retard France Contentieux -…" at bounding box center [336, 401] width 601 height 214
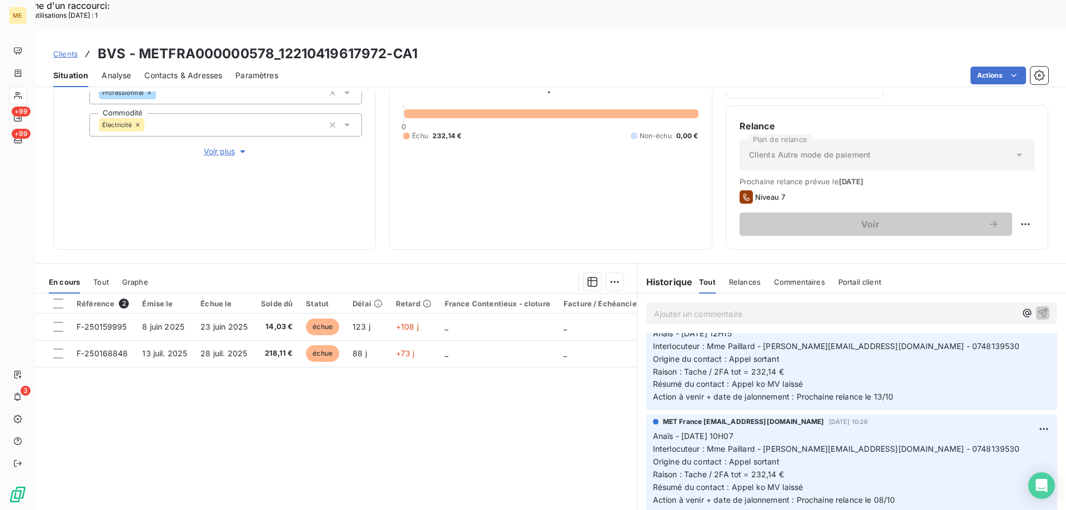
scroll to position [0, 0]
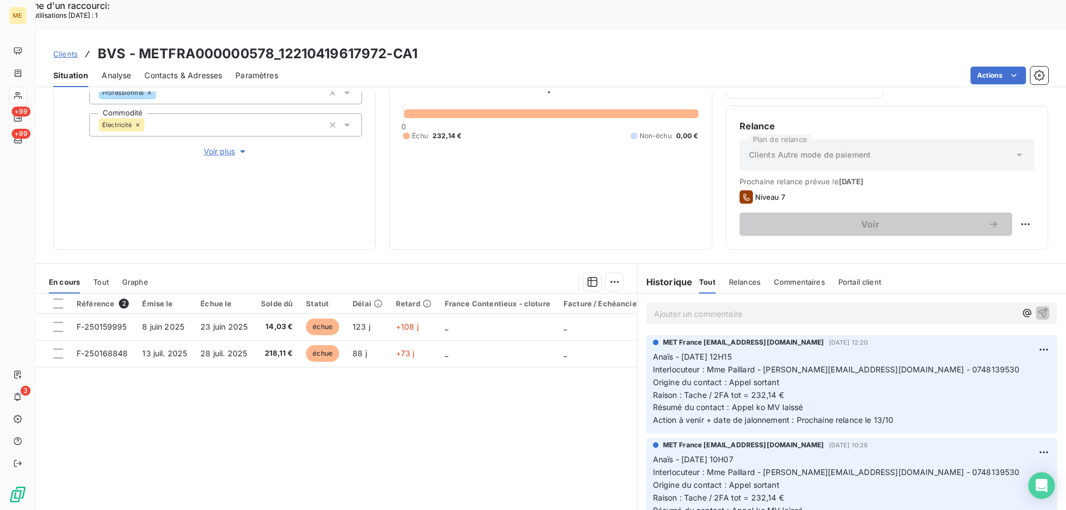
click at [553, 382] on div "Référence 2 Émise le Échue le Solde dû Statut Délai Retard France Contentieux -…" at bounding box center [336, 401] width 601 height 214
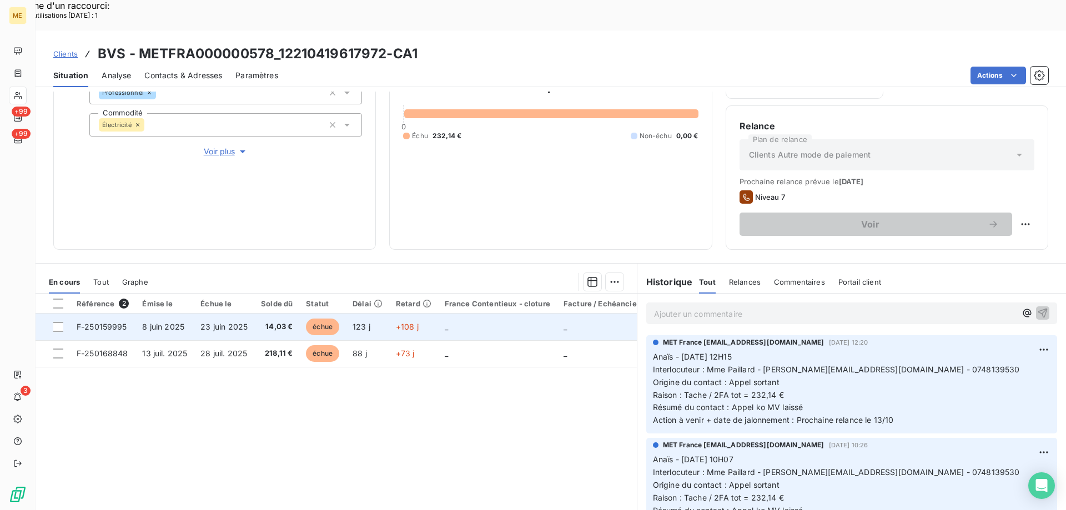
click at [111, 322] on span "F-250159995" at bounding box center [102, 326] width 51 height 9
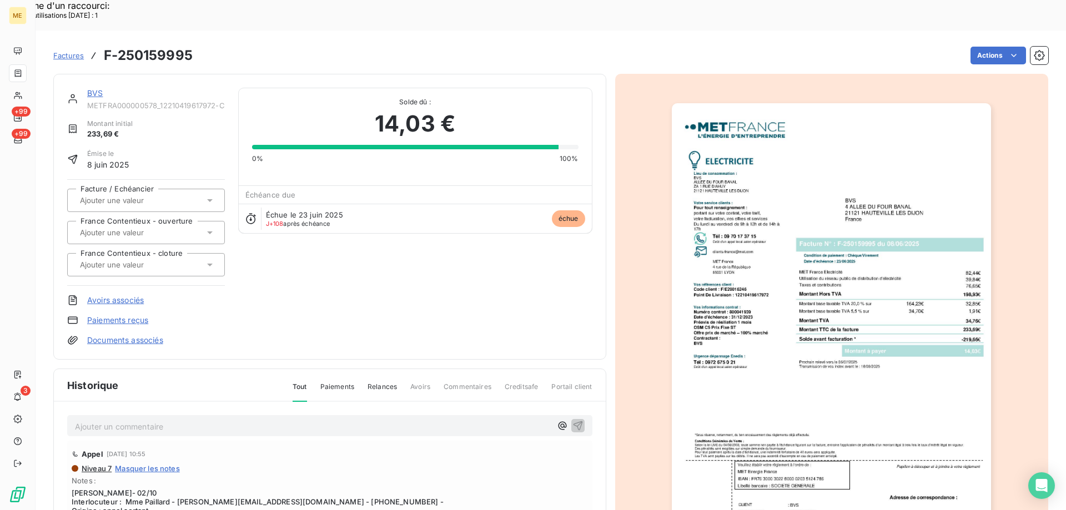
click at [785, 220] on img "button" at bounding box center [831, 329] width 319 height 452
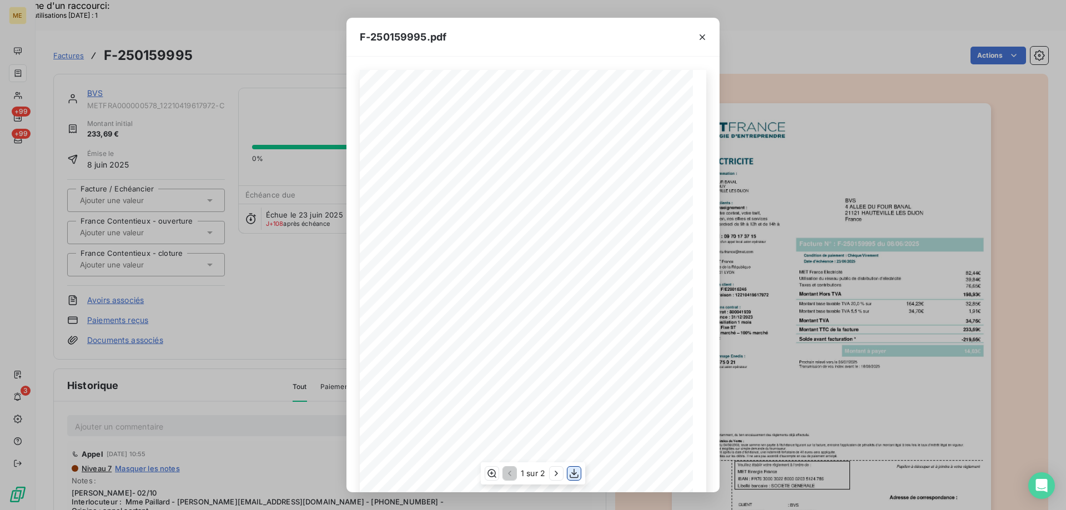
click at [572, 469] on icon "button" at bounding box center [573, 473] width 11 height 11
click at [702, 39] on icon "button" at bounding box center [702, 37] width 11 height 11
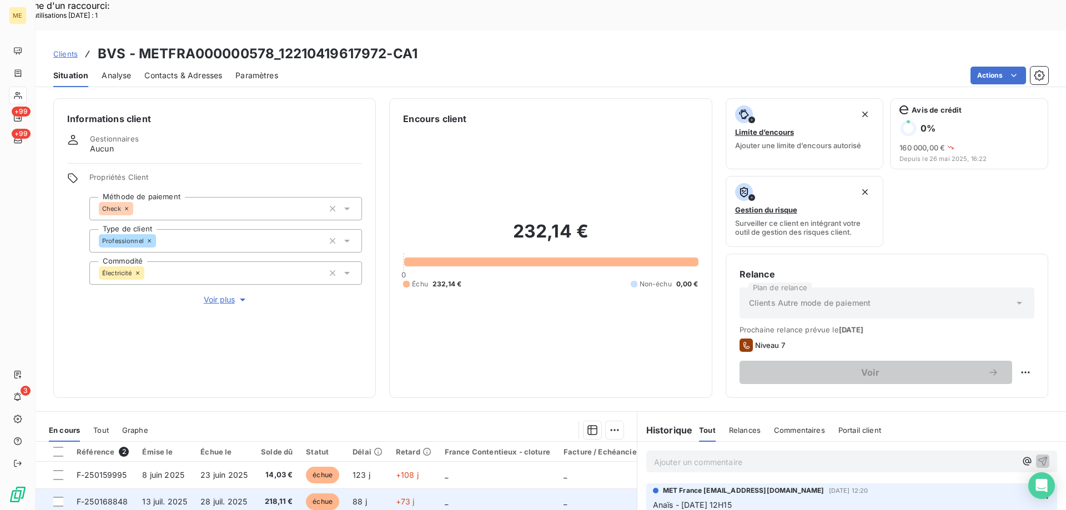
click at [99, 497] on span "F-250168848" at bounding box center [103, 501] width 52 height 9
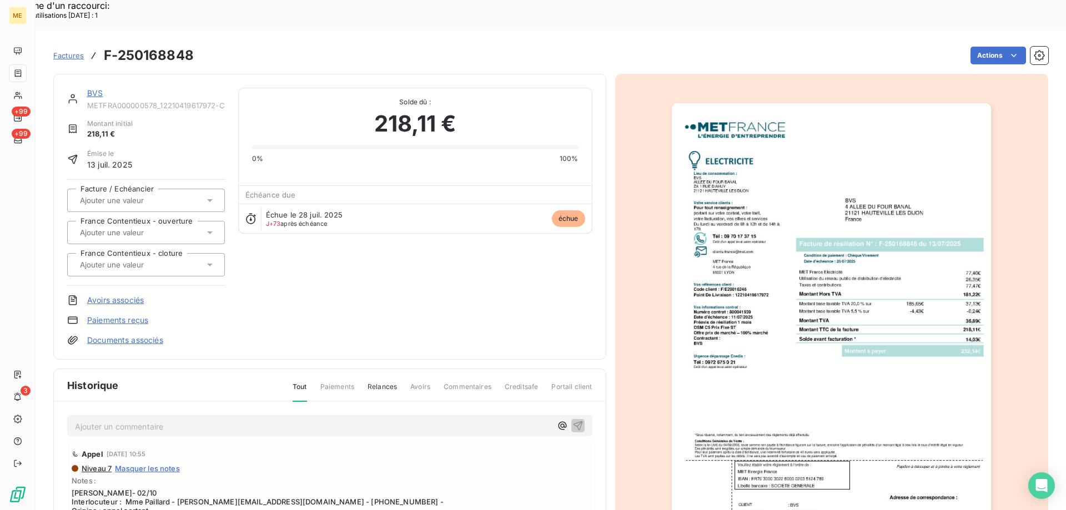
click at [809, 365] on img "button" at bounding box center [831, 329] width 319 height 452
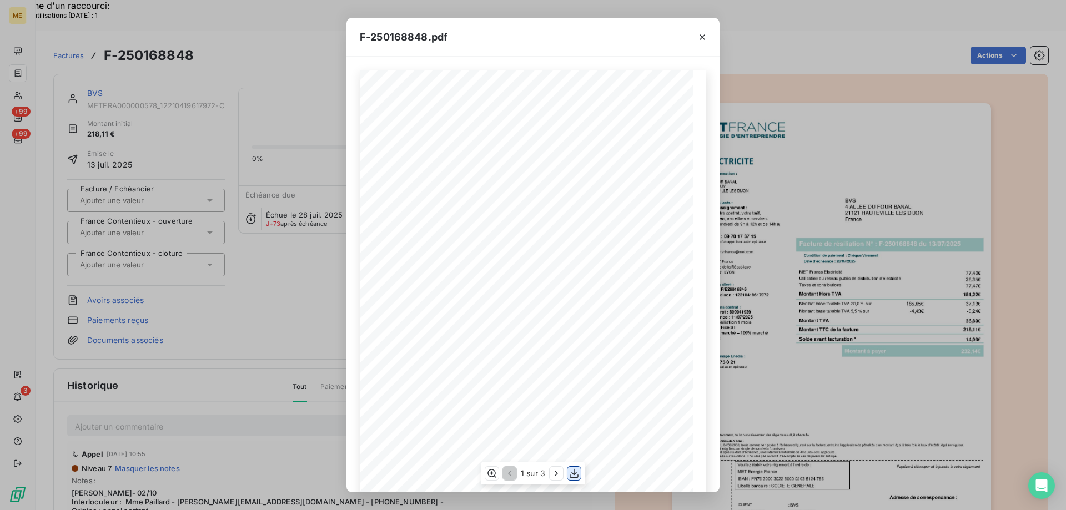
click at [571, 472] on icon "button" at bounding box center [573, 473] width 11 height 11
click at [703, 40] on icon "button" at bounding box center [702, 37] width 11 height 11
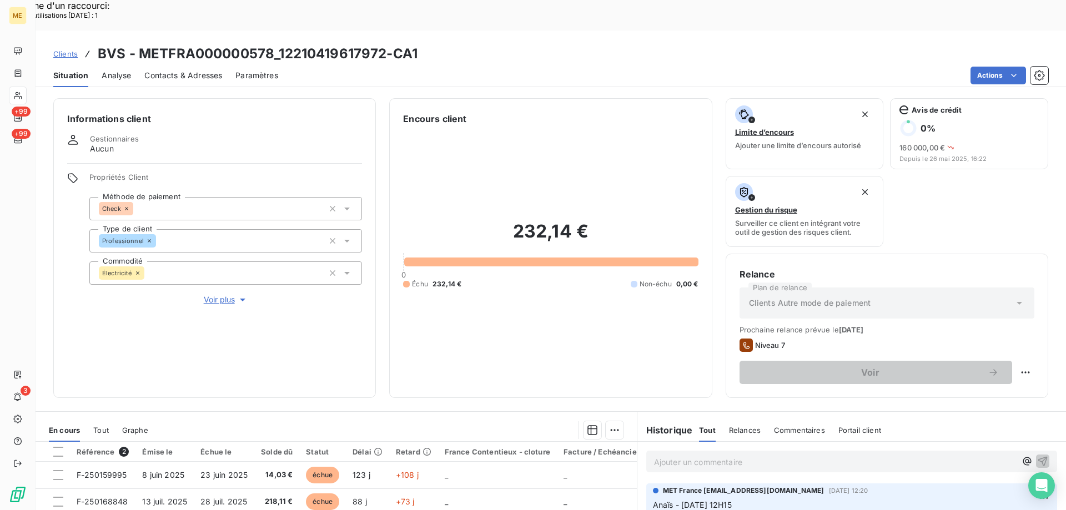
click at [185, 44] on h3 "BVS - METFRA000000578_12210419617972-CA1" at bounding box center [258, 54] width 320 height 20
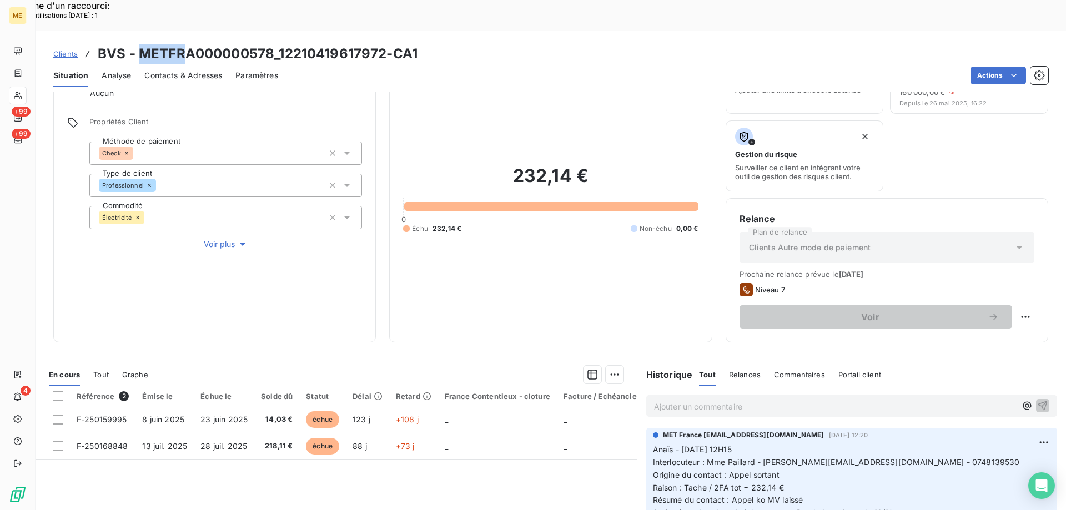
scroll to position [148, 0]
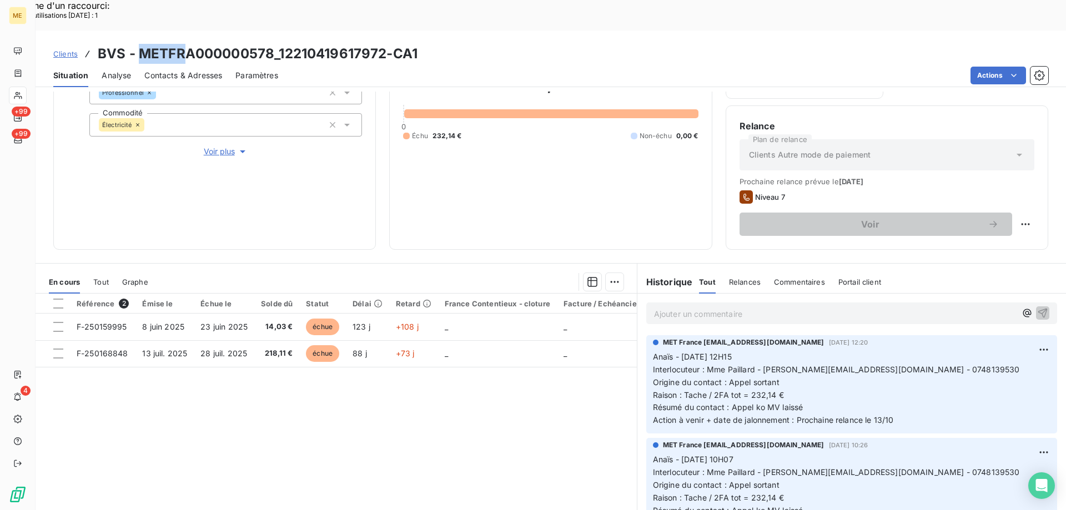
drag, startPoint x: 896, startPoint y: 385, endPoint x: 647, endPoint y: 332, distance: 255.1
click at [647, 335] on div "MET France met-france@recouvrement.met.com 8 oct. 2025, 12:20 Anaïs - 08/10/202…" at bounding box center [851, 384] width 411 height 98
copy p "Anaïs - 08/10/2025 - 12H15 Interlocuteur : Mme Paillard - b.paillard@sa-bvs.fr …"
click at [660, 307] on p "Ajouter un commentaire ﻿" at bounding box center [835, 314] width 362 height 14
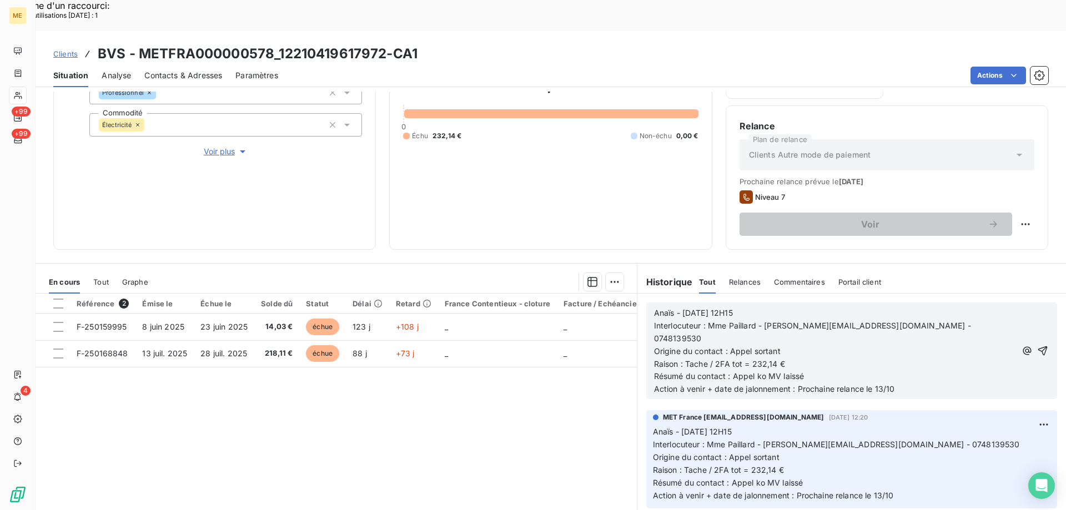
drag, startPoint x: 649, startPoint y: 280, endPoint x: 761, endPoint y: 276, distance: 112.2
click at [761, 307] on p "Anaïs - 08/10/2025 - 12H15" at bounding box center [835, 313] width 362 height 13
drag, startPoint x: 748, startPoint y: 313, endPoint x: 788, endPoint y: 307, distance: 39.9
click at [788, 345] on p "Origine du contact : Appel sortant" at bounding box center [835, 351] width 362 height 13
drag, startPoint x: 729, startPoint y: 340, endPoint x: 810, endPoint y: 332, distance: 81.4
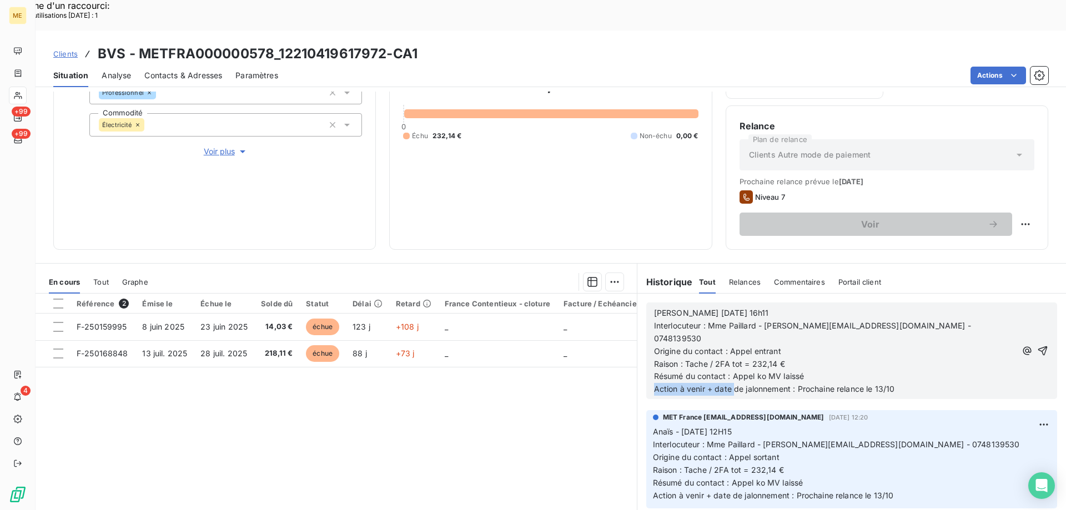
click at [803, 335] on div "Valérie 09/10/2025 16h11 Interlocuteur : Mme Paillard - b.paillard@sa-bvs.fr - …" at bounding box center [835, 351] width 362 height 89
click at [812, 370] on p "Résumé du contact : Appel ko MV laissé" at bounding box center [835, 376] width 362 height 13
drag, startPoint x: 730, startPoint y: 336, endPoint x: 828, endPoint y: 327, distance: 98.1
click at [828, 370] on p "Résumé du contact : Appel ko MV laissé" at bounding box center [835, 376] width 362 height 13
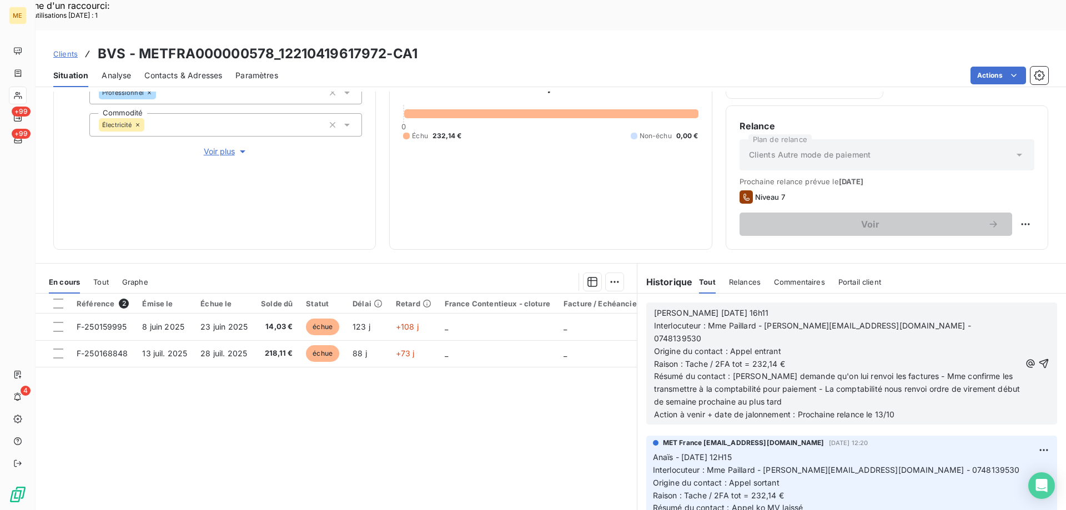
click at [815, 370] on p "Résumé du contact : Mme demande qu'on lui renvoi les factures - Mme confirme le…" at bounding box center [837, 389] width 366 height 38
drag, startPoint x: 793, startPoint y: 382, endPoint x: 867, endPoint y: 378, distance: 75.0
click at [867, 408] on p "Action à venir + date de jalonnement : Prochaine relance le 13/10" at bounding box center [837, 414] width 366 height 13
click at [1039, 359] on icon "button" at bounding box center [1043, 363] width 9 height 9
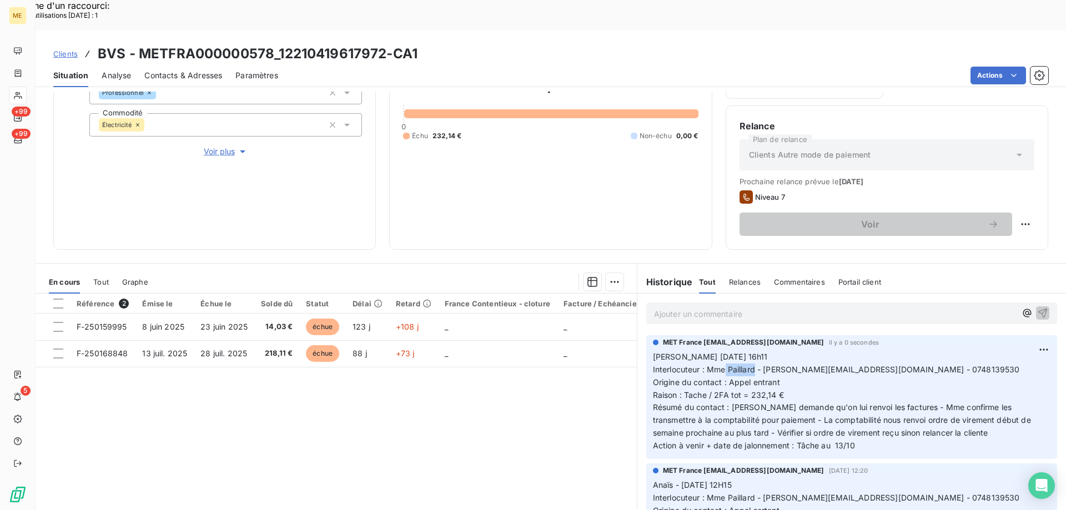
drag, startPoint x: 722, startPoint y: 337, endPoint x: 749, endPoint y: 338, distance: 27.2
click at [749, 365] on span "Interlocuteur : Mme Paillard - b.paillard@sa-bvs.fr - 0748139530" at bounding box center [836, 369] width 367 height 9
copy span "Paillard"
click at [916, 351] on p "Valérie 09/10/2025 16h11 Interlocuteur : Mme Paillard - b.paillard@sa-bvs.fr - …" at bounding box center [851, 402] width 397 height 102
drag, startPoint x: 759, startPoint y: 339, endPoint x: 835, endPoint y: 341, distance: 76.6
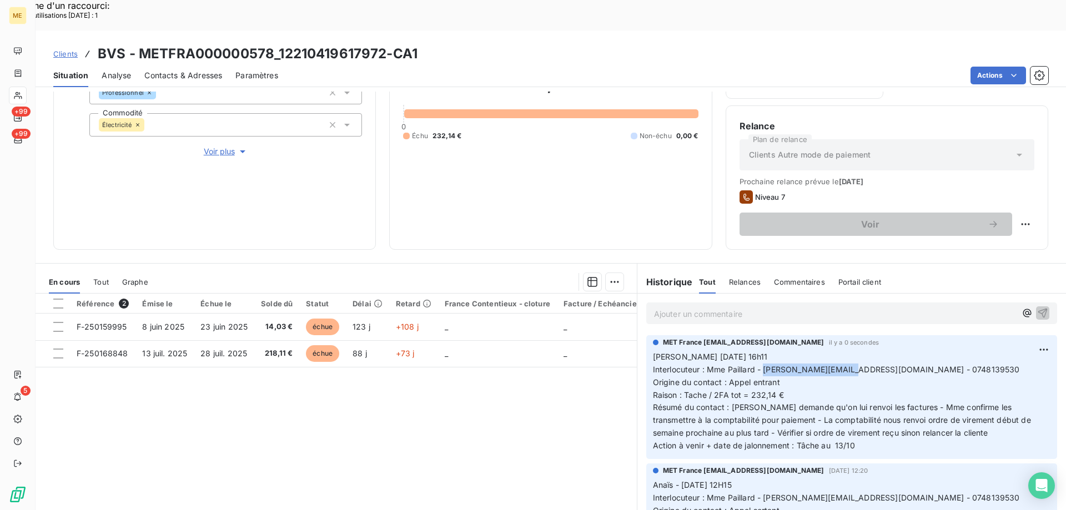
click at [835, 365] on span "Interlocuteur : Mme Paillard - b.paillard@sa-bvs.fr - 0748139530" at bounding box center [836, 369] width 367 height 9
copy span "b.paillard@sa-bvs.fr"
click at [941, 353] on p "Valérie 09/10/2025 16h11 Interlocuteur : Mme Paillard - b.paillard@sa-bvs.fr - …" at bounding box center [851, 402] width 397 height 102
drag, startPoint x: 848, startPoint y: 339, endPoint x: 892, endPoint y: 340, distance: 43.8
click at [892, 365] on span "Interlocuteur : Mme Paillard - b.paillard@sa-bvs.fr - 0748139530" at bounding box center [836, 369] width 367 height 9
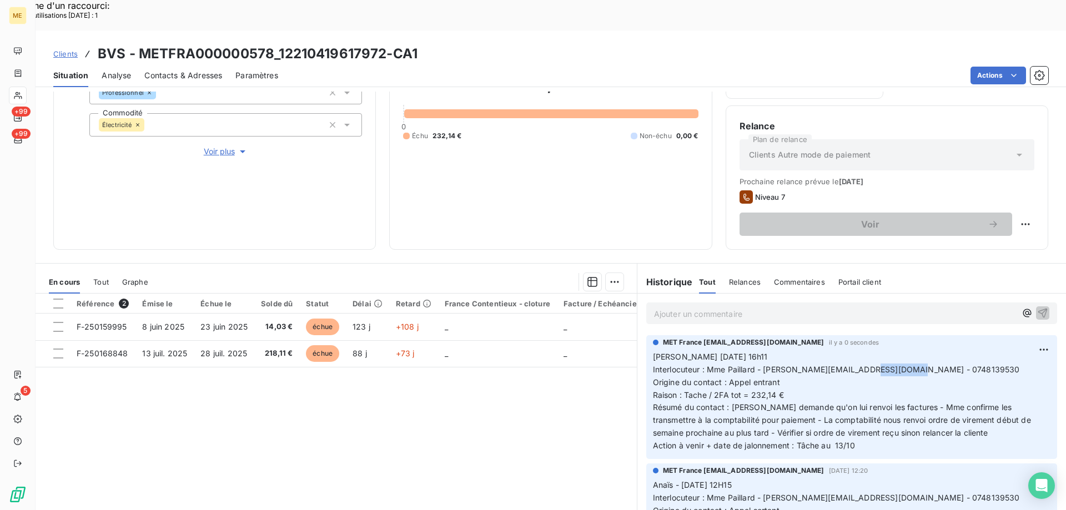
copy span "748139530"
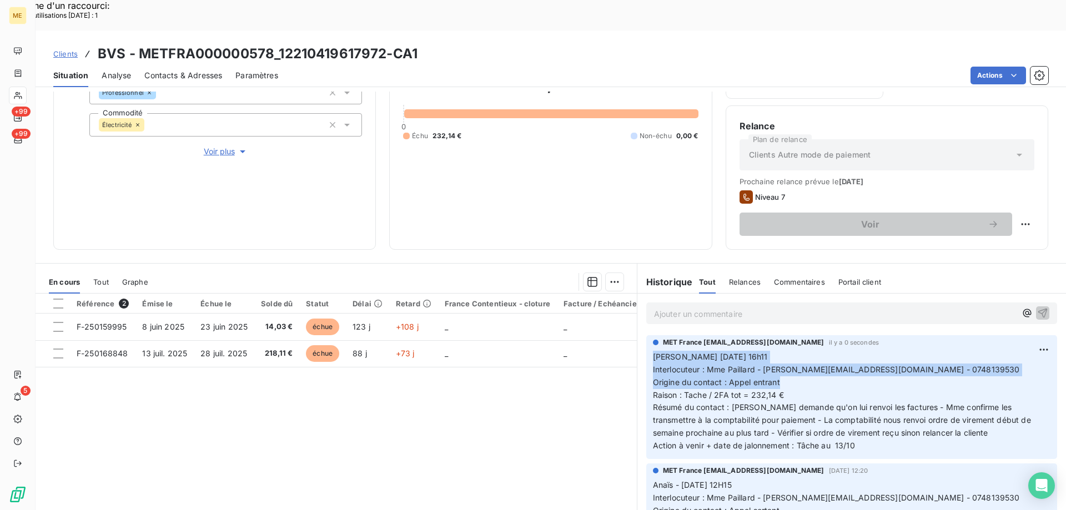
drag, startPoint x: 775, startPoint y: 352, endPoint x: 645, endPoint y: 326, distance: 132.6
click at [646, 335] on div "MET France met-france@recouvrement.met.com il y a 0 secondes Valérie 09/10/2025…" at bounding box center [851, 397] width 411 height 124
copy p "Valérie 09/10/2025 16h11 Interlocuteur : Mme Paillard - b.paillard@sa-bvs.fr - …"
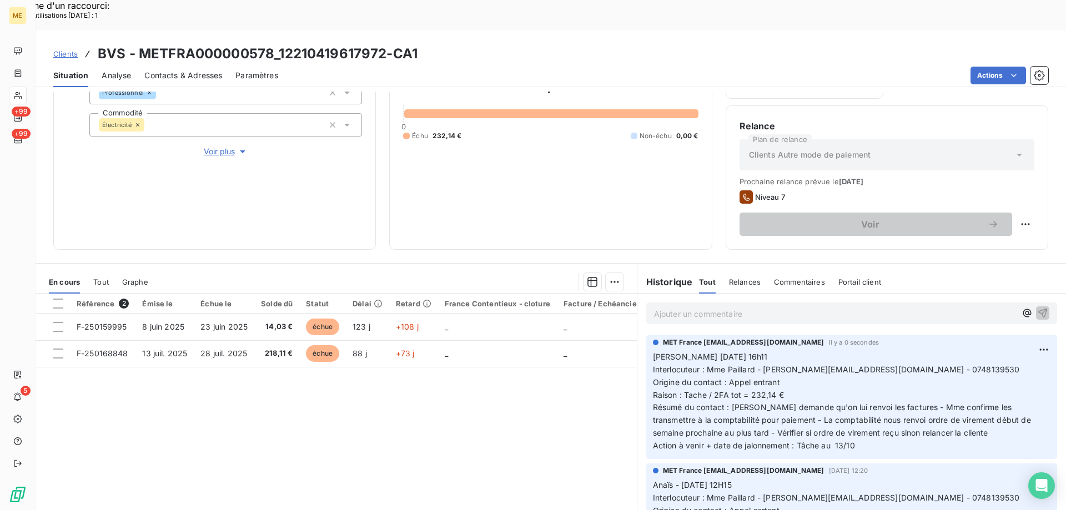
click at [864, 412] on p "Valérie 09/10/2025 16h11 Interlocuteur : Mme Paillard - b.paillard@sa-bvs.fr - …" at bounding box center [851, 402] width 397 height 102
drag, startPoint x: 860, startPoint y: 416, endPoint x: 648, endPoint y: 324, distance: 231.7
click at [653, 351] on p "Valérie 09/10/2025 16h11 Interlocuteur : Mme Paillard - b.paillard@sa-bvs.fr - …" at bounding box center [851, 402] width 397 height 102
copy p "Valérie 09/10/2025 16h11 Interlocuteur : Mme Paillard - b.paillard@sa-bvs.fr - …"
click at [929, 351] on p "Valérie 09/10/2025 16h11 Interlocuteur : Mme Paillard - b.paillard@sa-bvs.fr - …" at bounding box center [851, 402] width 397 height 102
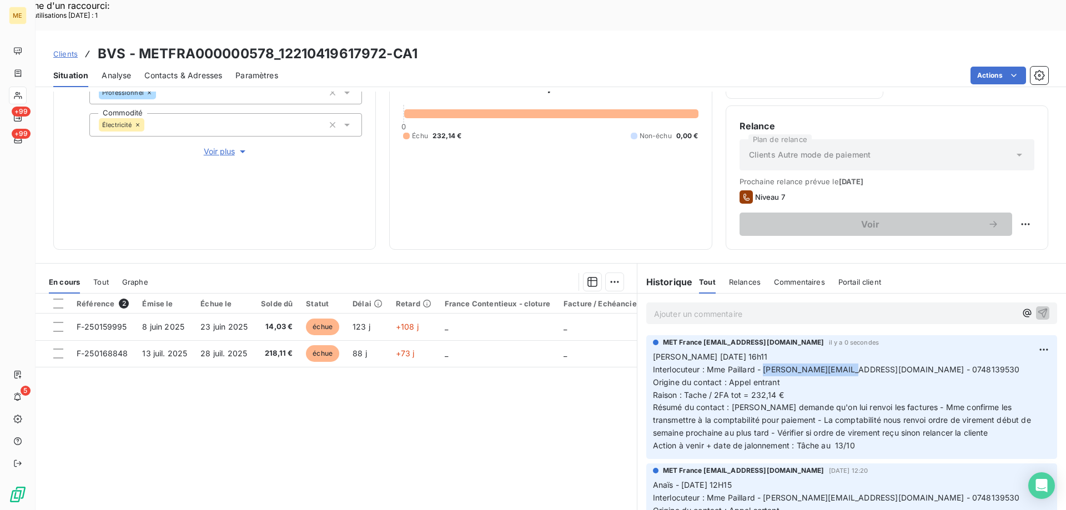
drag, startPoint x: 759, startPoint y: 336, endPoint x: 834, endPoint y: 337, distance: 74.4
click at [834, 365] on span "Interlocuteur : Mme Paillard - b.paillard@sa-bvs.fr - 0748139530" at bounding box center [836, 369] width 367 height 9
copy span "b.paillard@sa-bvs.fr"
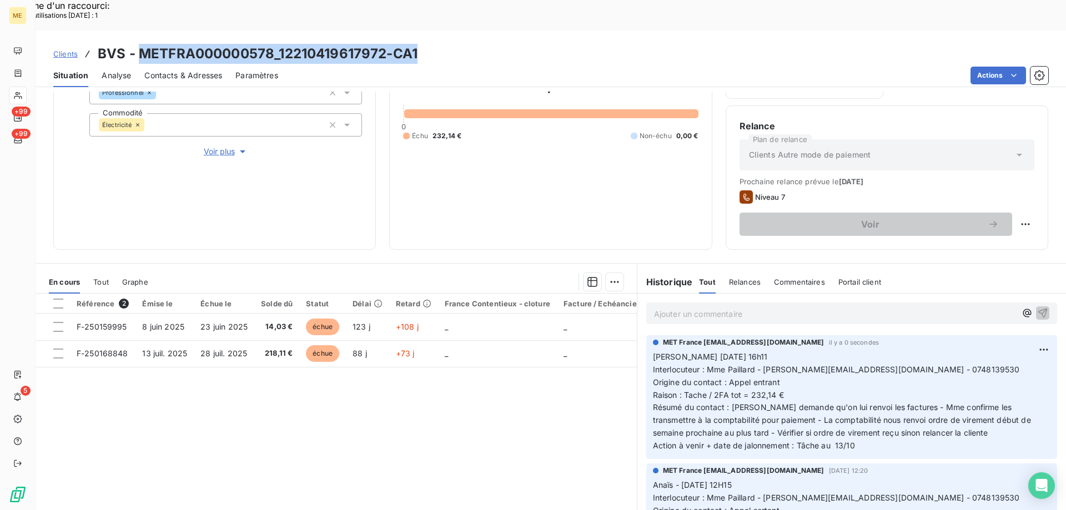
drag, startPoint x: 138, startPoint y: 21, endPoint x: 418, endPoint y: 21, distance: 280.3
click at [418, 44] on div "Clients BVS - METFRA000000578_12210419617972-CA1" at bounding box center [551, 54] width 1030 height 20
copy h3 "METFRA000000578_12210419617972-CA1"
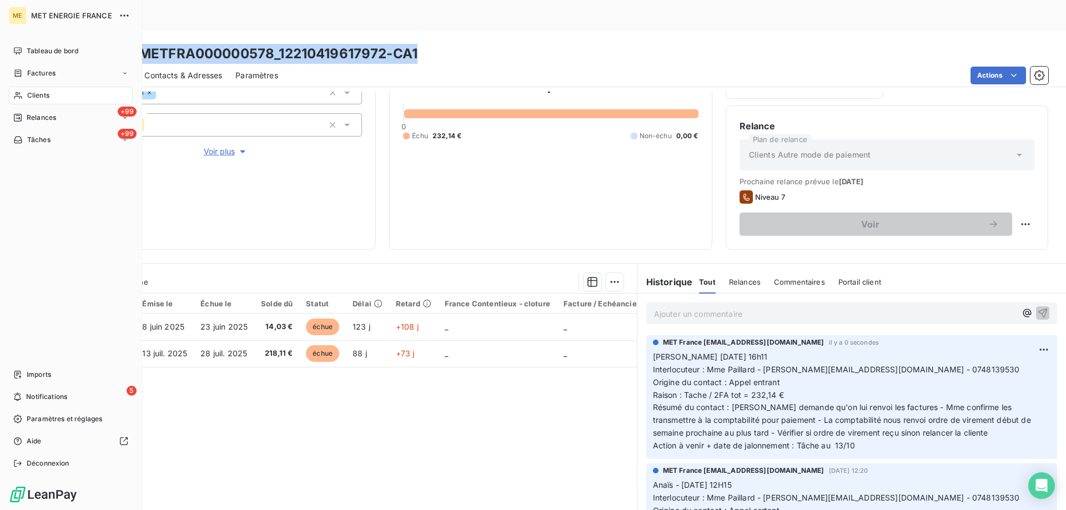
click at [58, 96] on div "Clients" at bounding box center [71, 96] width 124 height 18
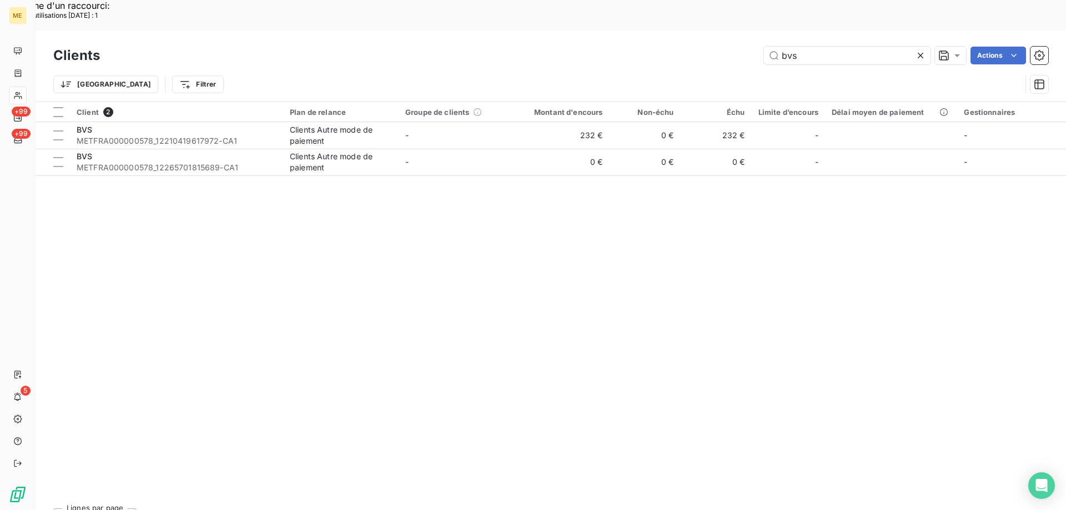
click at [918, 53] on icon at bounding box center [920, 56] width 6 height 6
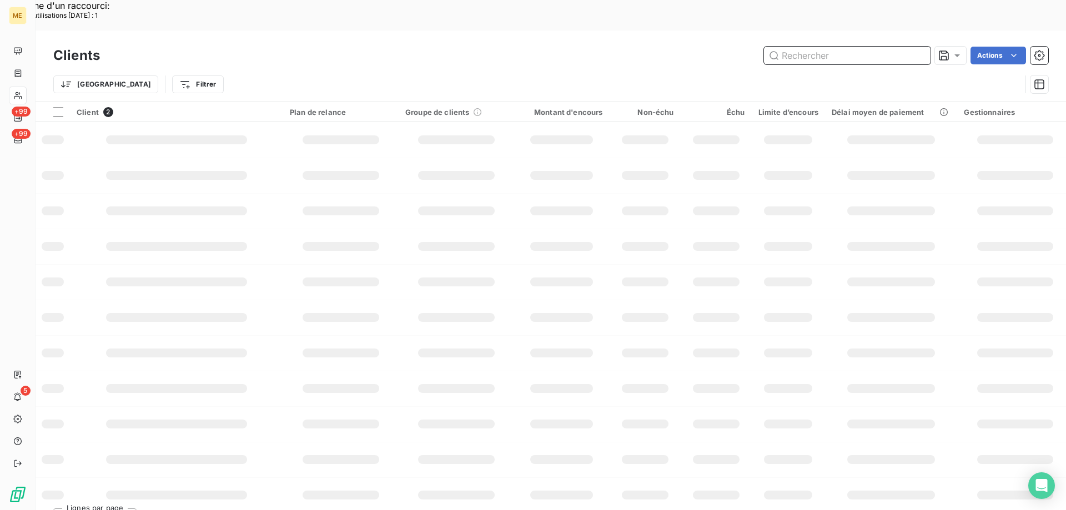
click at [807, 47] on input "text" at bounding box center [847, 56] width 167 height 18
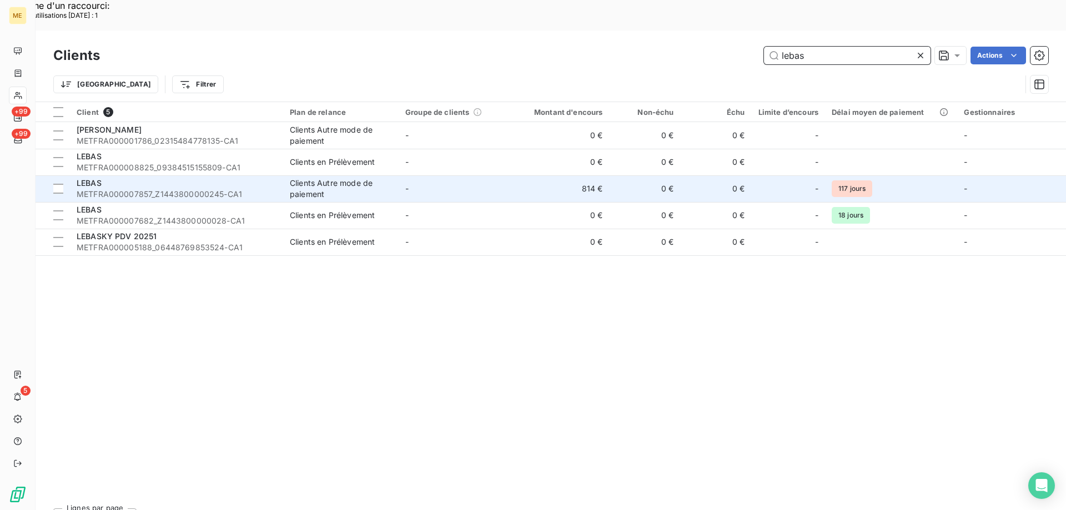
type input "lebas"
click at [163, 178] on div "LEBAS" at bounding box center [177, 183] width 200 height 11
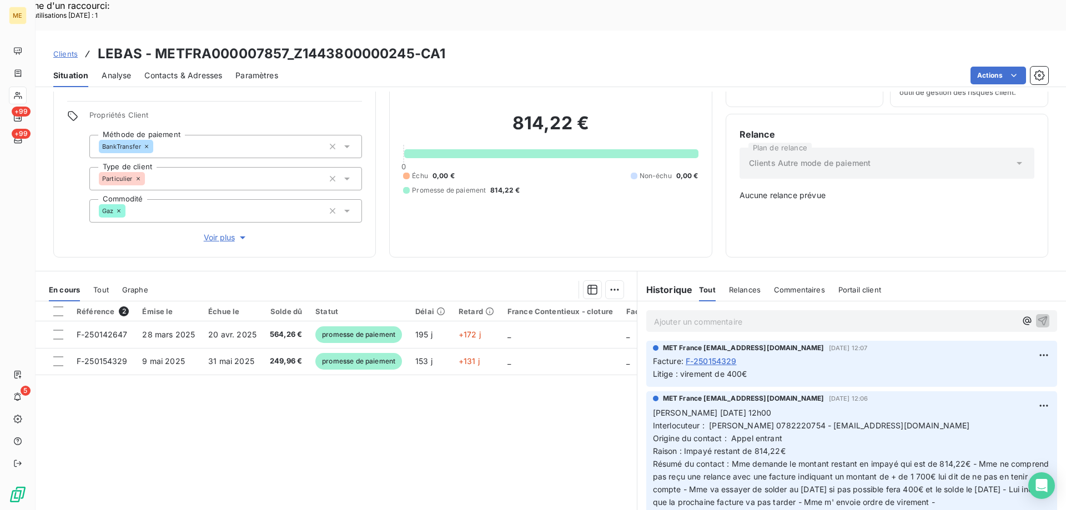
scroll to position [167, 0]
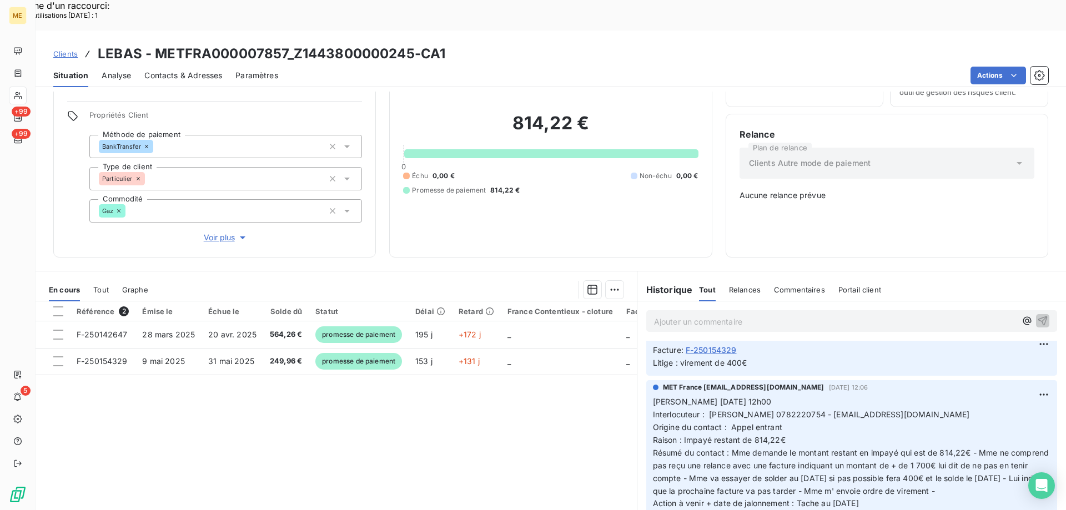
click at [214, 232] on span "Voir plus" at bounding box center [226, 237] width 44 height 11
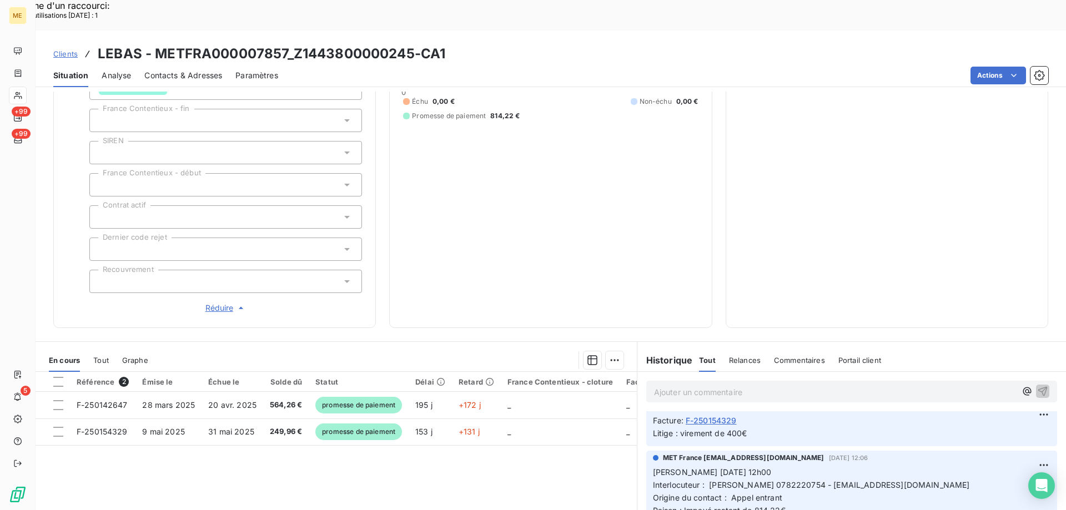
scroll to position [284, 0]
click at [215, 300] on span "Réduire" at bounding box center [225, 305] width 41 height 11
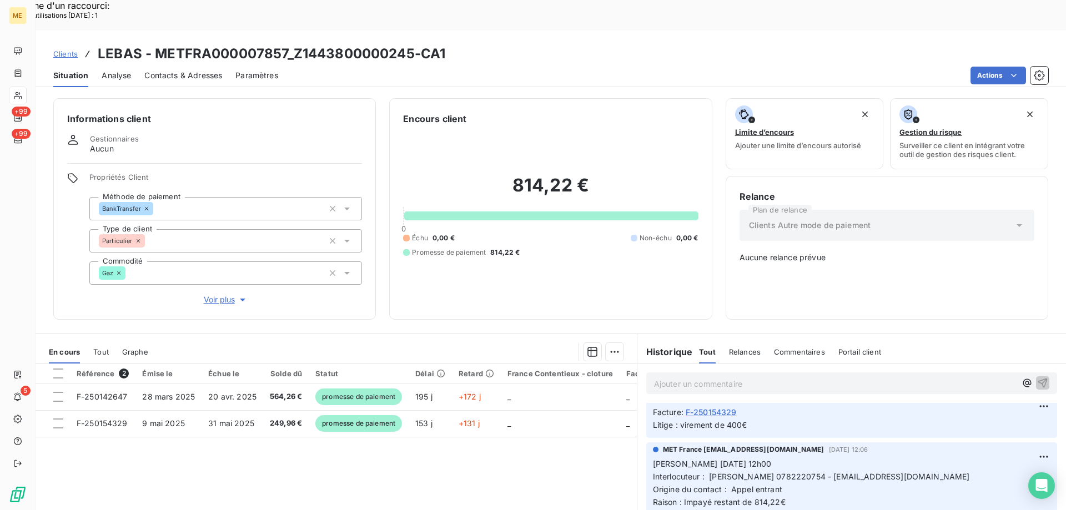
scroll to position [62, 0]
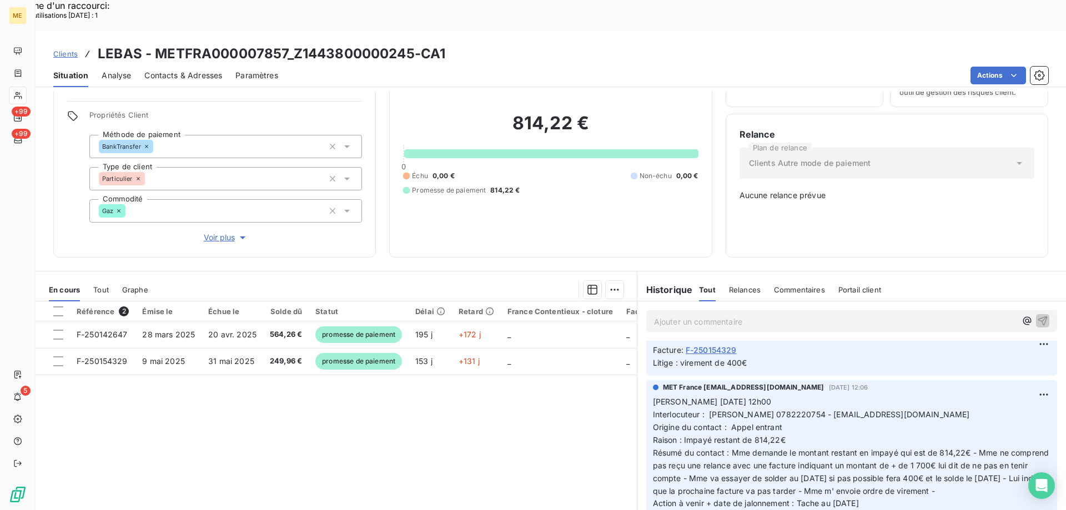
click at [766, 410] on span "Interlocuteur : Mme LEBAS 0782220754 - CELINAETMANON@HOTMAIL.FR" at bounding box center [811, 414] width 317 height 9
copy span "0782220754"
drag, startPoint x: 887, startPoint y: 468, endPoint x: 650, endPoint y: 362, distance: 259.6
click at [653, 396] on p "Valérie 29/09/2025 12h00 Interlocuteur : Mme LEBAS 0782220754 - CELINAETMANON@H…" at bounding box center [851, 453] width 397 height 114
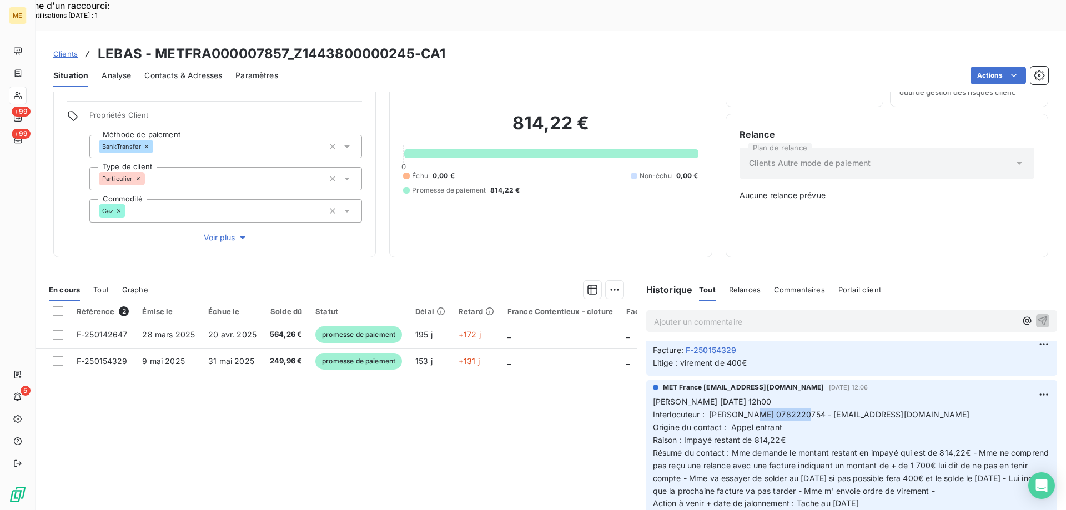
copy p "Valérie 29/09/2025 12h00 Interlocuteur : Mme LEBAS 0782220754 - CELINAETMANON@H…"
click at [705, 315] on p "Ajouter un commentaire ﻿" at bounding box center [835, 322] width 362 height 14
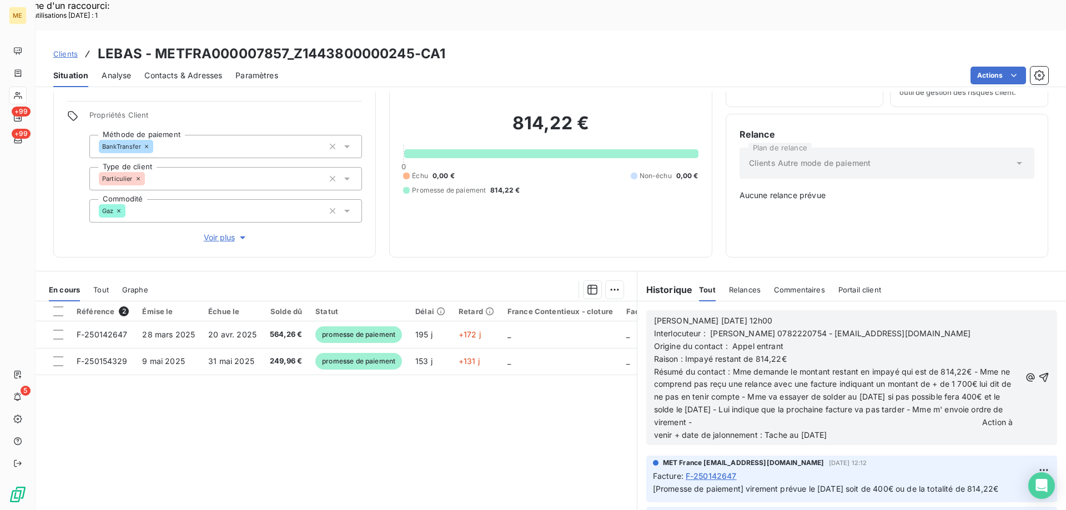
scroll to position [0, 0]
drag, startPoint x: 687, startPoint y: 282, endPoint x: 754, endPoint y: 277, distance: 67.3
click at [754, 315] on p "Valérie 29/09/2025 12h00" at bounding box center [837, 321] width 366 height 13
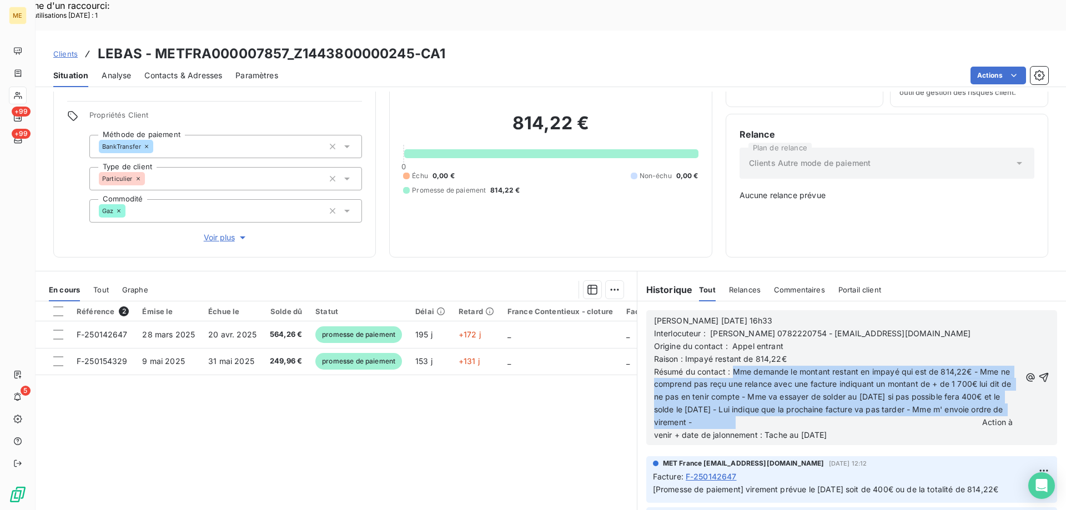
drag, startPoint x: 729, startPoint y: 333, endPoint x: 774, endPoint y: 383, distance: 67.2
click at [774, 383] on span "Résumé du contact : Mme demande le montant restant en impayé qui est de 814,22€…" at bounding box center [834, 403] width 361 height 73
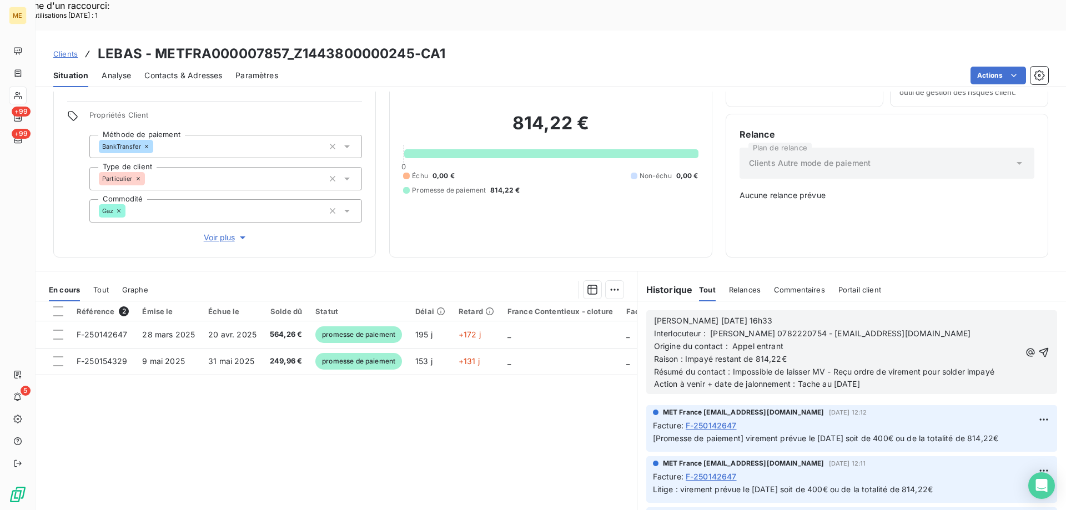
click at [889, 366] on p "Résumé du contact : Impossible de laisser MV - Reçu ordre de virement pour sold…" at bounding box center [837, 379] width 366 height 26
click at [1038, 347] on icon "button" at bounding box center [1043, 352] width 11 height 11
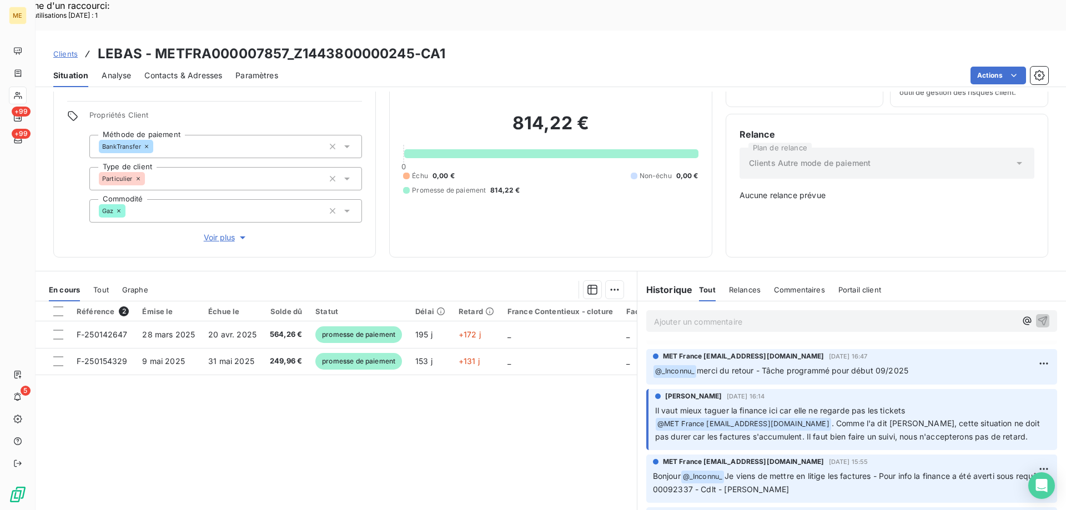
scroll to position [1388, 0]
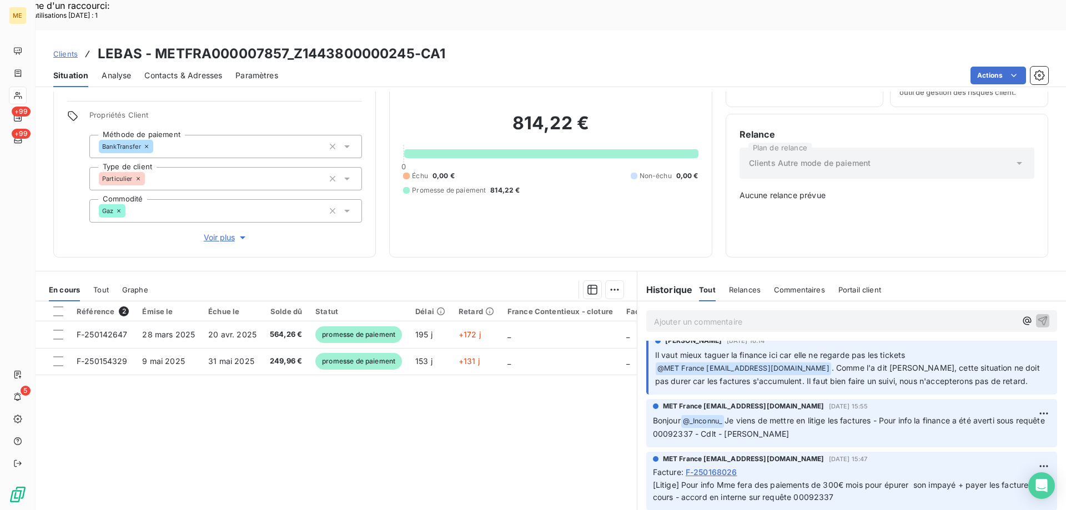
click at [218, 232] on span "Voir plus" at bounding box center [226, 237] width 44 height 11
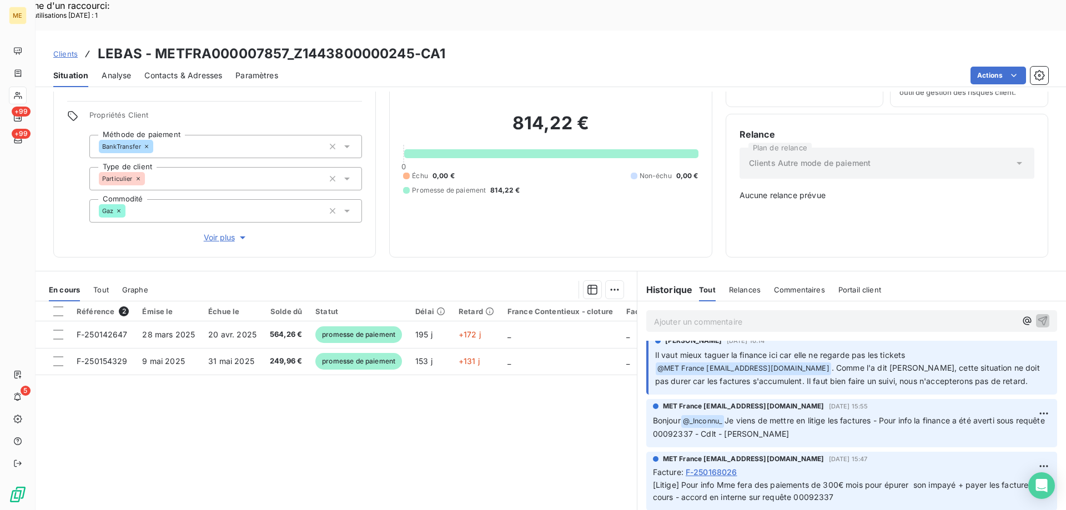
click at [346, 392] on div "Référence 2 Émise le Échue le Solde dû Statut Délai Retard France Contentieux -…" at bounding box center [336, 408] width 601 height 214
click at [664, 315] on p "Ajouter un commentaire ﻿" at bounding box center [835, 322] width 362 height 14
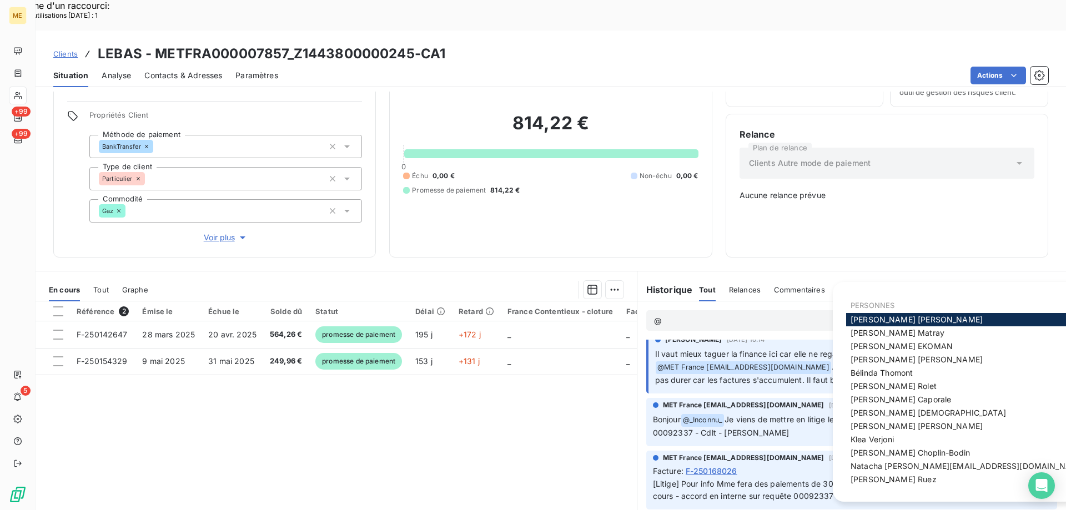
scroll to position [1386, 0]
click at [878, 371] on span "Bélinda Thomont" at bounding box center [881, 372] width 62 height 9
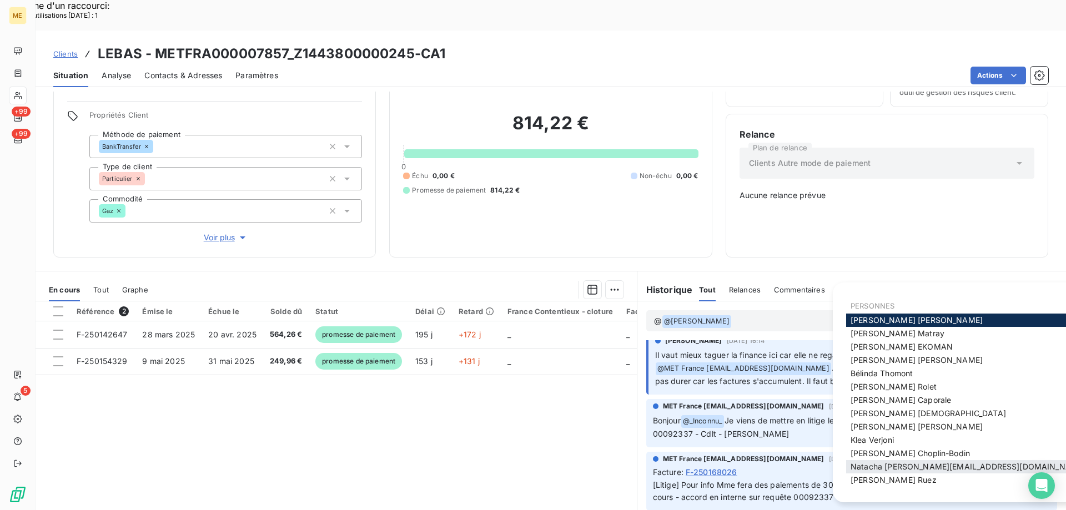
click at [868, 470] on span "Natacha natacha.procter@met.com" at bounding box center [967, 466] width 235 height 9
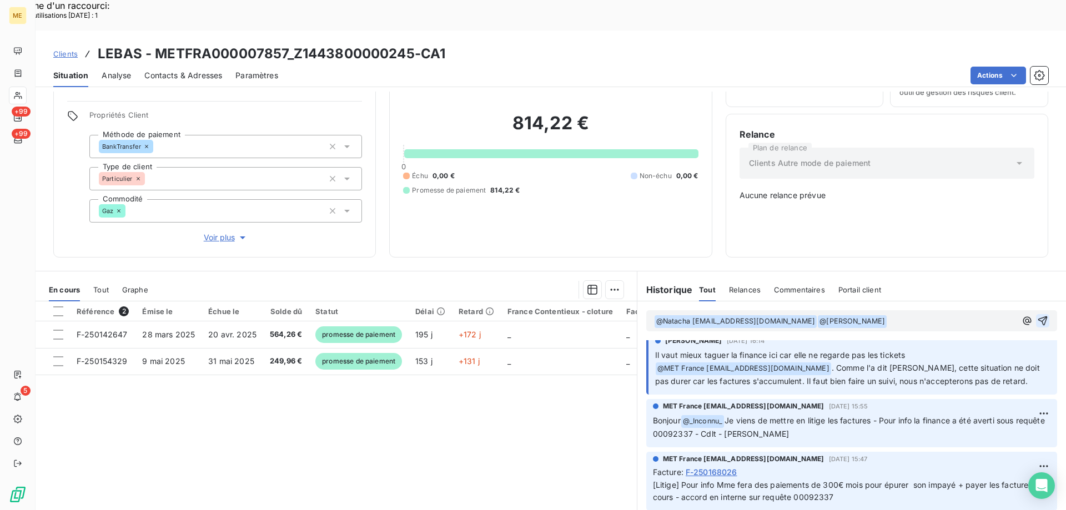
click at [866, 315] on p "﻿ @ Natacha natacha.procter@met.com ﻿ ﻿ @ Bélinda Thomont ﻿ ﻿" at bounding box center [835, 321] width 362 height 13
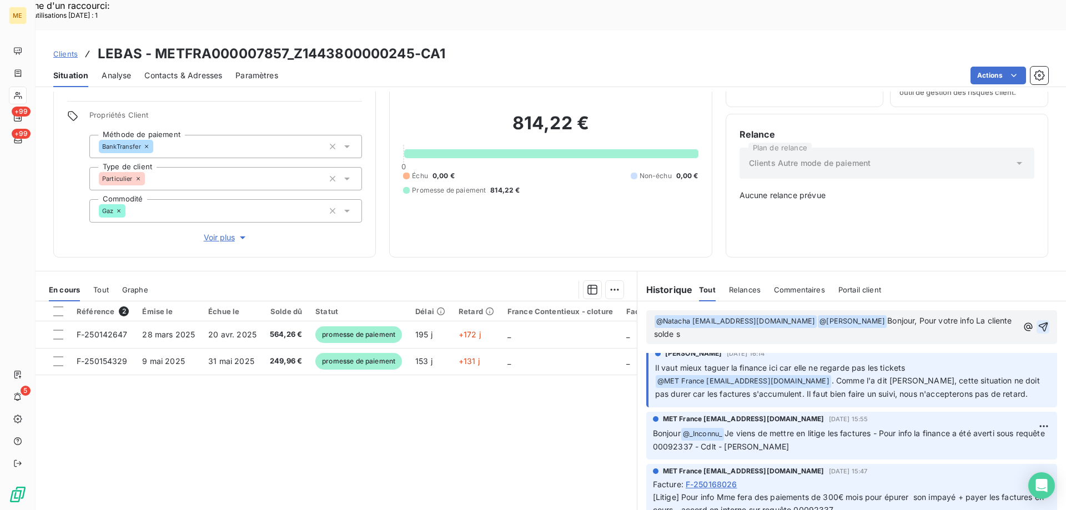
scroll to position [1400, 0]
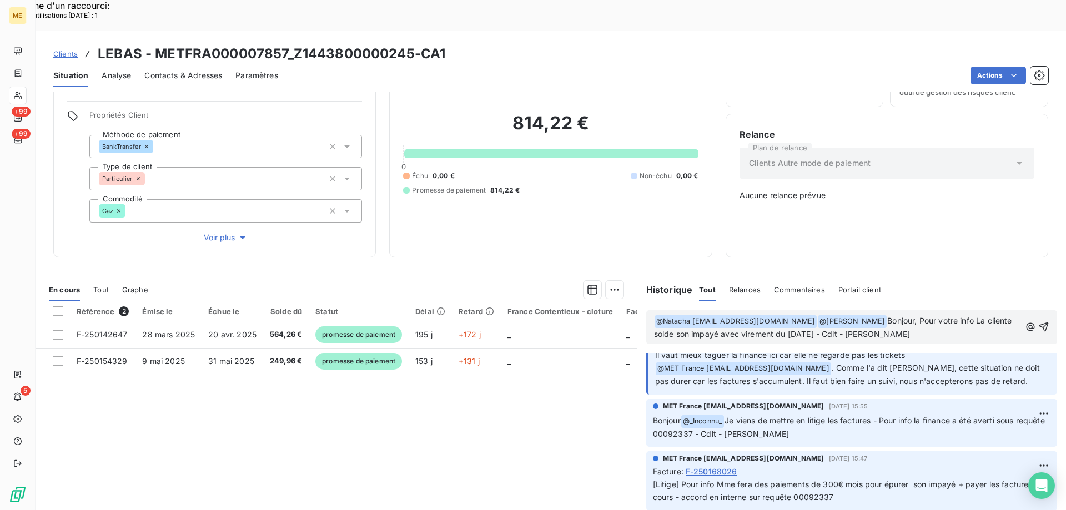
click at [1038, 321] on icon "button" at bounding box center [1043, 326] width 11 height 11
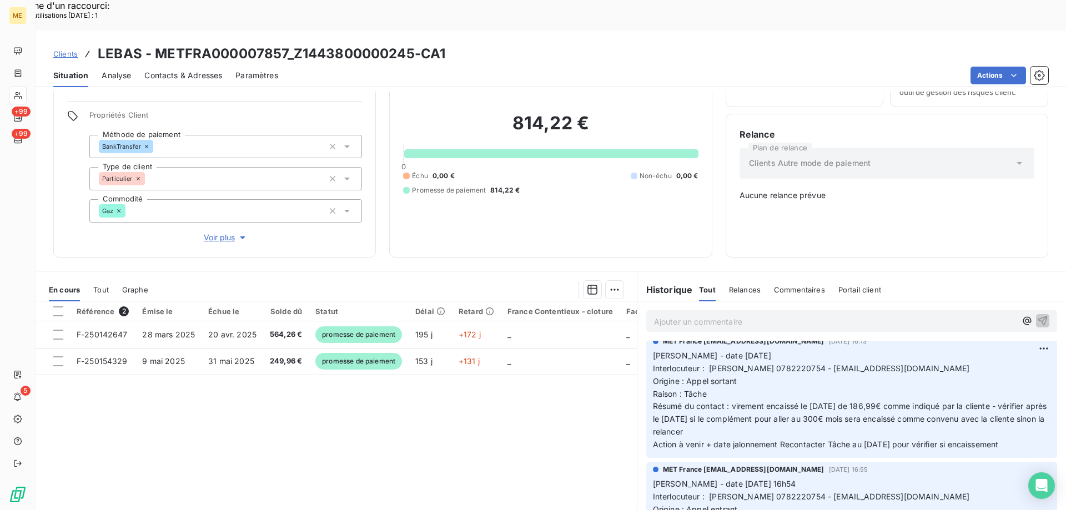
scroll to position [1107, 0]
click at [770, 365] on span "Interlocuteur : Mme LEBAS 0782220754 - CELINAETMANON@HOTMAIL.FR" at bounding box center [811, 369] width 317 height 9
click at [954, 353] on p "Valérie - date 08/08/2025 Interlocuteur : Mme LEBAS 0782220754 - CELINAETMANON@…" at bounding box center [851, 402] width 397 height 102
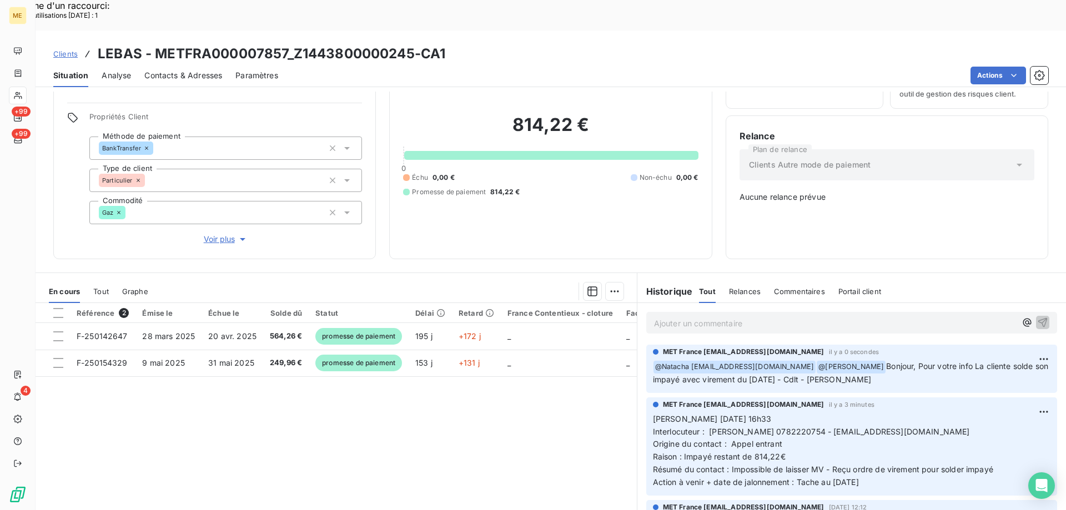
scroll to position [62, 0]
click at [406, 395] on div "Référence 2 Émise le Échue le Solde dû Statut Délai Retard France Contentieux -…" at bounding box center [336, 408] width 601 height 214
click at [210, 232] on span "Voir plus" at bounding box center [226, 237] width 44 height 11
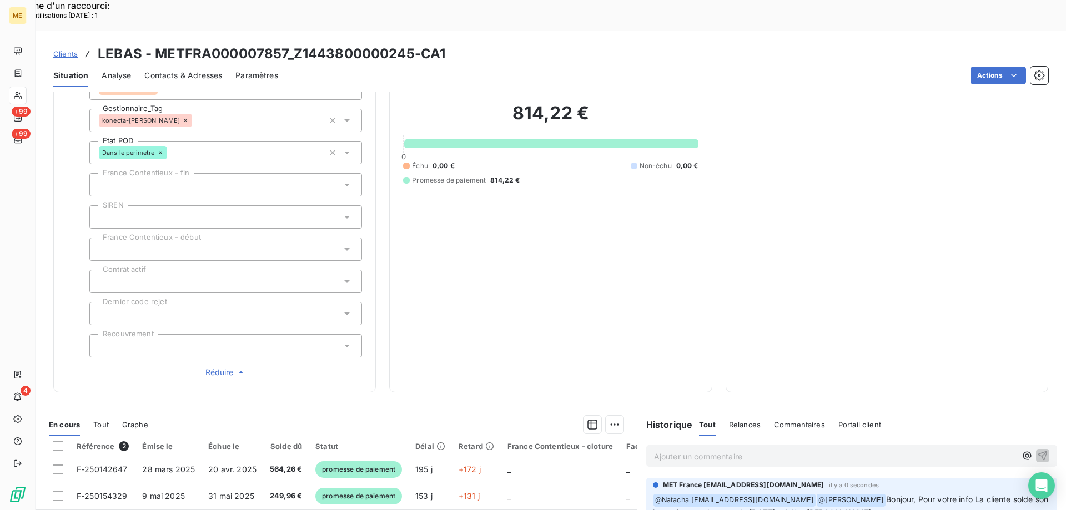
scroll to position [229, 0]
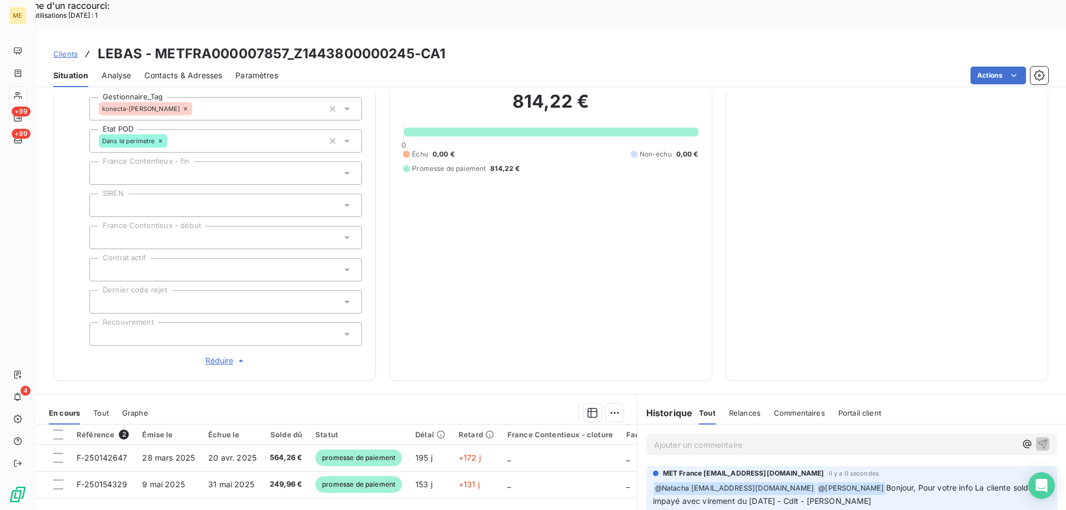
click at [213, 355] on span "Réduire" at bounding box center [225, 360] width 41 height 11
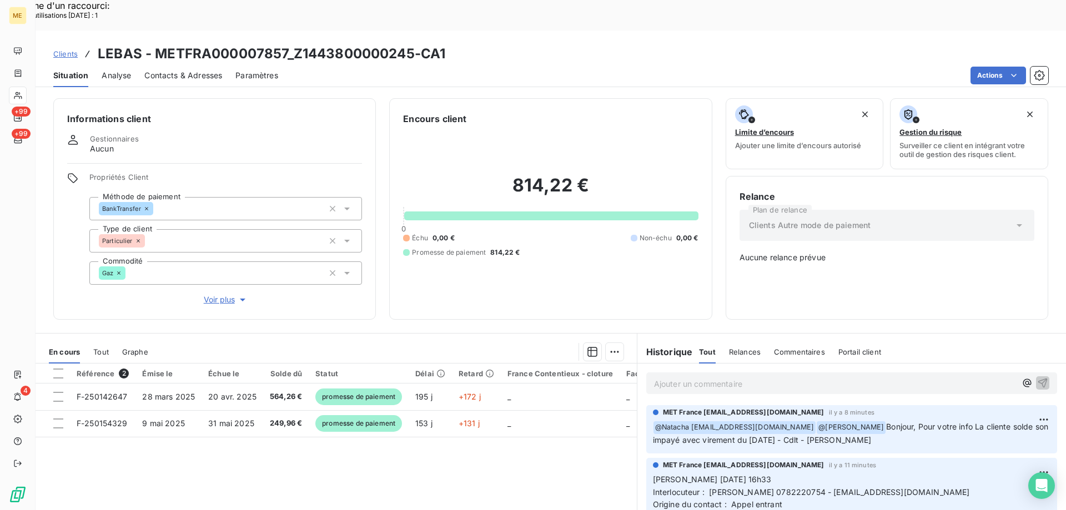
click at [166, 44] on div "Clients LEBAS - METFRA000007857_Z1443800000245-CA1" at bounding box center [551, 54] width 1030 height 20
click at [235, 44] on h3 "LEBAS - METFRA000007857_Z1443800000245-CA1" at bounding box center [271, 54] width 347 height 20
click at [450, 44] on div "Clients LEBAS - METFRA000007857_Z1443800000245-CA1" at bounding box center [551, 54] width 1030 height 20
click at [447, 44] on div "Clients LEBAS - METFRA000007857_Z1443800000245-CA1" at bounding box center [551, 54] width 1030 height 20
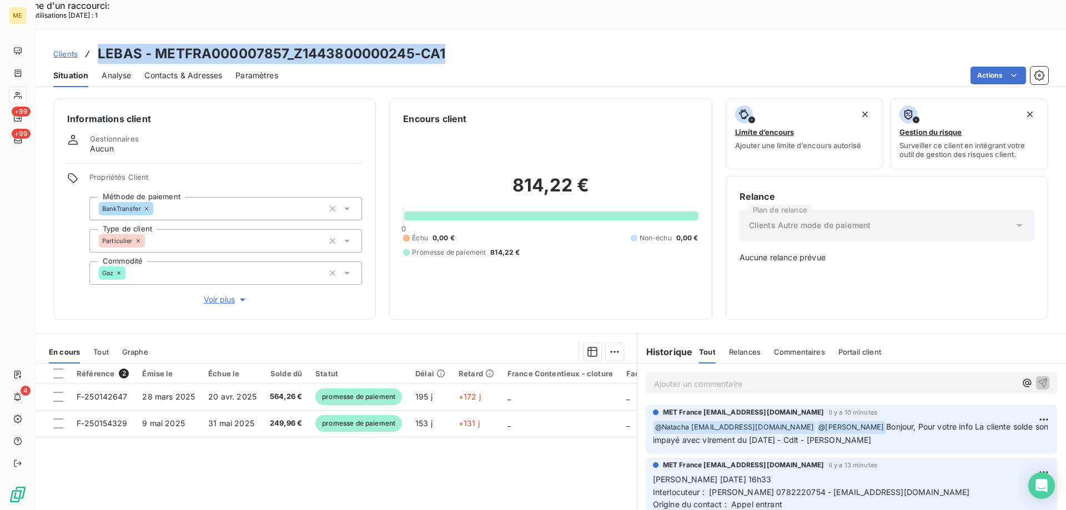
drag, startPoint x: 98, startPoint y: 19, endPoint x: 442, endPoint y: 12, distance: 344.2
click at [442, 31] on div "Clients LEBAS - METFRA000007857_Z1443800000245-CA1 Situation Analyse Contacts &…" at bounding box center [551, 59] width 1030 height 57
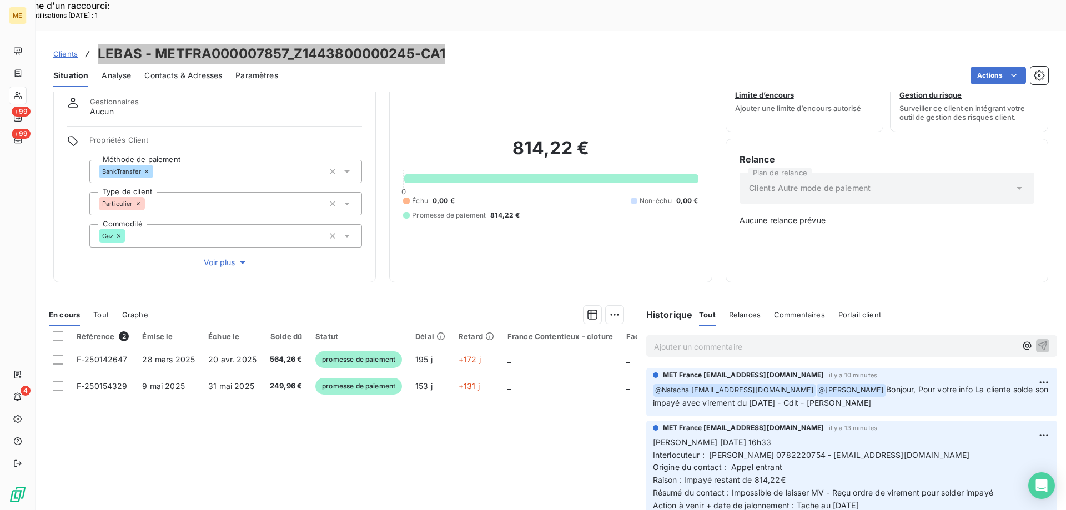
scroll to position [62, 0]
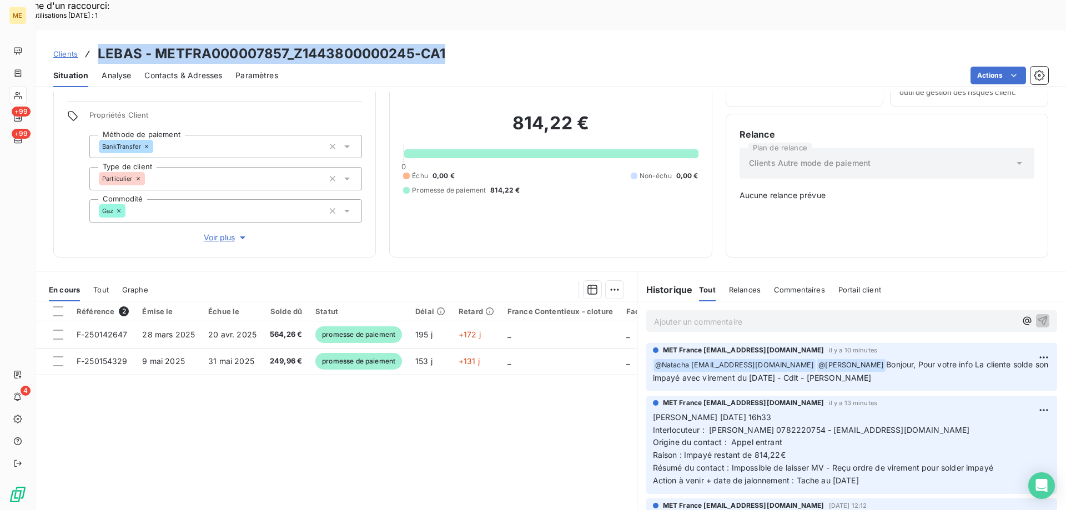
drag, startPoint x: 879, startPoint y: 446, endPoint x: 645, endPoint y: 378, distance: 244.0
click at [646, 396] on div "MET France met-france@recouvrement.met.com il y a 13 minutes Valérie 09/10/2025…" at bounding box center [851, 445] width 411 height 98
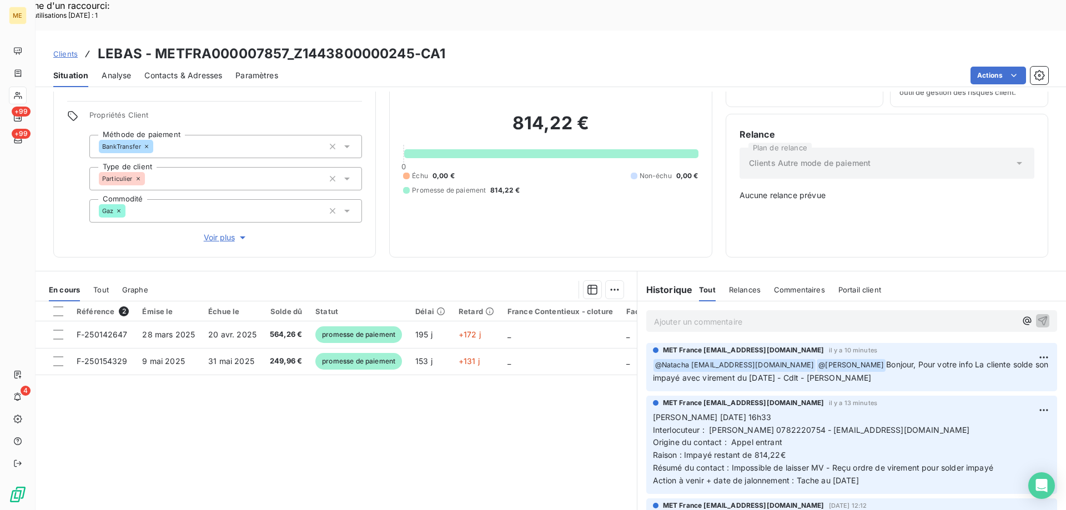
click at [677, 315] on p "Ajouter un commentaire ﻿" at bounding box center [835, 322] width 362 height 14
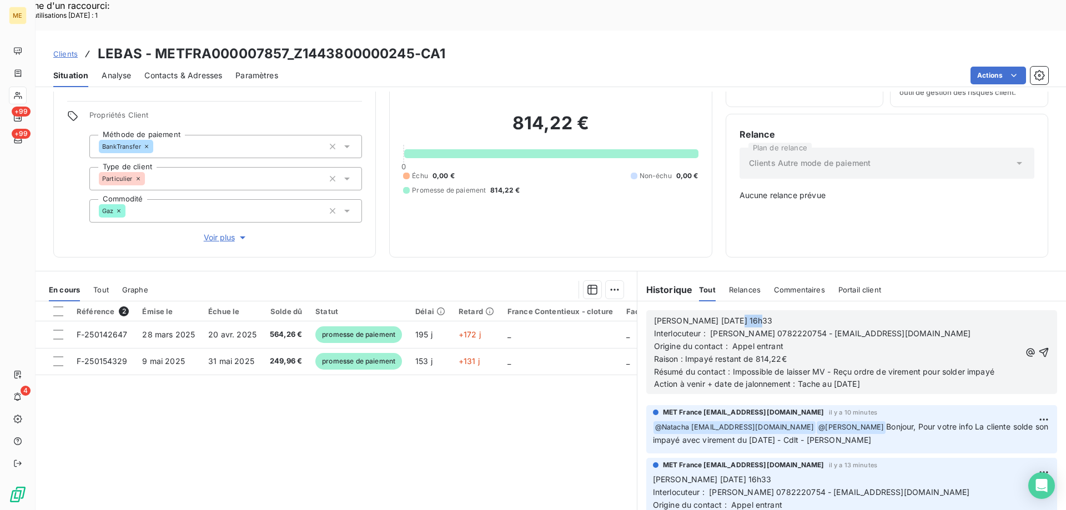
drag, startPoint x: 722, startPoint y: 285, endPoint x: 780, endPoint y: 280, distance: 58.5
click at [780, 315] on p "Valérie 09/10/2025 16h33" at bounding box center [837, 321] width 366 height 13
drag, startPoint x: 729, startPoint y: 334, endPoint x: 995, endPoint y: 340, distance: 265.9
click at [995, 366] on p "Résumé du contact : Impossible de laisser MV - Reçu ordre de virement pour sold…" at bounding box center [837, 379] width 366 height 26
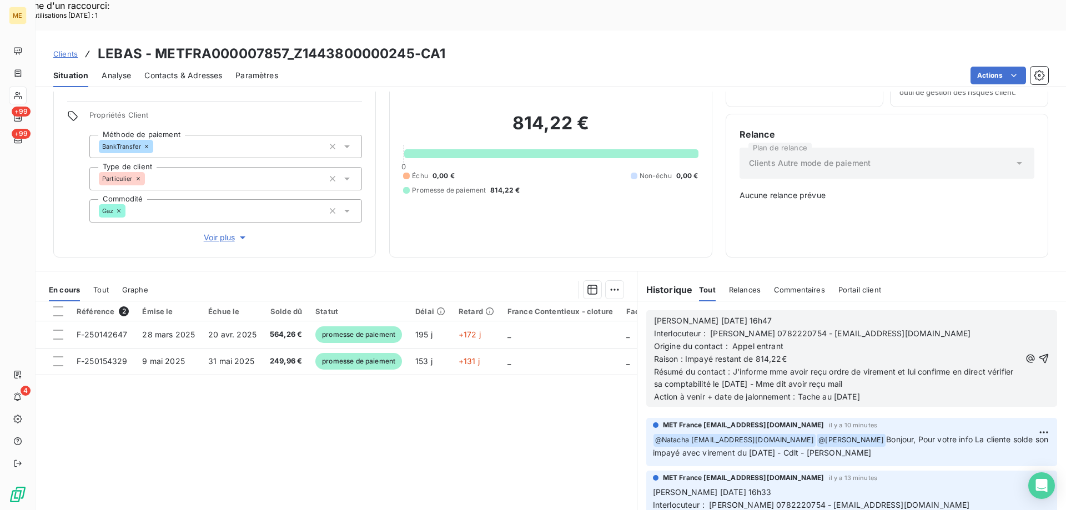
click at [775, 367] on span "Résumé du contact : J'informe mme avoir reçu ordre de virement et lui confirme …" at bounding box center [880, 384] width 453 height 35
click at [909, 367] on span "Résumé du contact : J'informe Mme avoir reçu ordre de virement et lui confirme …" at bounding box center [880, 384] width 453 height 35
click at [892, 366] on p "Résumé du contact : J'informe Mme avoir reçu ordre de virement et lui confirme …" at bounding box center [837, 385] width 366 height 38
click at [894, 367] on span "Résumé du contact : J'informe Mme avoir reçu ordre de virement et lui confirme …" at bounding box center [880, 384] width 453 height 35
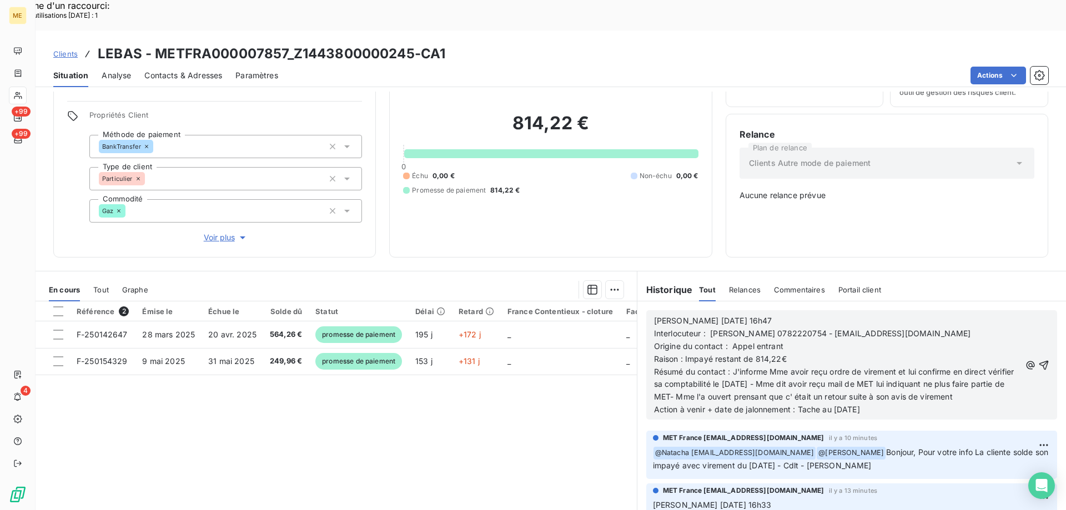
click at [795, 367] on span "Résumé du contact : J'informe Mme avoir reçu ordre de virement et lui confirme …" at bounding box center [931, 391] width 554 height 48
click at [1007, 367] on span "Résumé du contact : J'informe Mme avoir reçu ordre de virement et lui confirme …" at bounding box center [930, 391] width 552 height 48
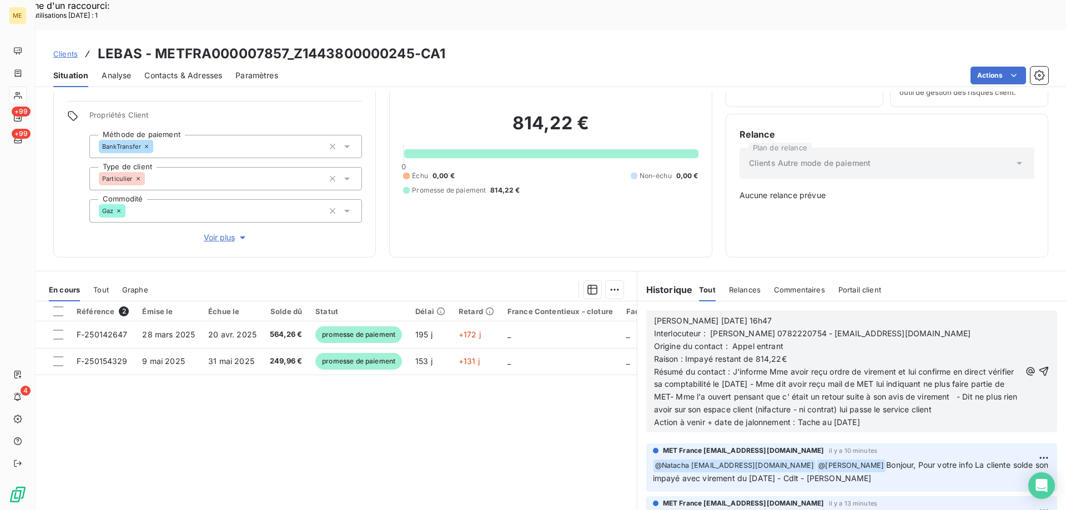
click at [826, 371] on span "Résumé du contact : J'informe Mme avoir reçu ordre de virement et lui confirme …" at bounding box center [918, 397] width 528 height 60
click at [887, 386] on p "Résumé du contact : J'informe Mme avoir reçu ordre de virement et lui confirme …" at bounding box center [837, 397] width 366 height 63
click at [1039, 367] on icon "button" at bounding box center [1043, 371] width 9 height 9
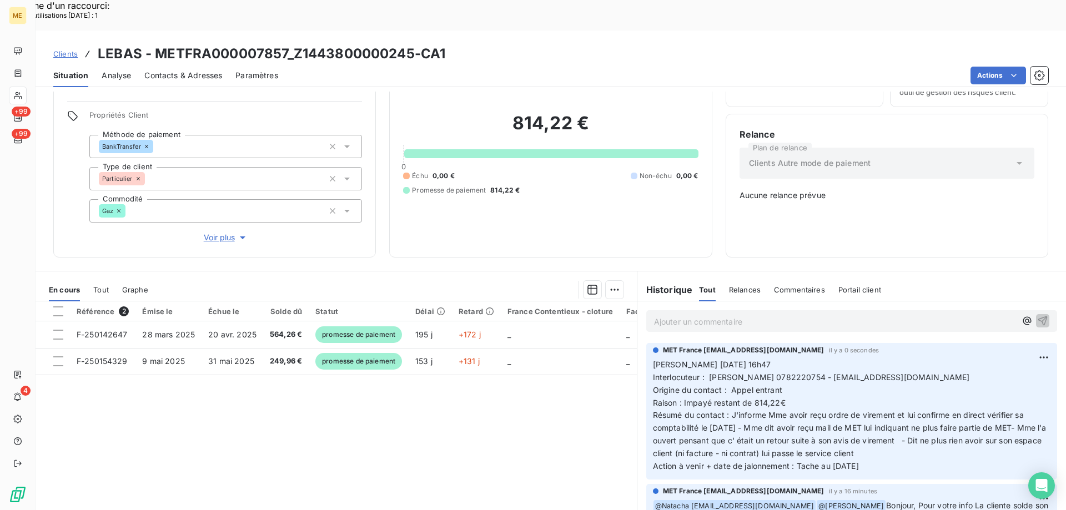
click at [471, 394] on div "Référence 2 Émise le Échue le Solde dû Statut Délai Retard France Contentieux -…" at bounding box center [336, 408] width 601 height 214
